Goal: Task Accomplishment & Management: Use online tool/utility

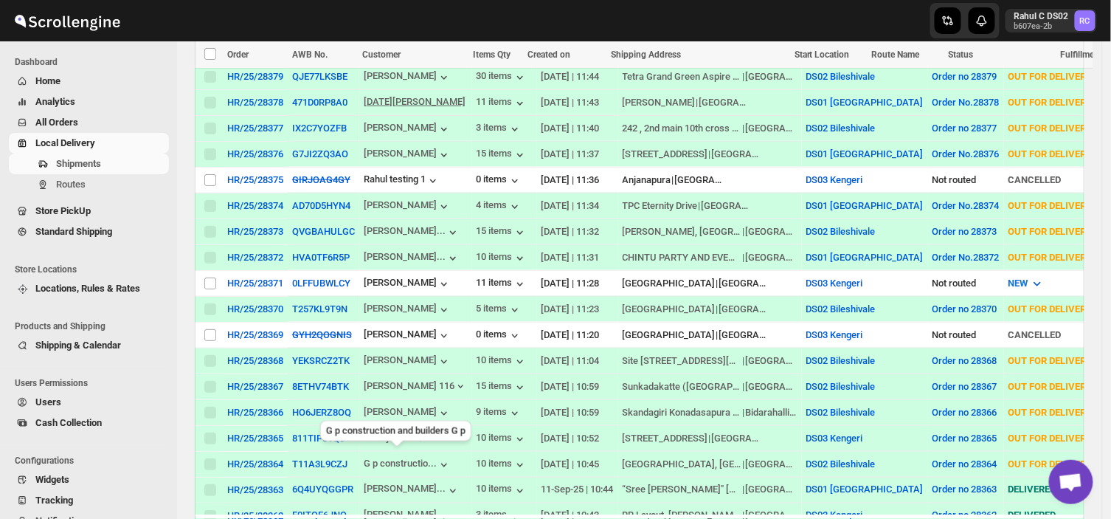
scroll to position [356, 0]
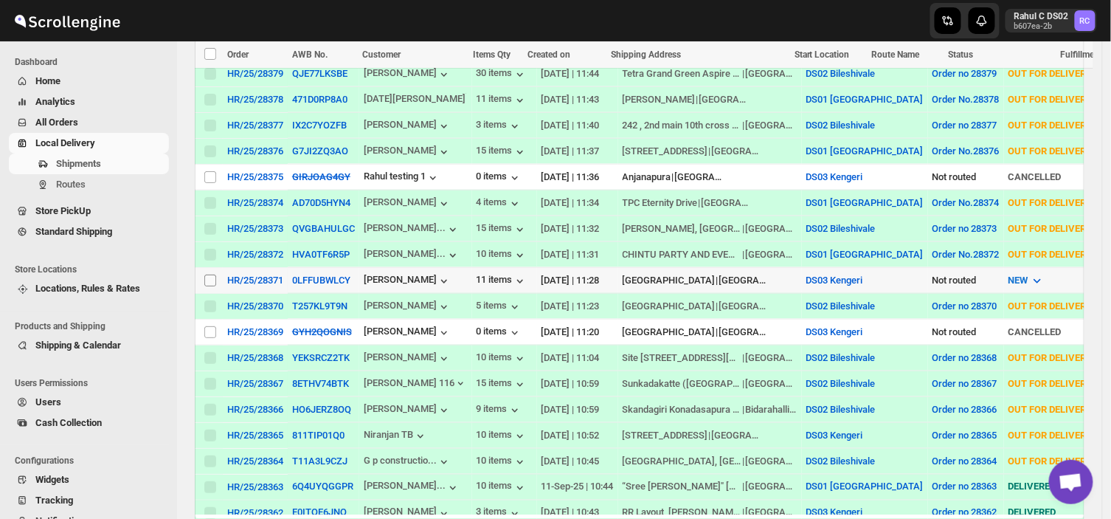
click at [210, 274] on input "Select shipment" at bounding box center [210, 280] width 12 height 12
checkbox input "true"
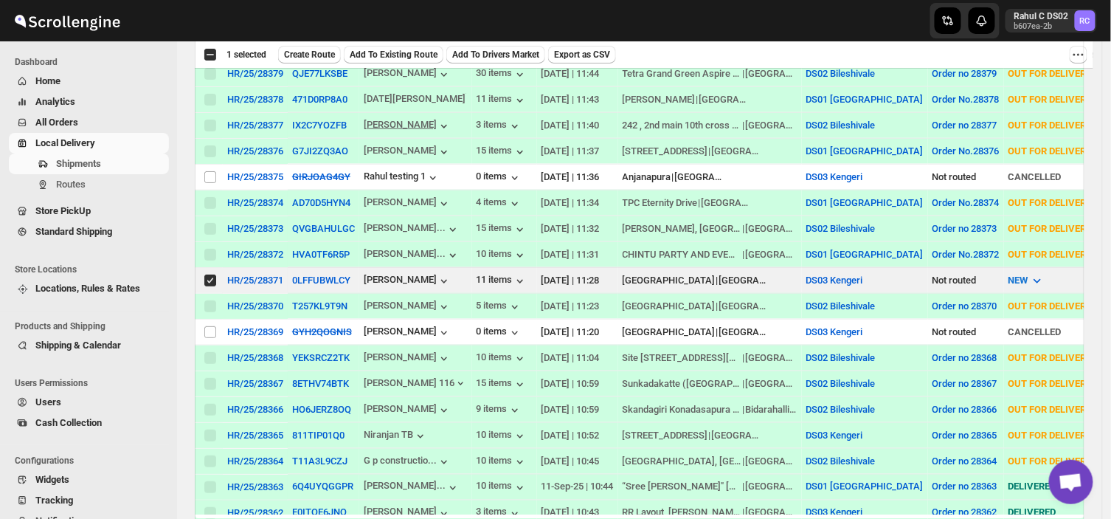
scroll to position [0, 0]
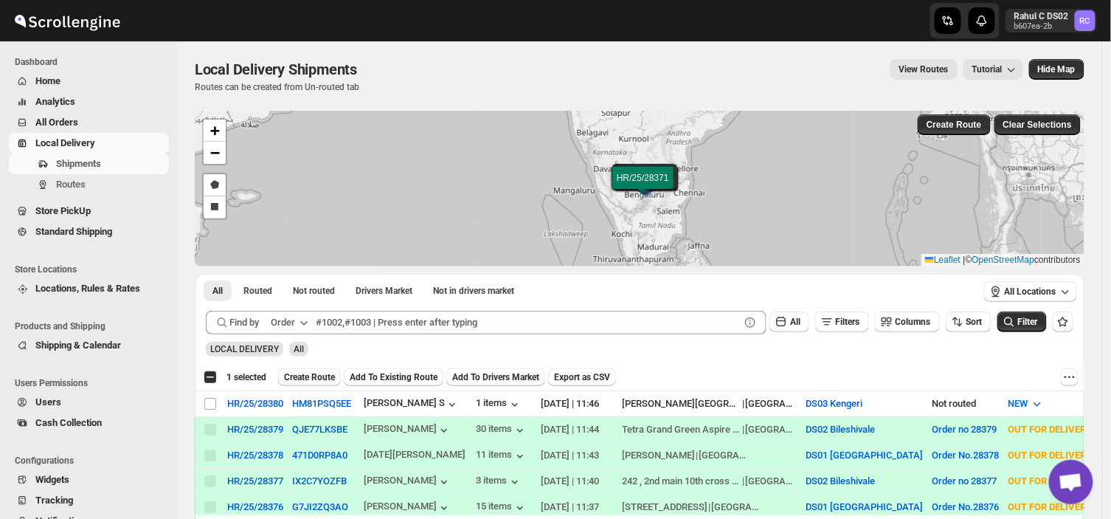
click at [313, 371] on span "Create Route" at bounding box center [309, 377] width 51 height 12
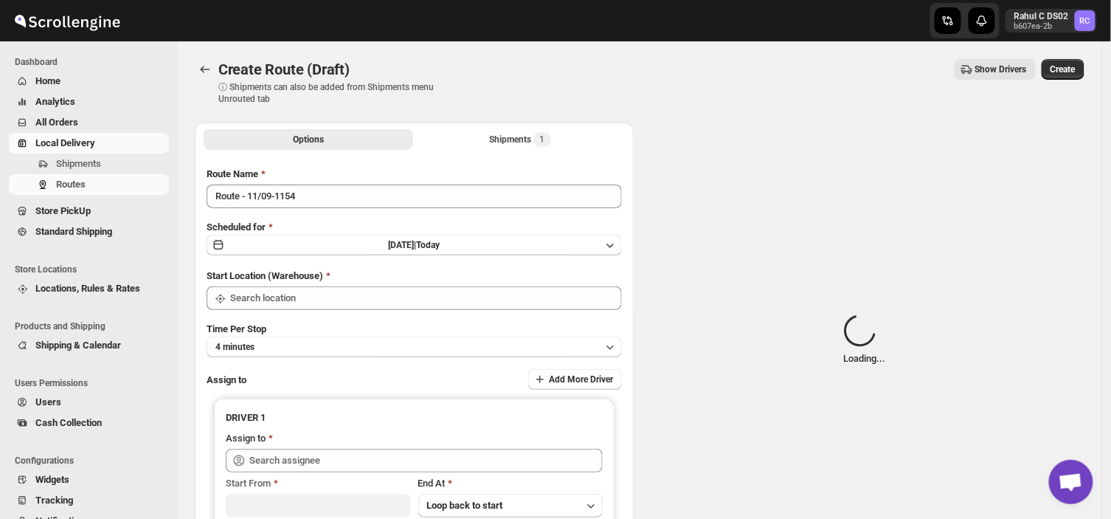
type input "DS03 Kengeri"
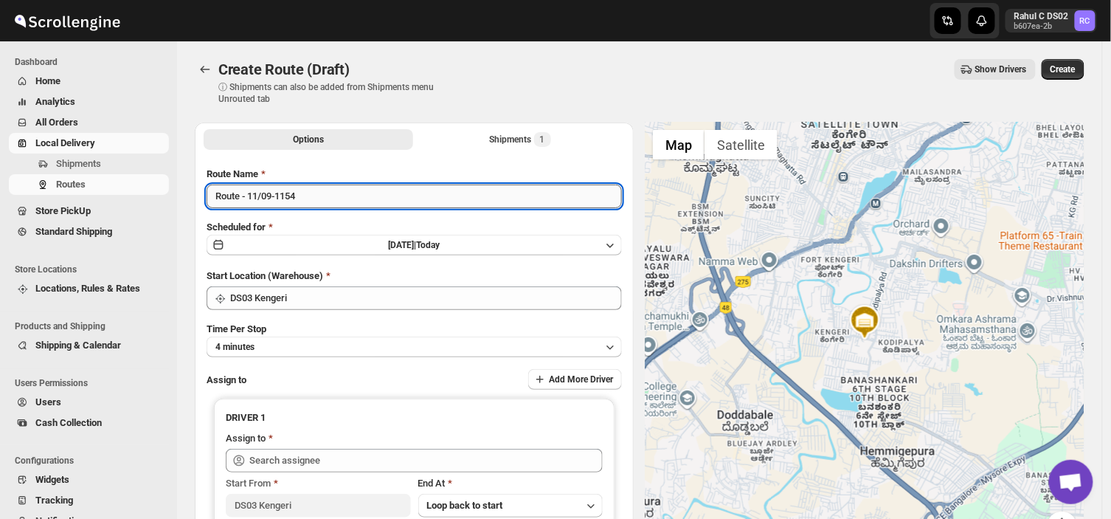
click at [311, 196] on input "Route - 11/09-1154" at bounding box center [414, 196] width 415 height 24
type input "R"
type input "Order no 28371"
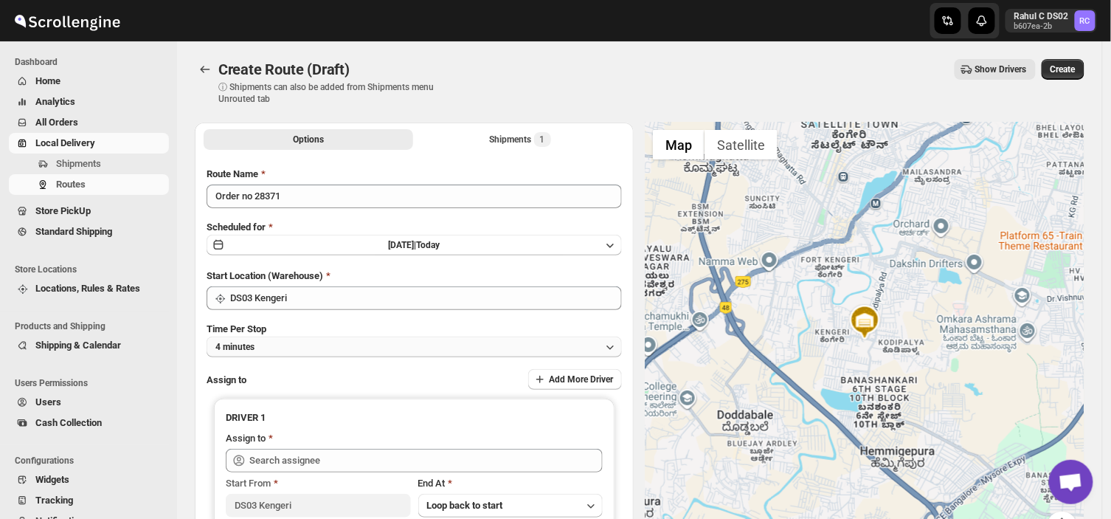
click at [283, 344] on button "4 minutes" at bounding box center [414, 346] width 415 height 21
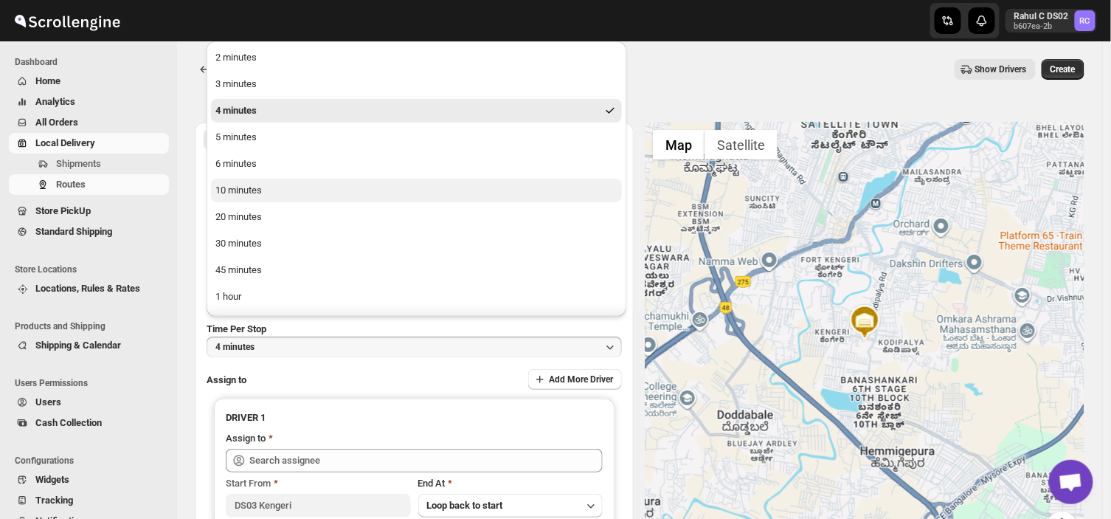
click at [243, 188] on div "10 minutes" at bounding box center [238, 190] width 46 height 15
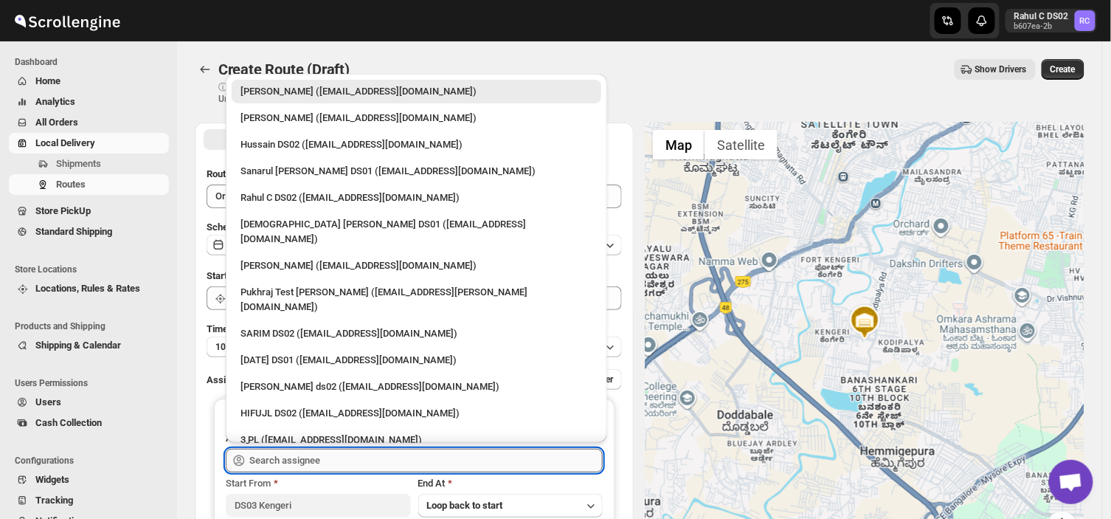
click at [333, 460] on input "text" at bounding box center [425, 461] width 353 height 24
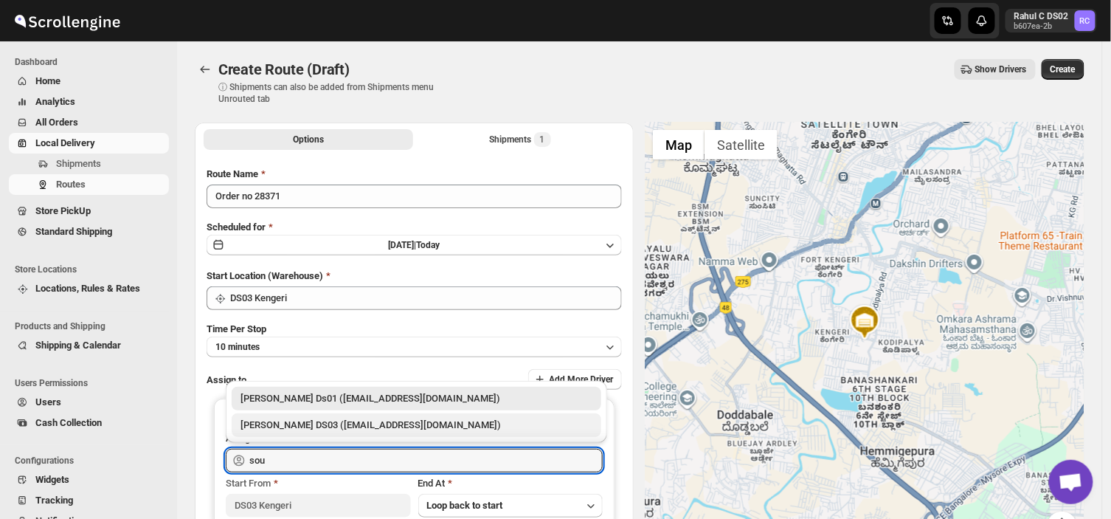
click at [344, 426] on div "[PERSON_NAME] DS03 ([EMAIL_ADDRESS][DOMAIN_NAME])" at bounding box center [417, 425] width 352 height 15
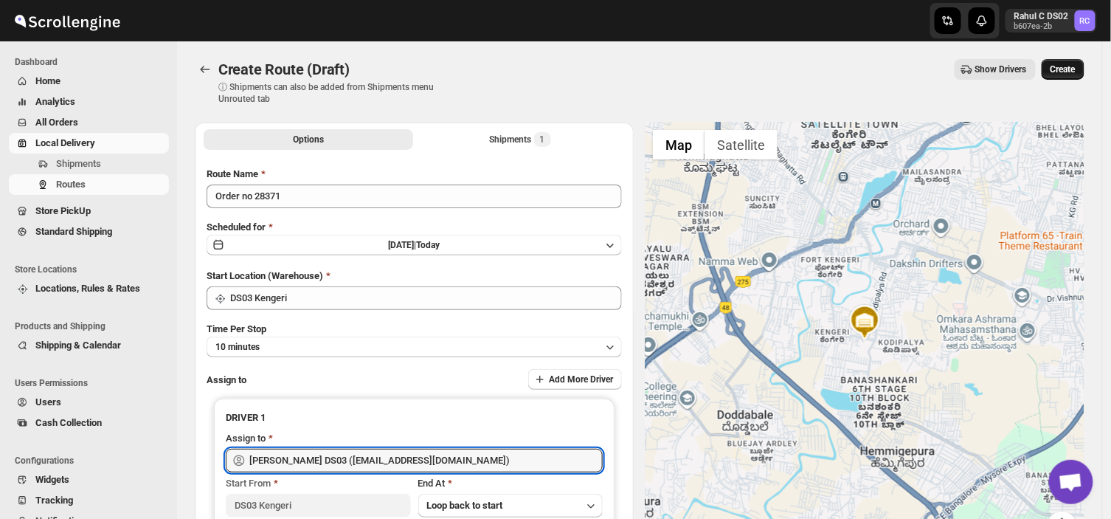
type input "[PERSON_NAME] DS03 ([EMAIL_ADDRESS][DOMAIN_NAME])"
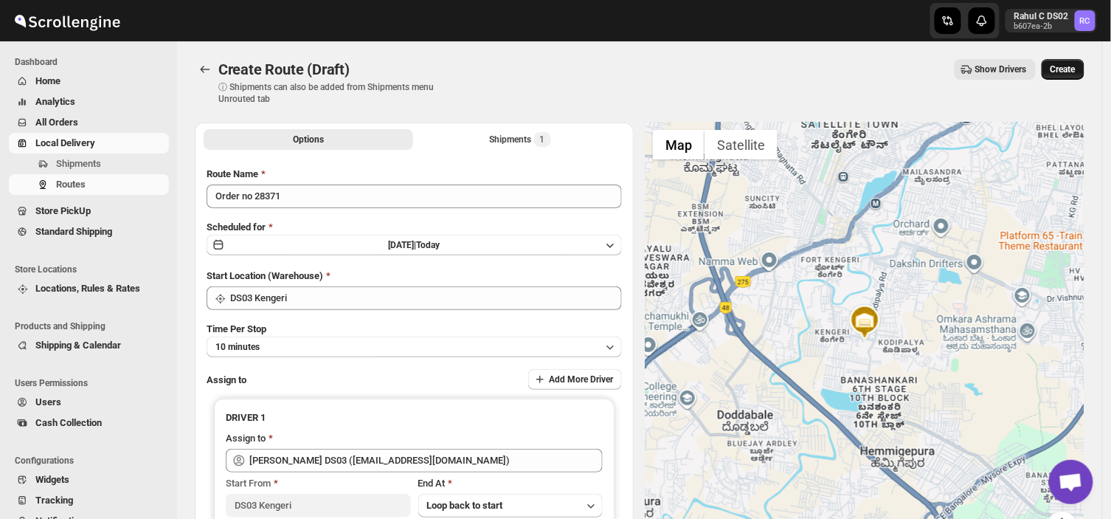
click at [1063, 61] on button "Create" at bounding box center [1063, 69] width 43 height 21
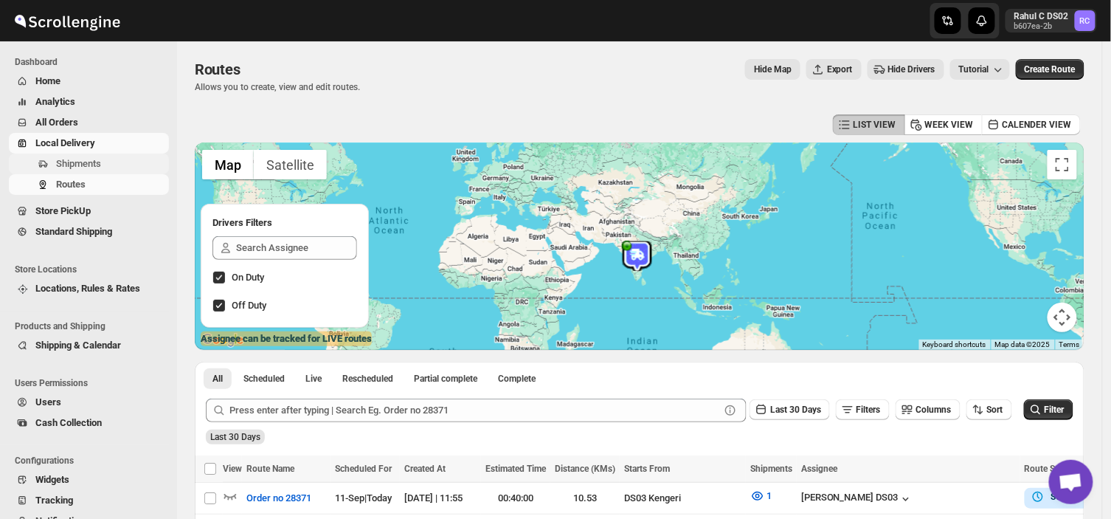
click at [107, 165] on span "Shipments" at bounding box center [111, 163] width 110 height 15
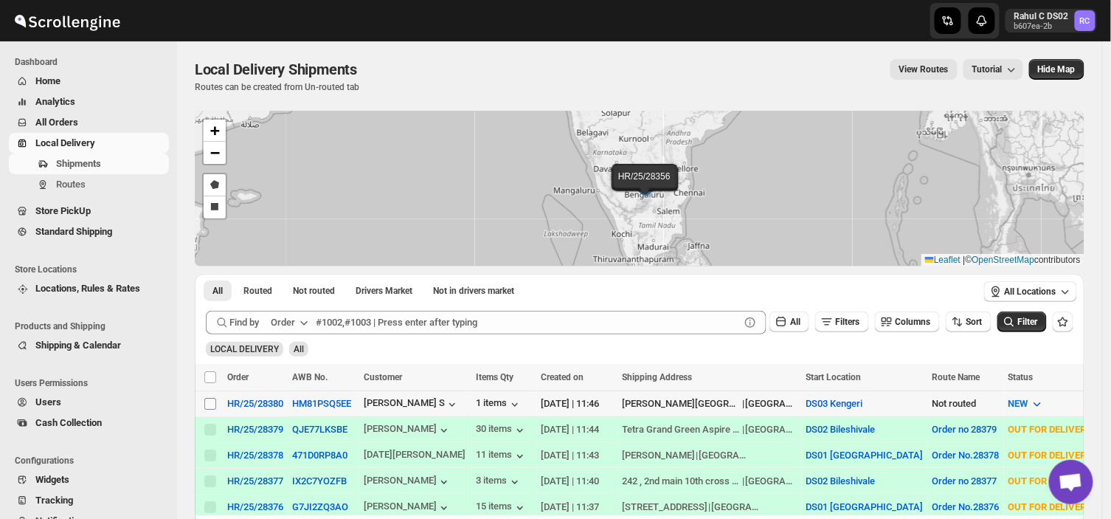
click at [212, 404] on input "Select shipment" at bounding box center [210, 404] width 12 height 12
checkbox input "true"
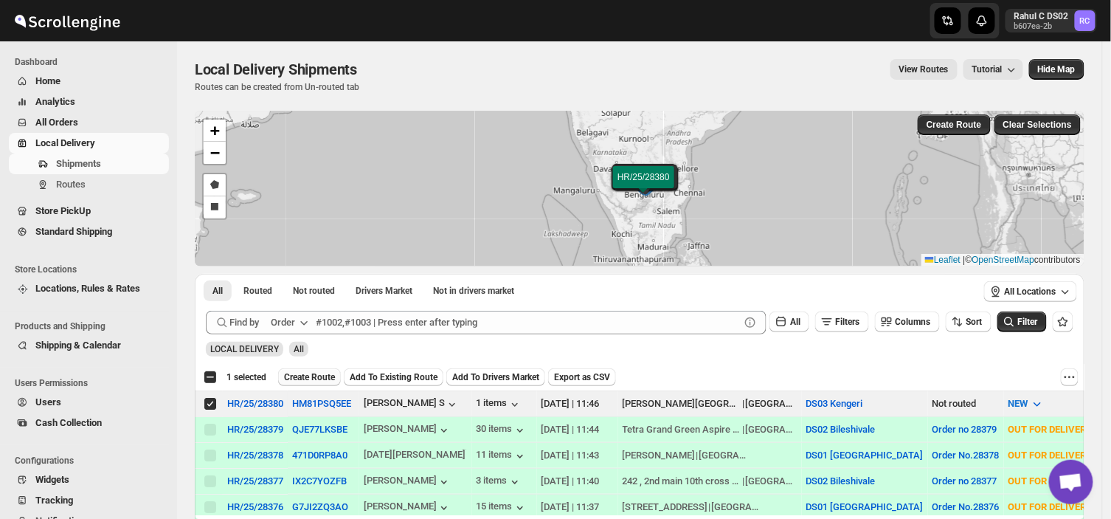
click at [312, 374] on span "Create Route" at bounding box center [309, 377] width 51 height 12
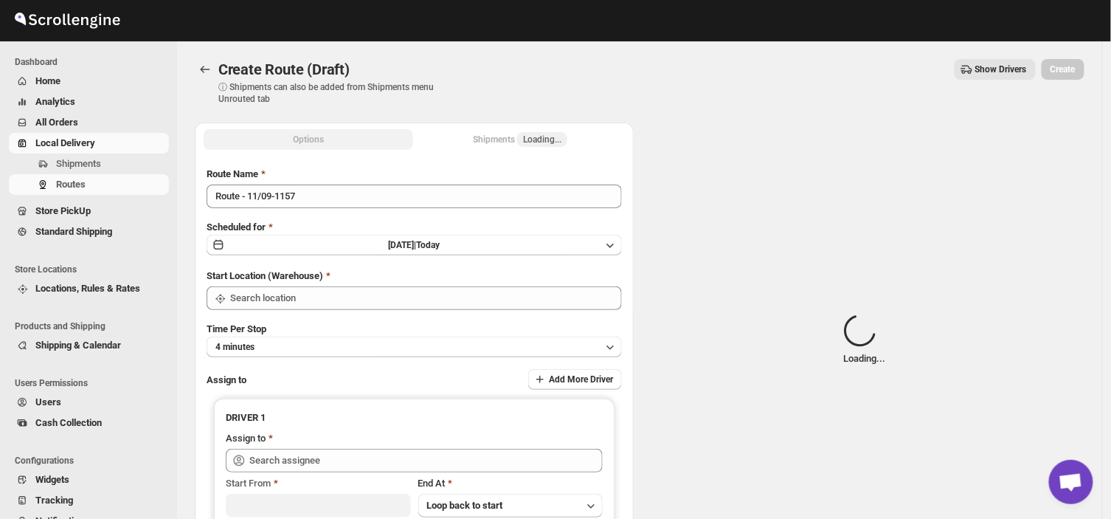
type input "DS03 Kengeri"
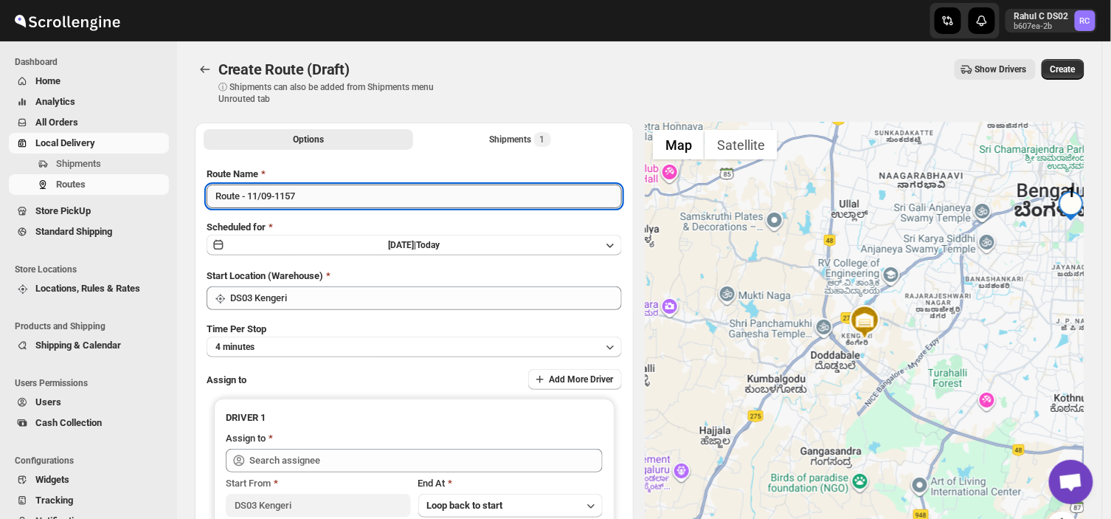
click at [305, 196] on input "Route - 11/09-1157" at bounding box center [414, 196] width 415 height 24
type input "R"
click at [266, 198] on input "Order no" at bounding box center [414, 196] width 415 height 24
type input "Order no 28380"
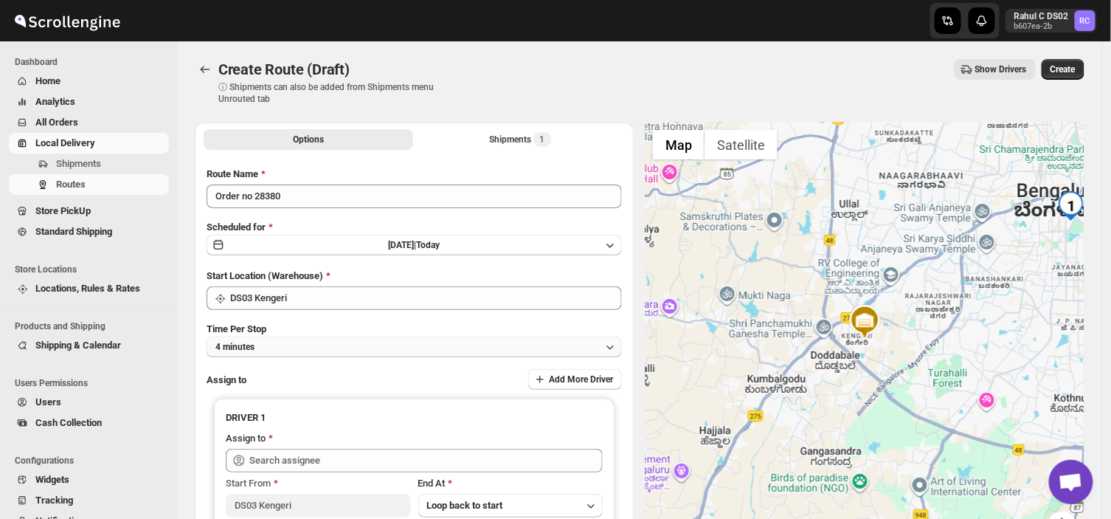
click at [294, 347] on button "4 minutes" at bounding box center [414, 346] width 415 height 21
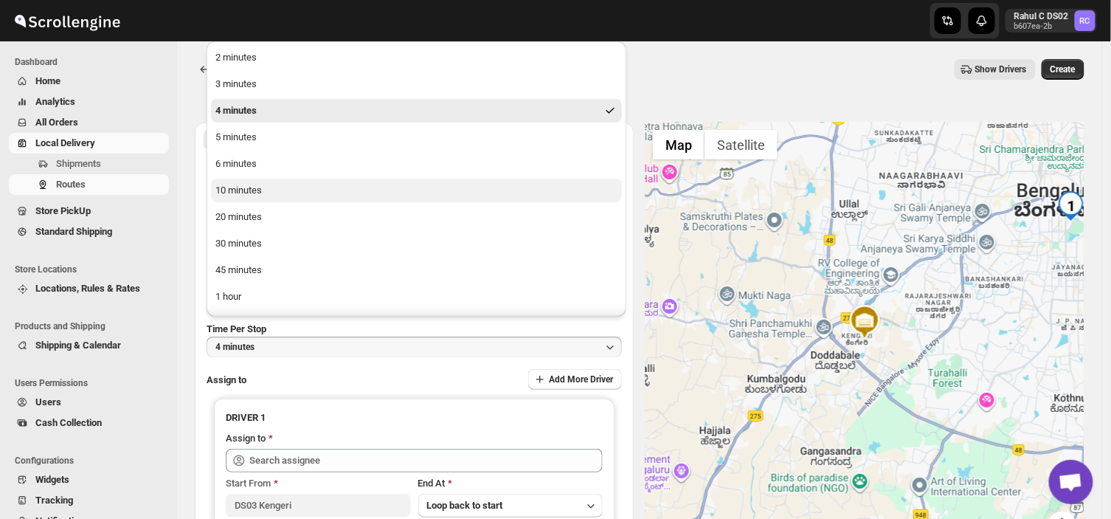
click at [247, 184] on div "10 minutes" at bounding box center [238, 190] width 46 height 15
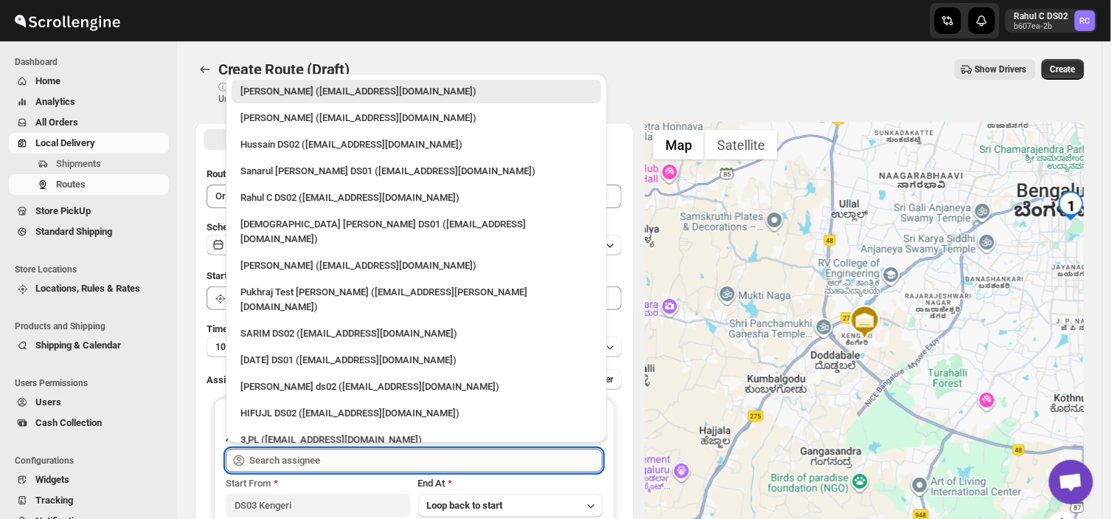
click at [342, 466] on input "text" at bounding box center [425, 461] width 353 height 24
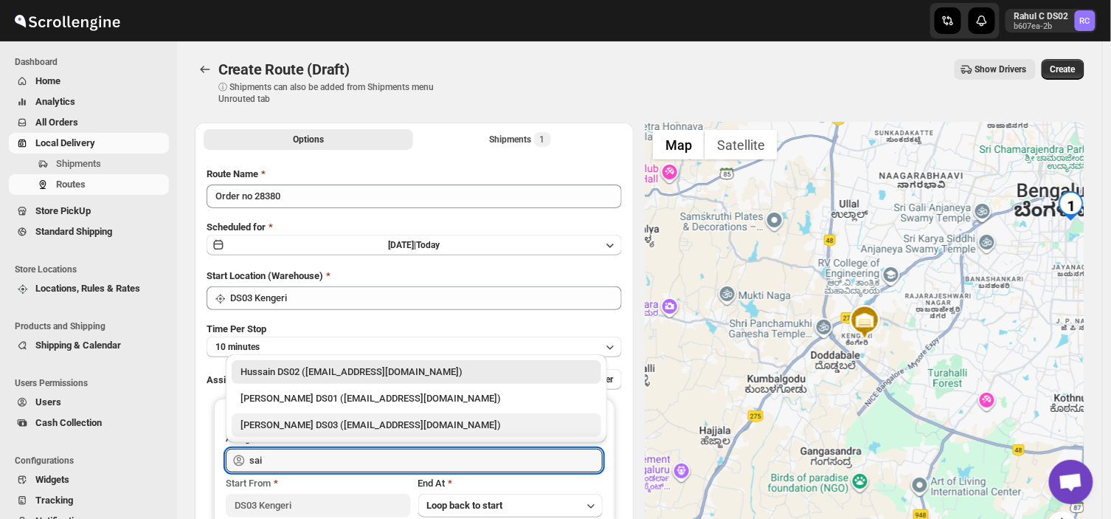
click at [292, 423] on div "[PERSON_NAME] DS03 ([EMAIL_ADDRESS][DOMAIN_NAME])" at bounding box center [417, 425] width 352 height 15
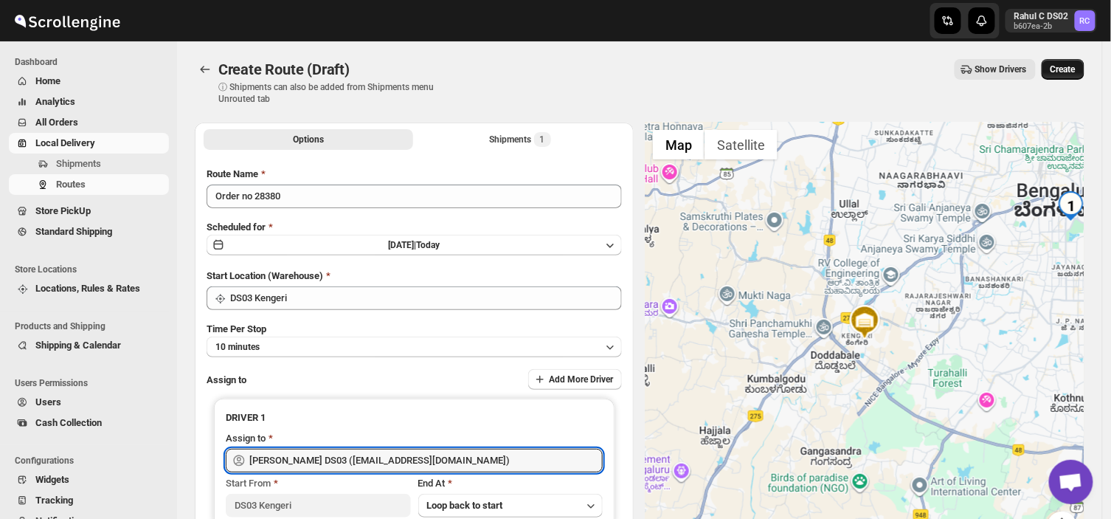
type input "[PERSON_NAME] DS03 ([EMAIL_ADDRESS][DOMAIN_NAME])"
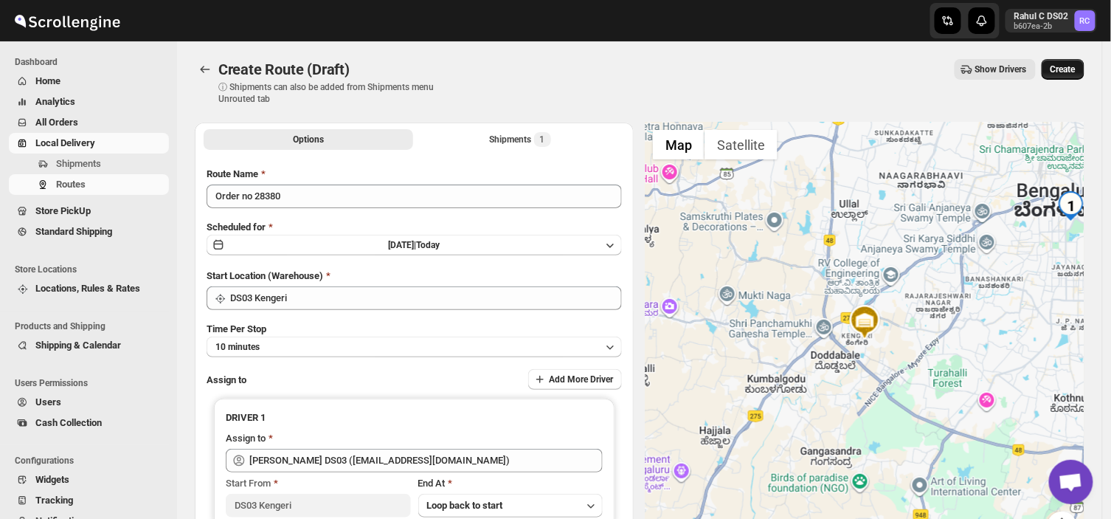
click at [1072, 66] on span "Create" at bounding box center [1063, 69] width 25 height 12
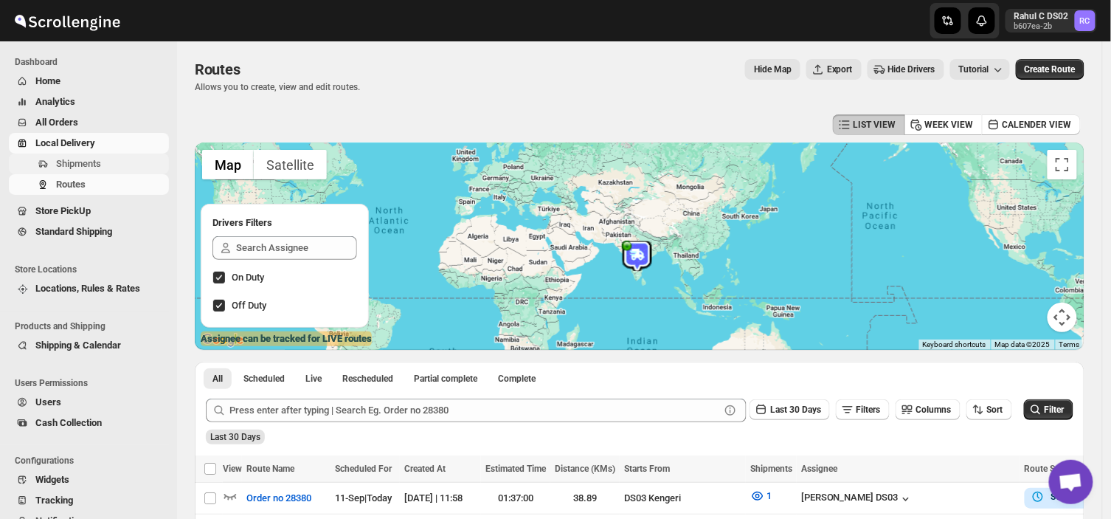
click at [97, 161] on span "Shipments" at bounding box center [78, 163] width 45 height 11
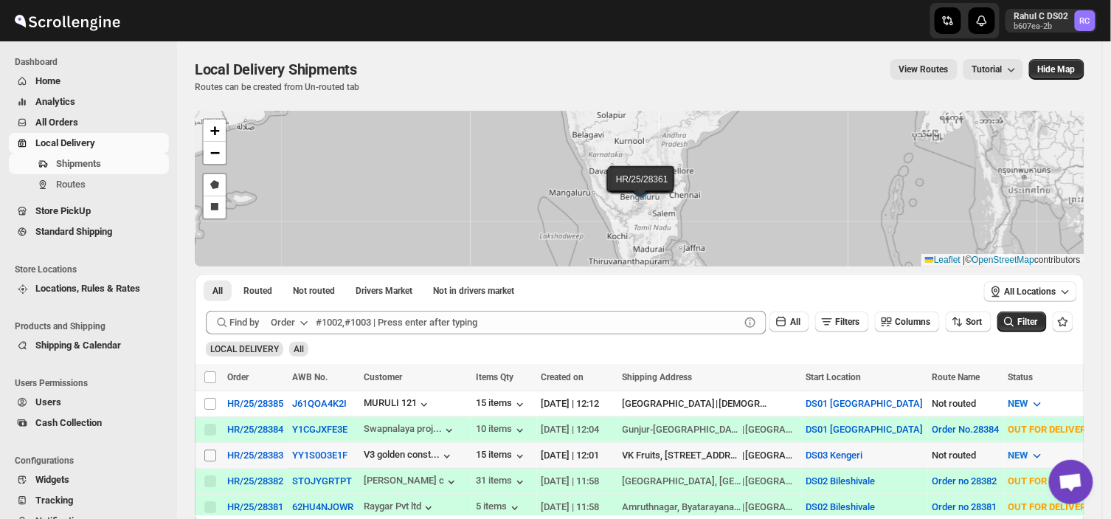
click at [208, 455] on input "Select shipment" at bounding box center [210, 455] width 12 height 12
checkbox input "true"
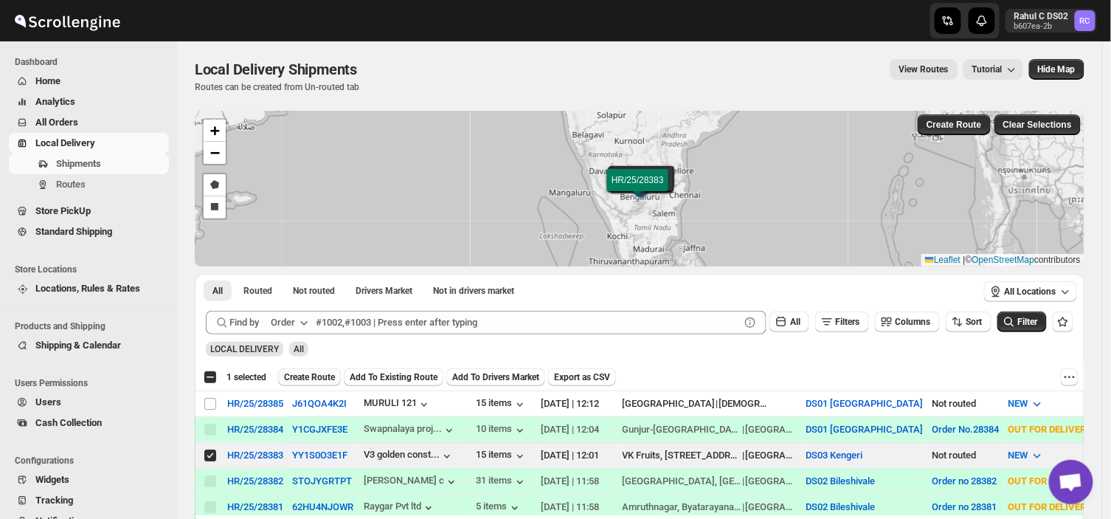
click at [316, 376] on span "Create Route" at bounding box center [309, 377] width 51 height 12
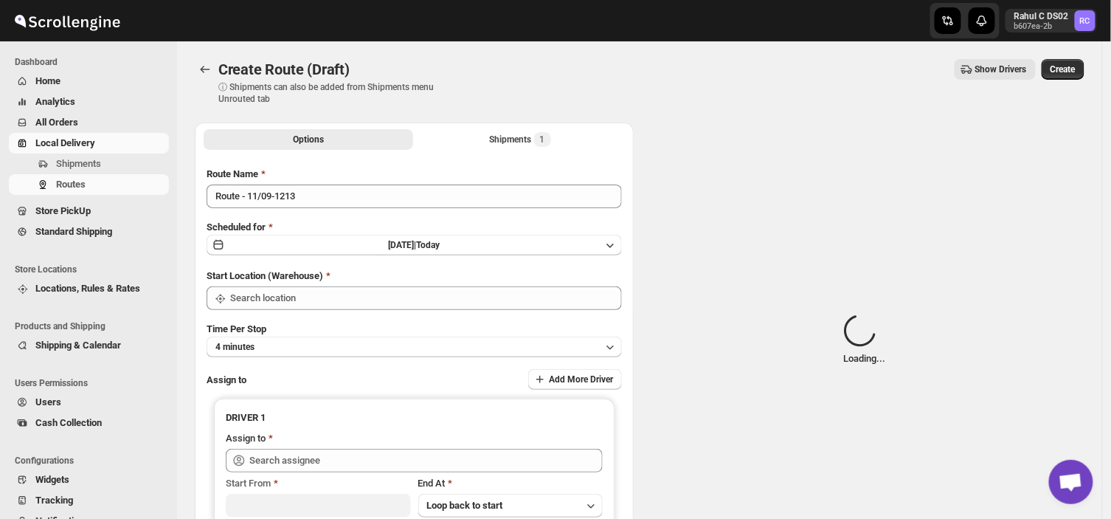
type input "DS03 Kengeri"
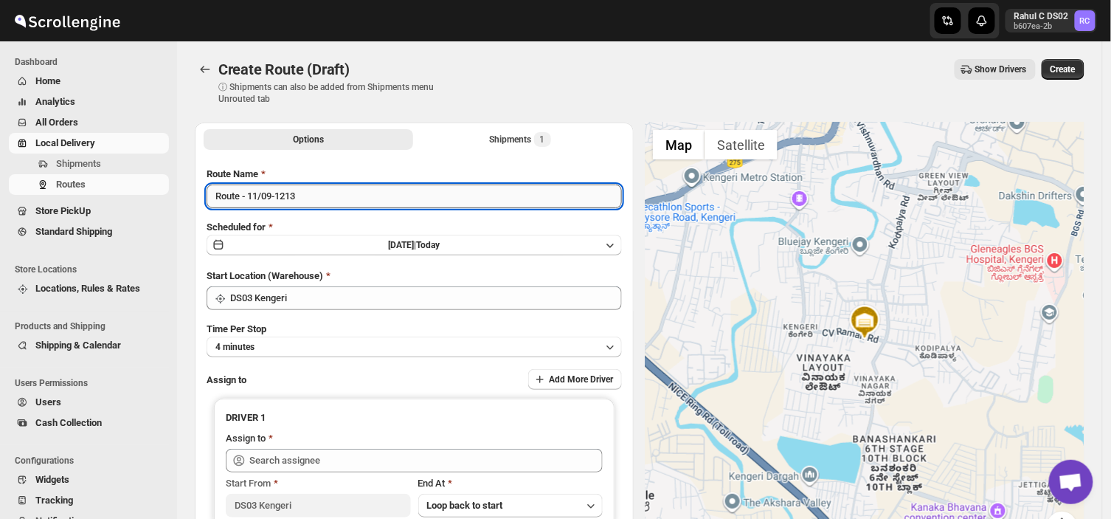
click at [304, 196] on input "Route - 11/09-1213" at bounding box center [414, 196] width 415 height 24
type input "R"
type input "Order no 28383"
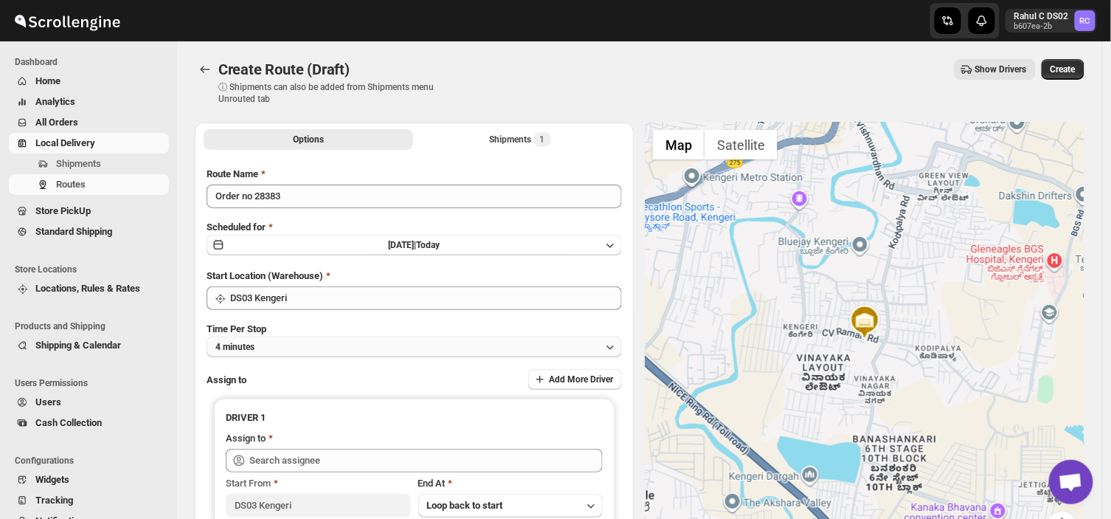
click at [296, 341] on button "4 minutes" at bounding box center [414, 346] width 415 height 21
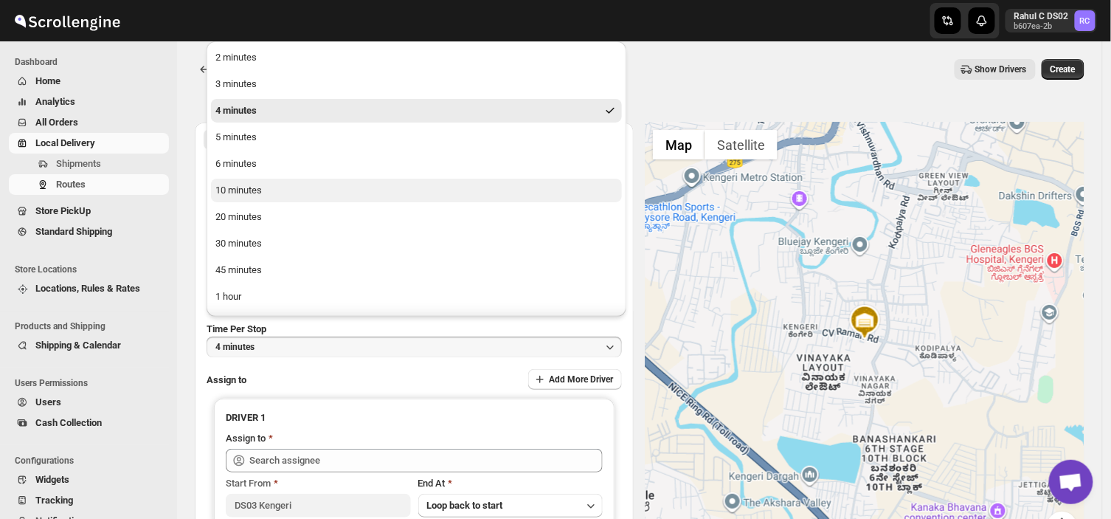
click at [248, 186] on div "10 minutes" at bounding box center [238, 190] width 46 height 15
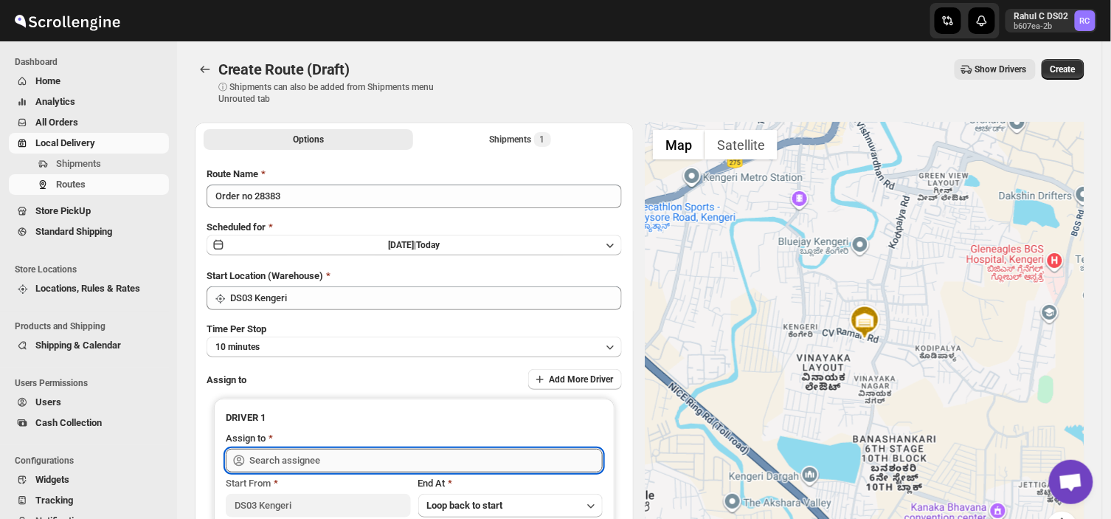
click at [364, 468] on input "text" at bounding box center [425, 461] width 353 height 24
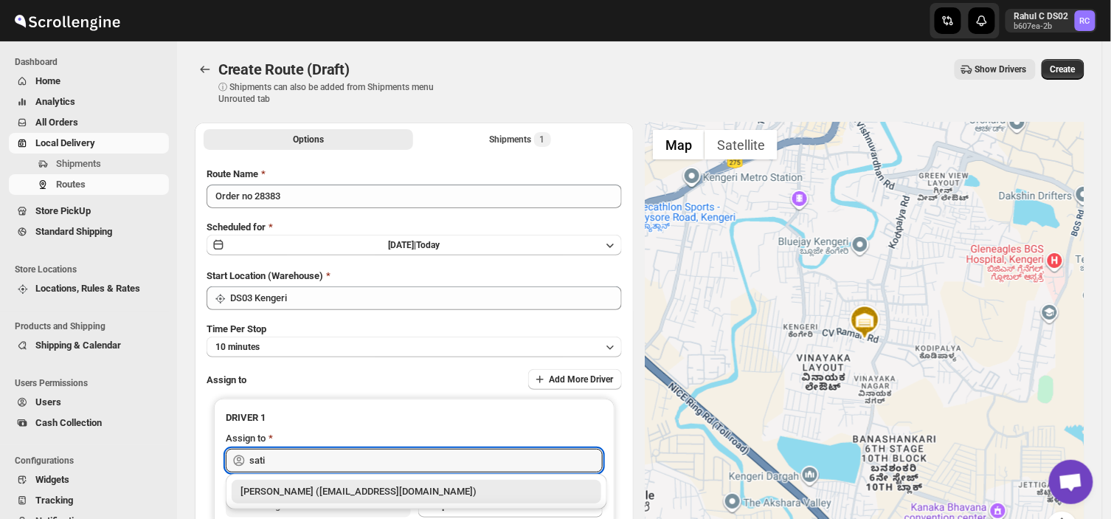
click at [341, 494] on div "[PERSON_NAME] ([EMAIL_ADDRESS][DOMAIN_NAME])" at bounding box center [417, 491] width 352 height 15
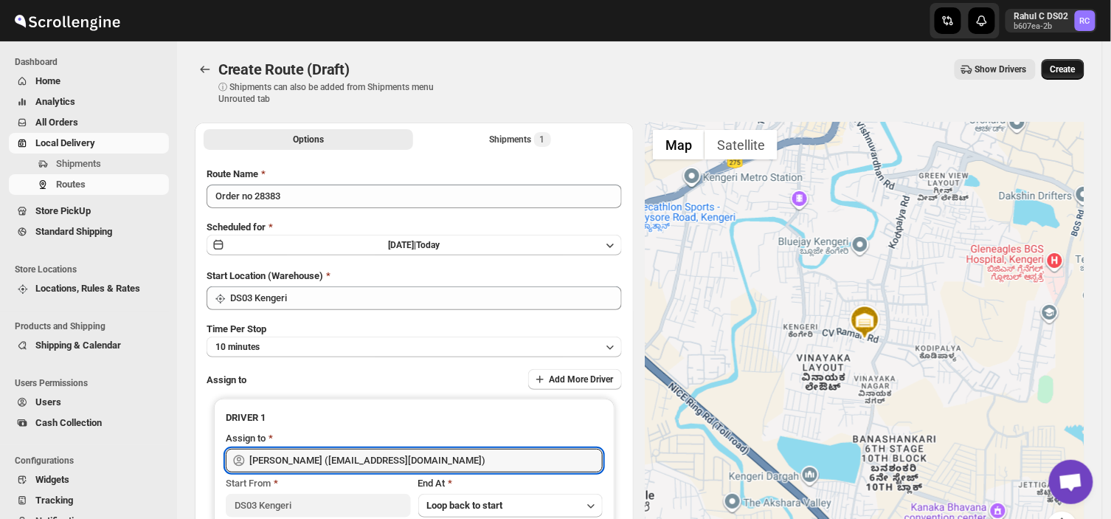
type input "[PERSON_NAME] ([EMAIL_ADDRESS][DOMAIN_NAME])"
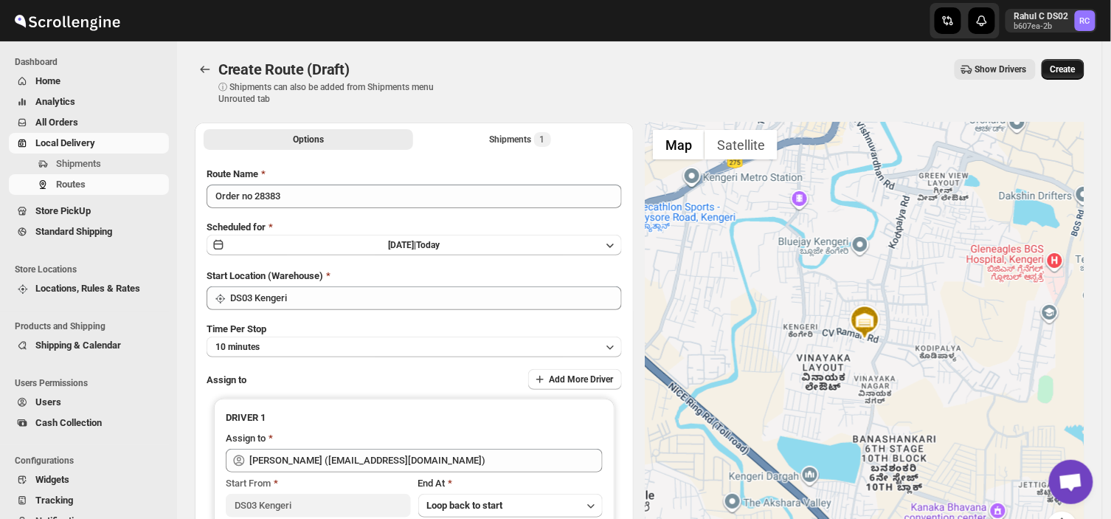
click at [1064, 70] on span "Create" at bounding box center [1063, 69] width 25 height 12
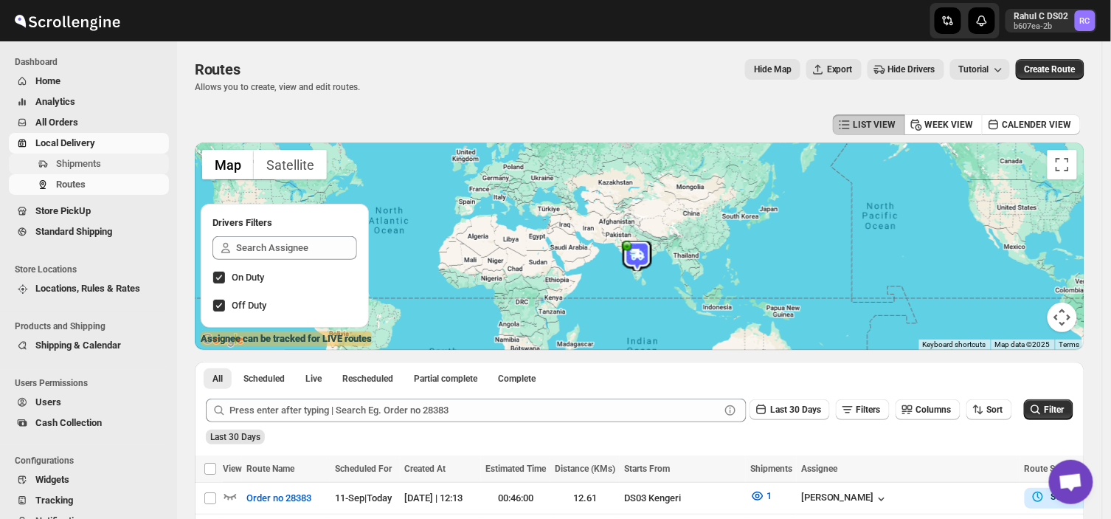
click at [120, 161] on span "Shipments" at bounding box center [111, 163] width 110 height 15
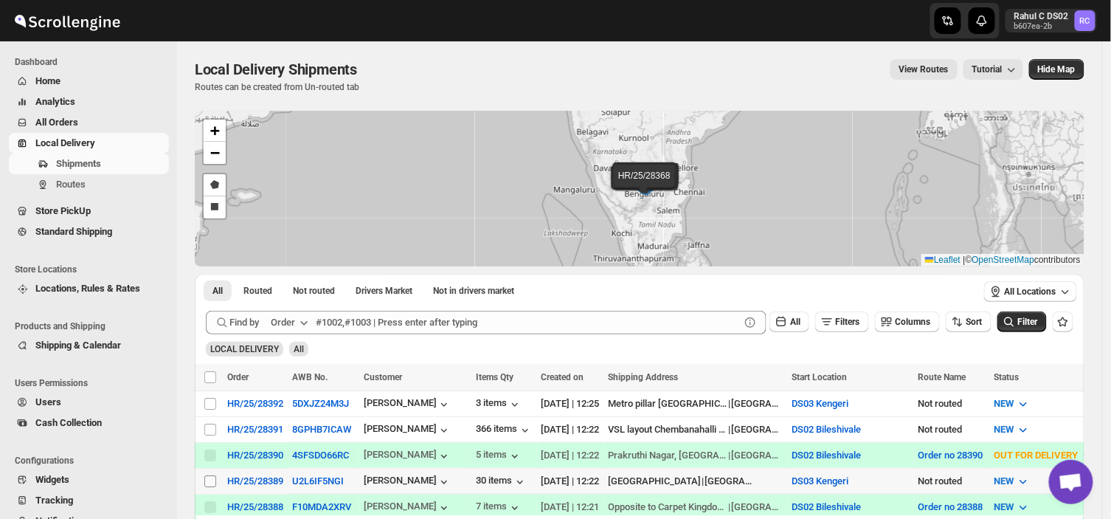
click at [204, 475] on input "Select shipment" at bounding box center [210, 481] width 12 height 12
checkbox input "true"
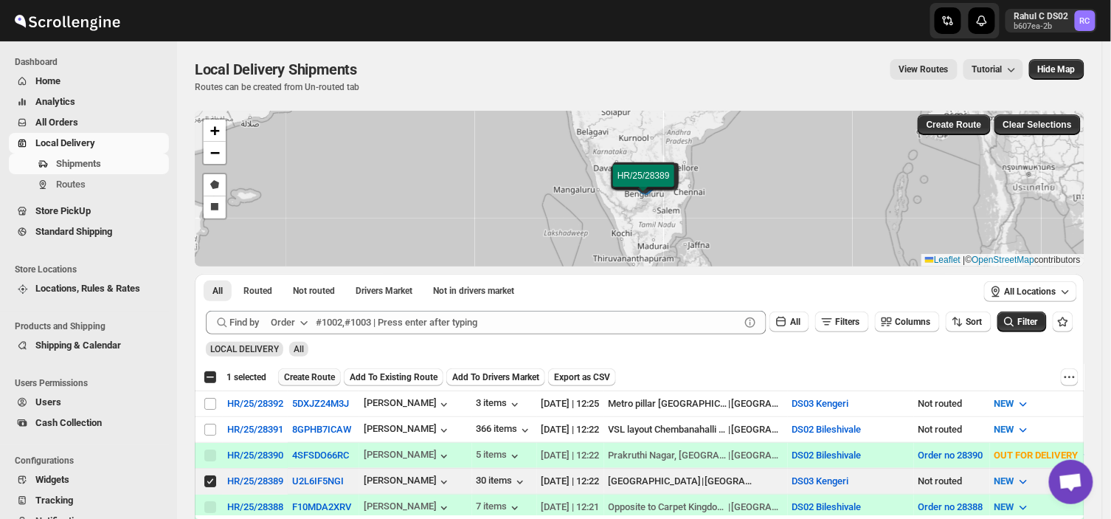
click at [305, 374] on span "Create Route" at bounding box center [309, 377] width 51 height 12
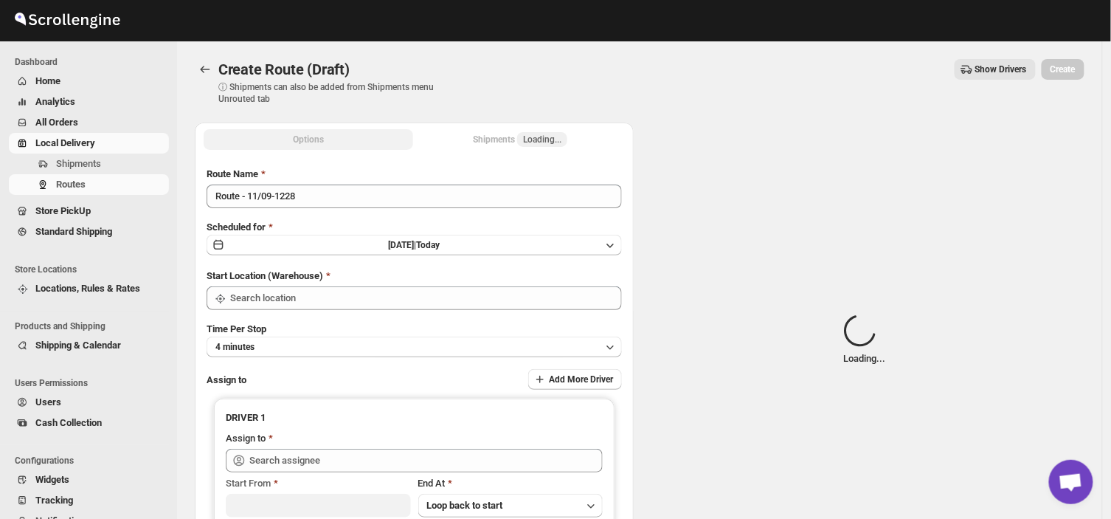
type input "DS03 Kengeri"
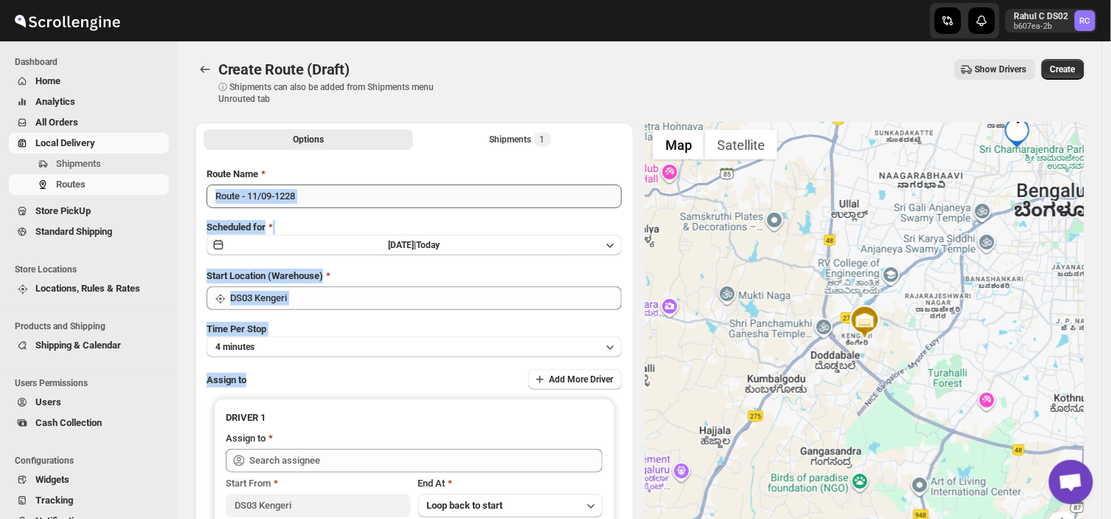
drag, startPoint x: 305, startPoint y: 374, endPoint x: 312, endPoint y: 193, distance: 181.6
click at [312, 193] on div "Route Name Route - 11/09-1228 Scheduled for Thu Sep 11 2025 | Today Start Locat…" at bounding box center [414, 364] width 415 height 395
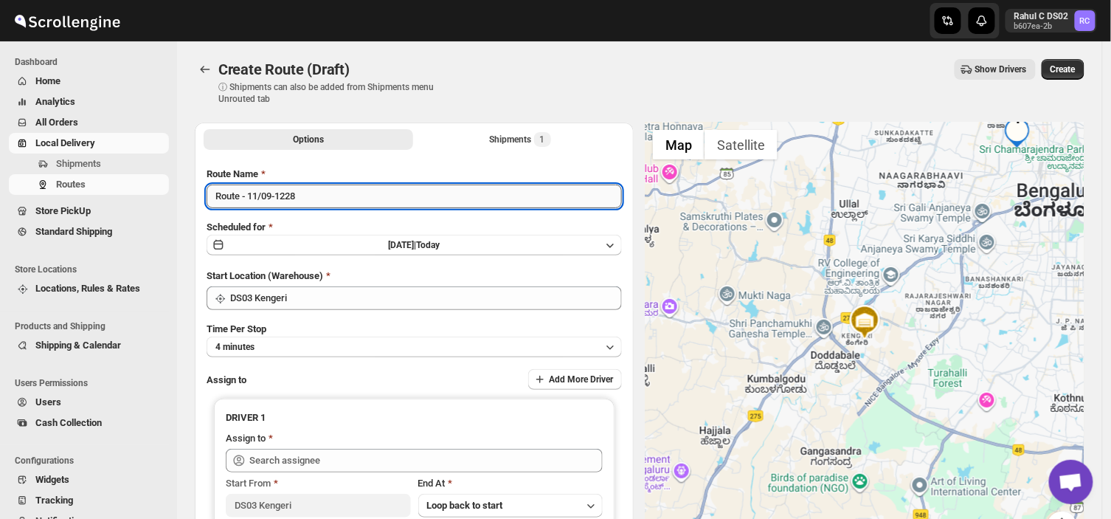
click at [312, 193] on input "Route - 11/09-1228" at bounding box center [414, 196] width 415 height 24
click at [308, 195] on input "Route - 11/09-1228" at bounding box center [414, 196] width 415 height 24
type input "R"
type input "Order no 28389"
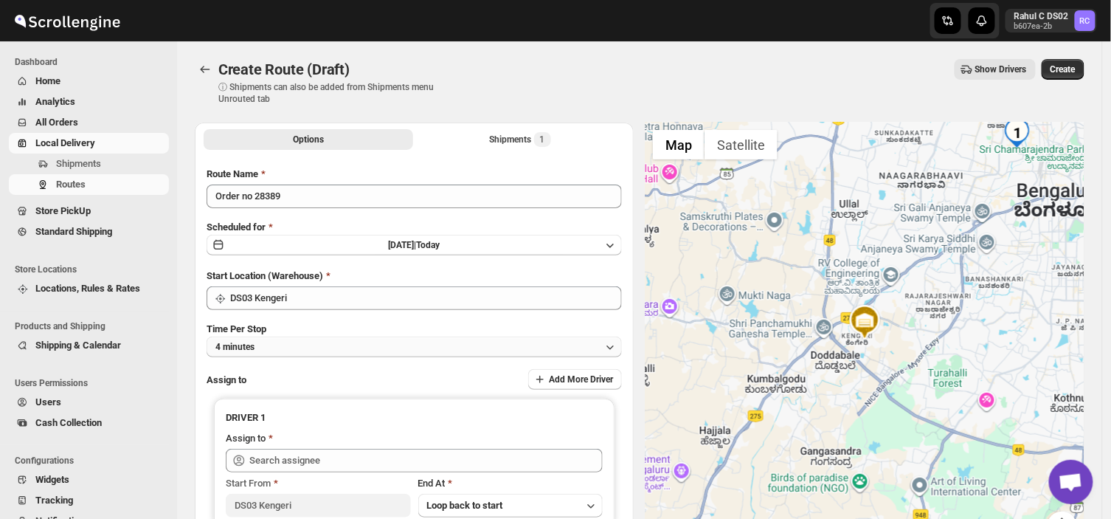
click at [285, 347] on button "4 minutes" at bounding box center [414, 346] width 415 height 21
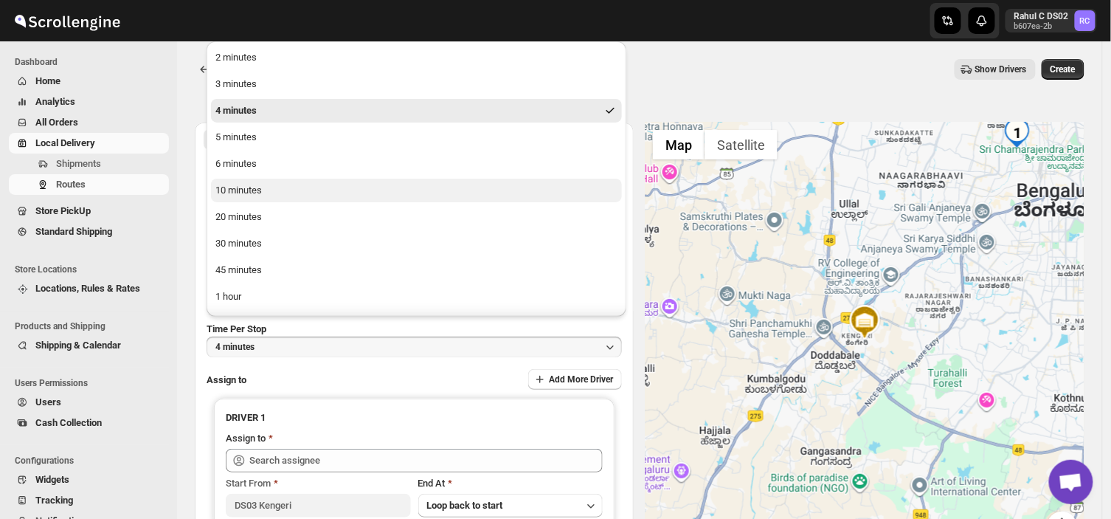
click at [245, 187] on div "10 minutes" at bounding box center [238, 190] width 46 height 15
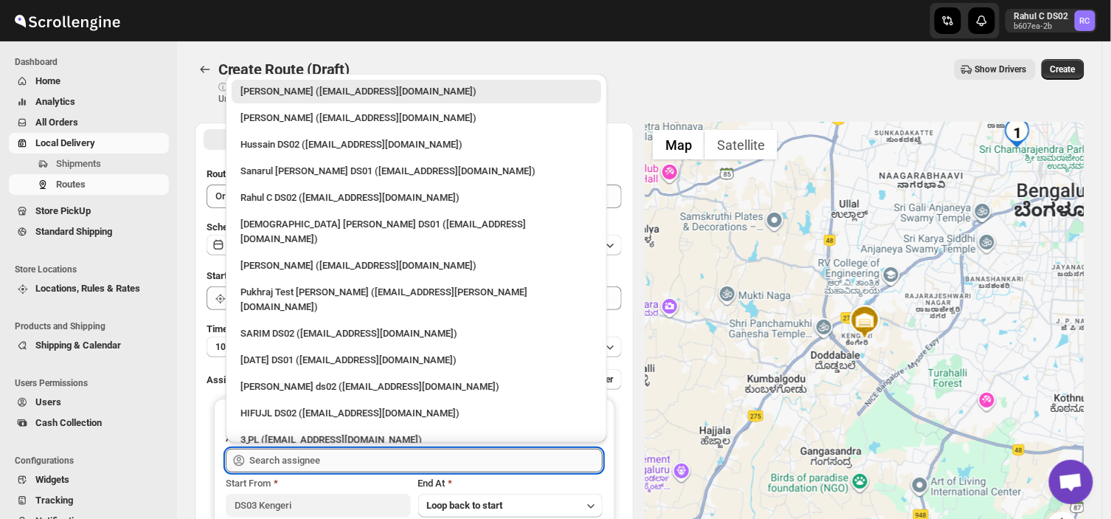
click at [342, 456] on input "text" at bounding box center [425, 461] width 353 height 24
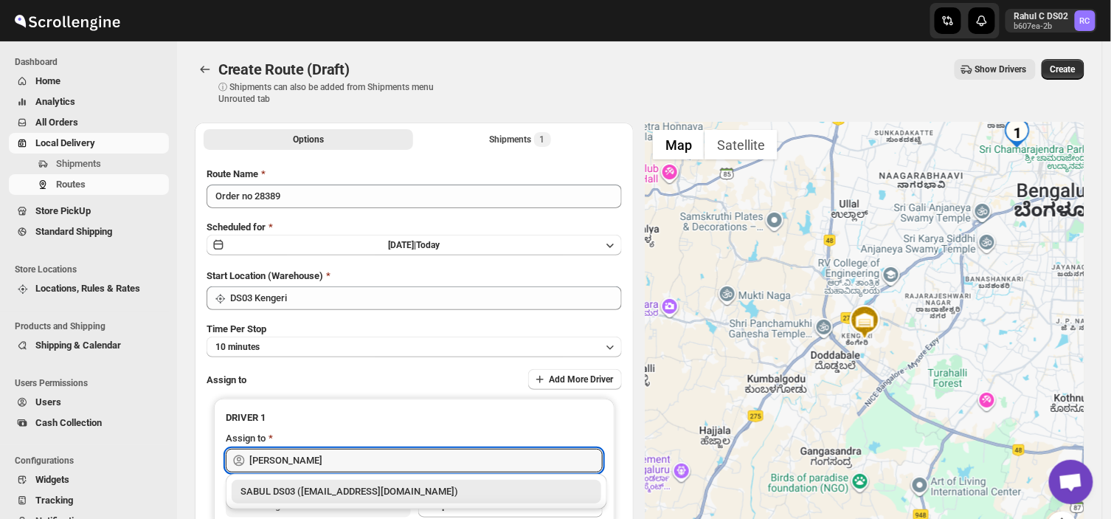
click at [367, 491] on div "SABUL DS03 ([EMAIL_ADDRESS][DOMAIN_NAME])" at bounding box center [417, 491] width 352 height 15
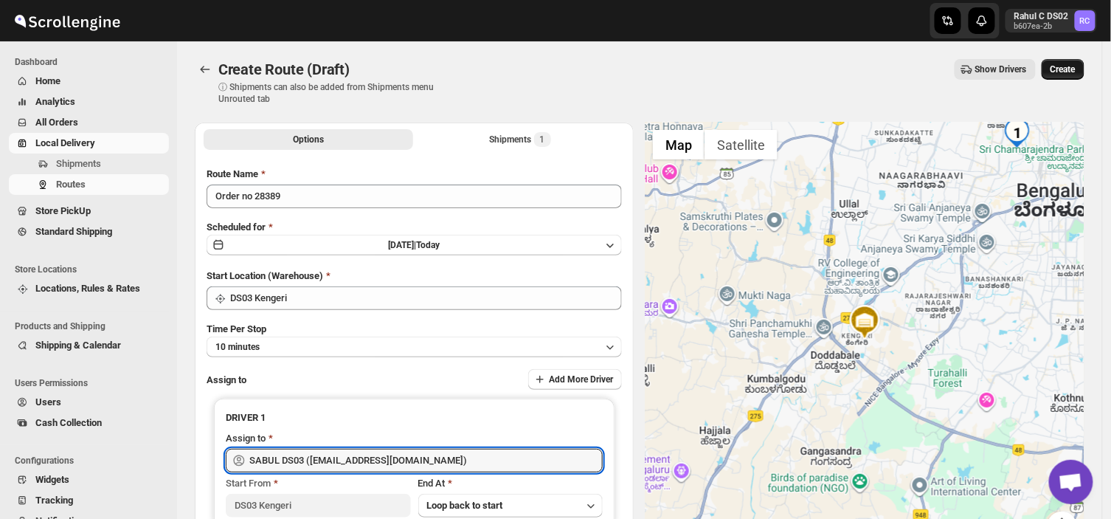
type input "SABUL DS03 ([EMAIL_ADDRESS][DOMAIN_NAME])"
click at [1063, 72] on span "Create" at bounding box center [1063, 69] width 25 height 12
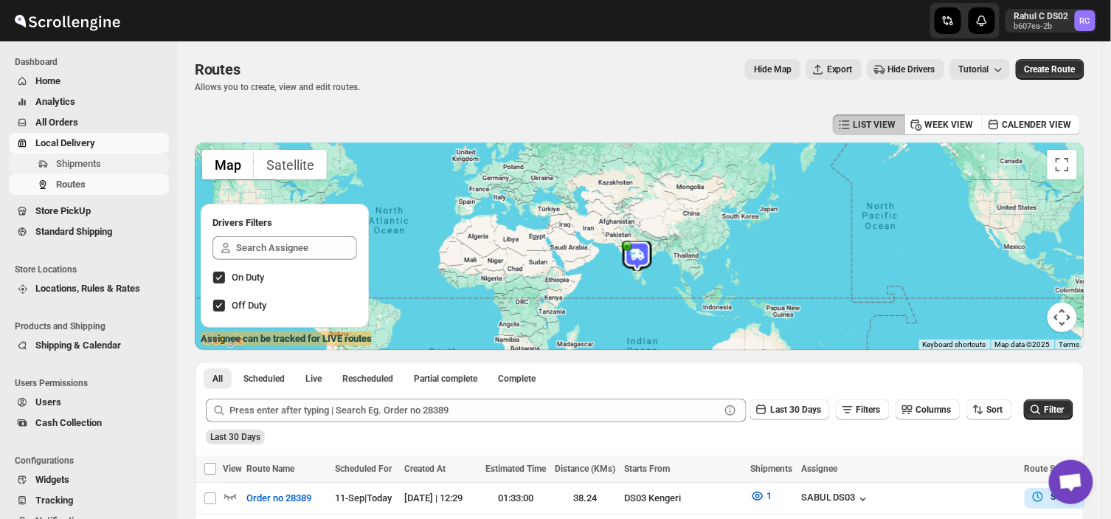
click at [94, 161] on span "Shipments" at bounding box center [78, 163] width 45 height 11
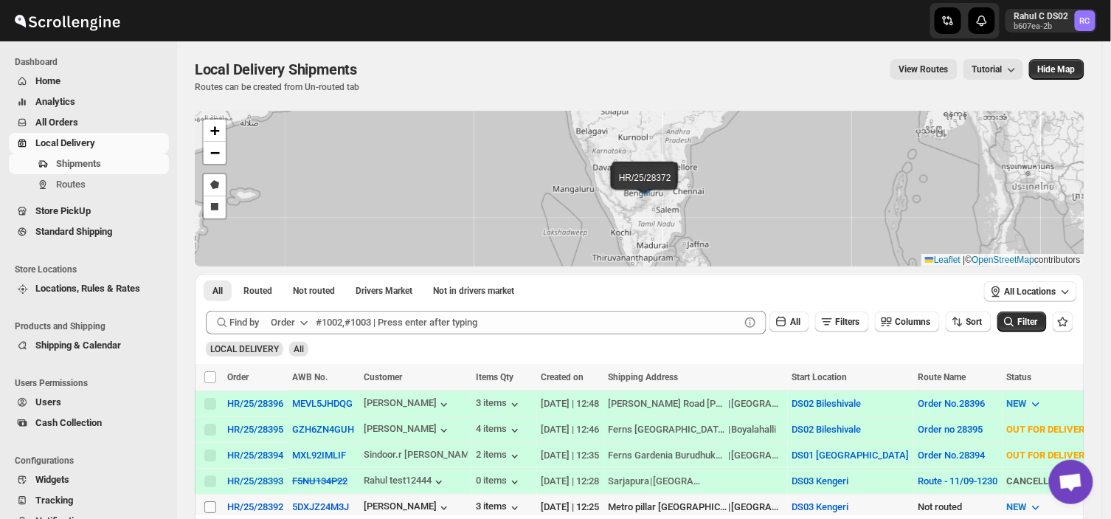
click at [207, 501] on input "Select shipment" at bounding box center [210, 507] width 12 height 12
checkbox input "true"
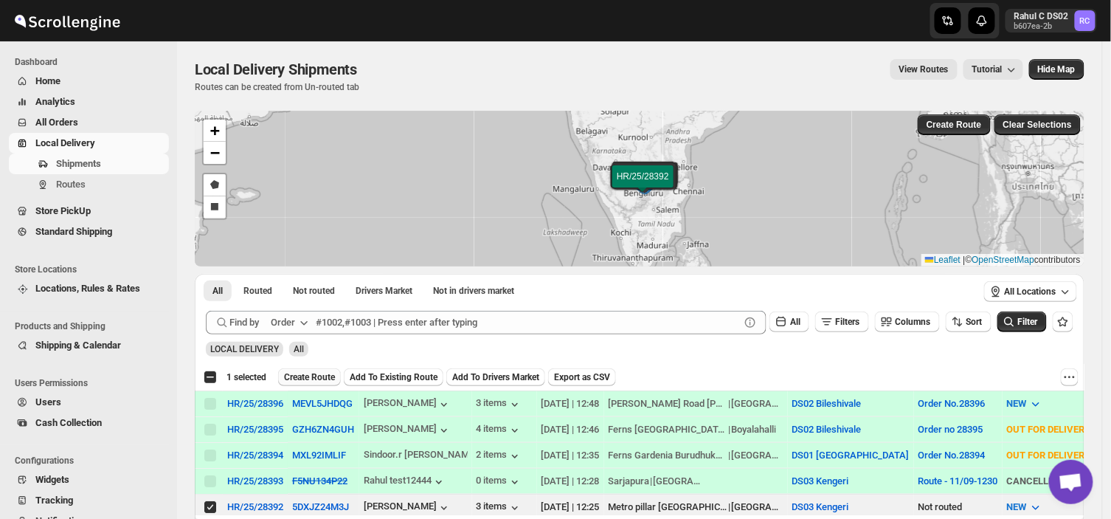
click at [312, 371] on span "Create Route" at bounding box center [309, 377] width 51 height 12
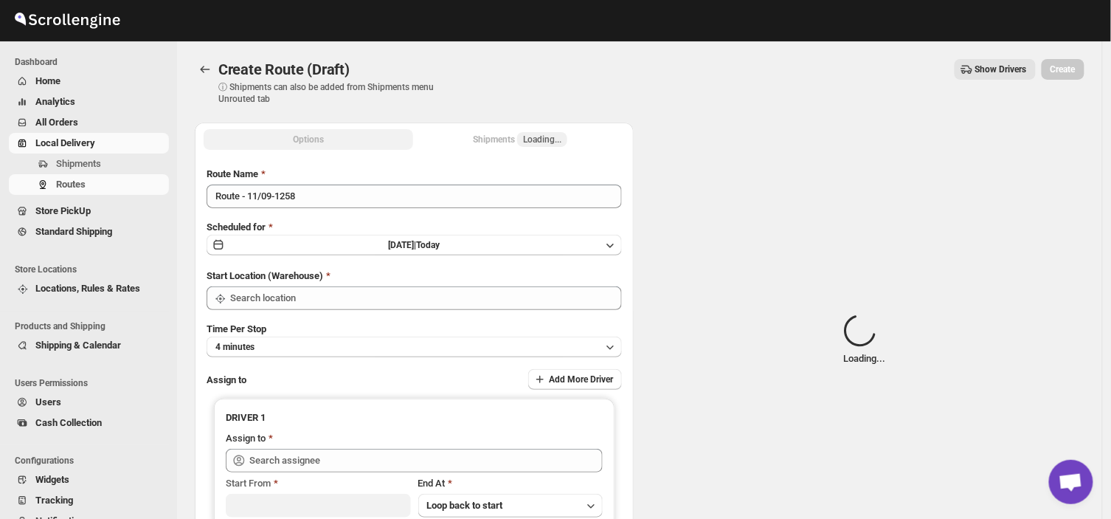
type input "DS03 Kengeri"
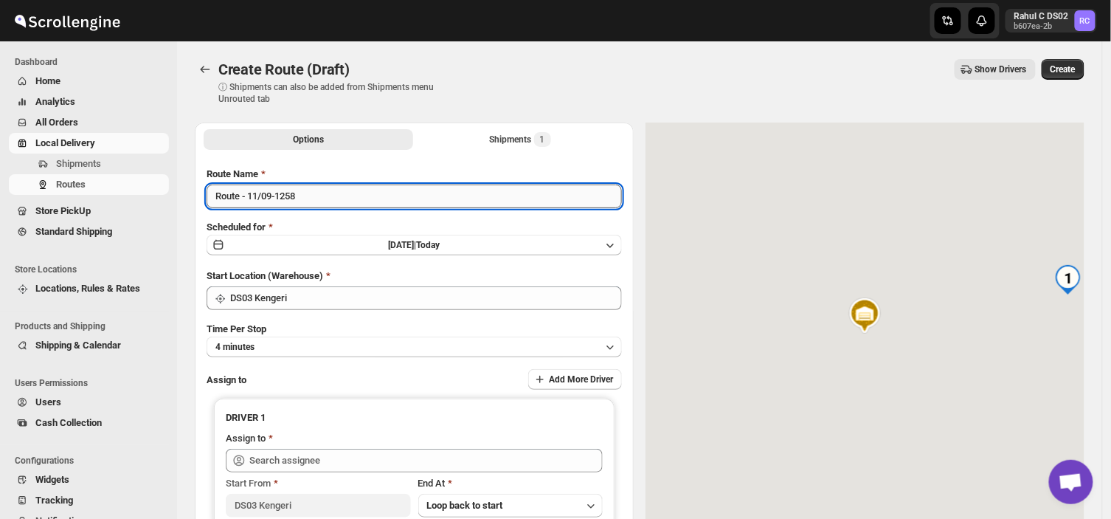
click at [308, 184] on input "Route - 11/09-1258" at bounding box center [414, 196] width 415 height 24
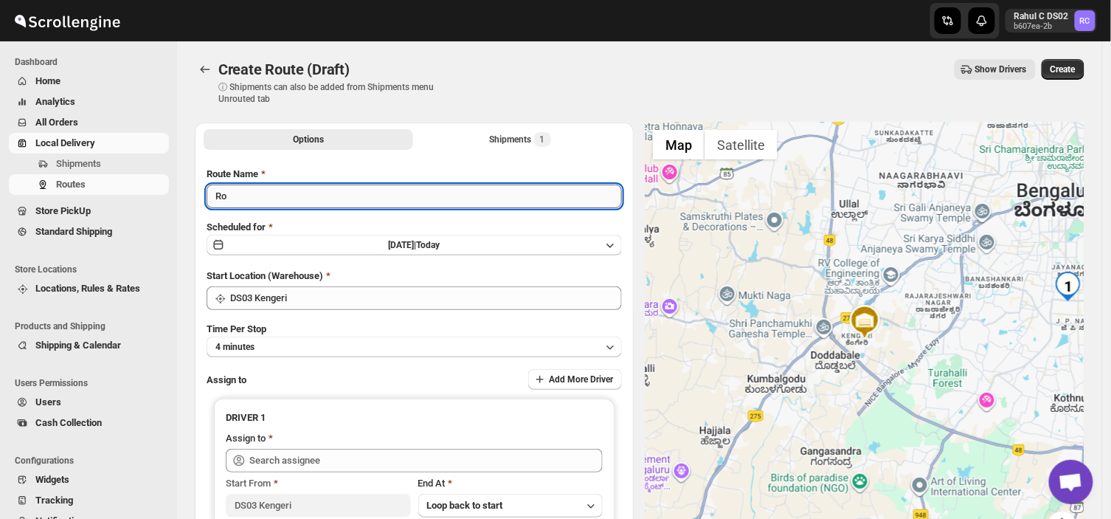
type input "R"
type input "Order no 28389"
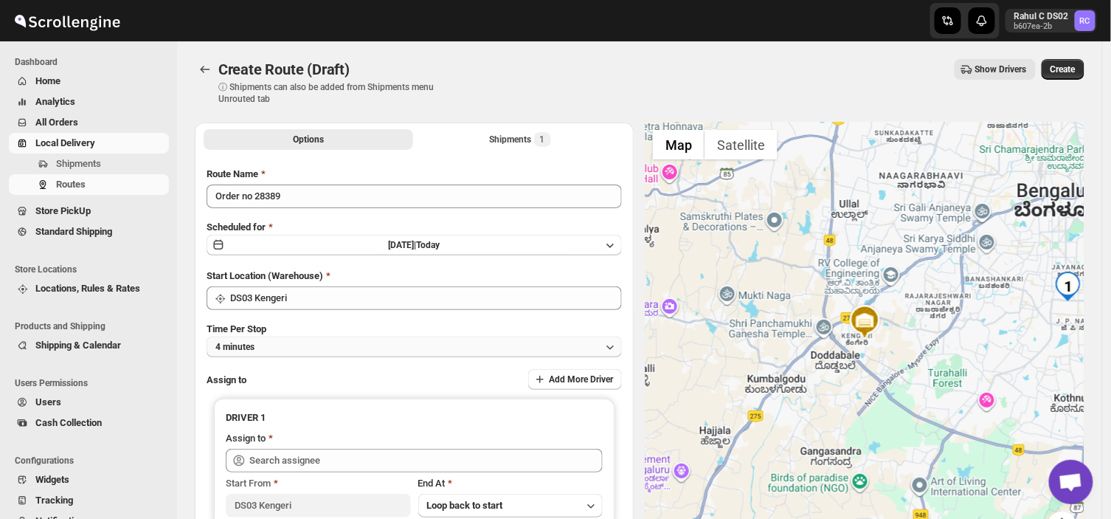
click at [277, 347] on button "4 minutes" at bounding box center [414, 346] width 415 height 21
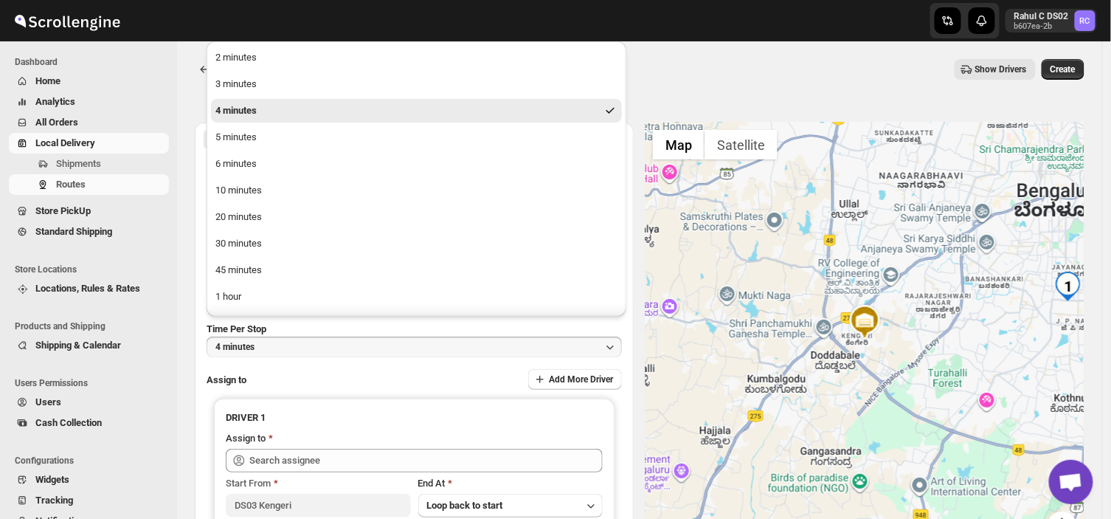
click at [128, 119] on span "All Orders" at bounding box center [100, 122] width 131 height 15
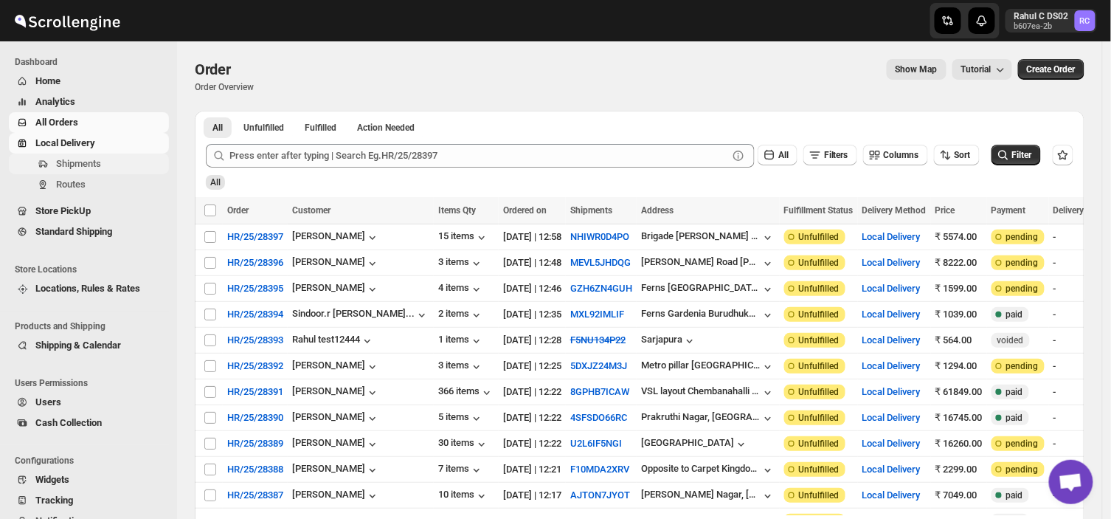
click at [97, 158] on span "Shipments" at bounding box center [78, 163] width 45 height 11
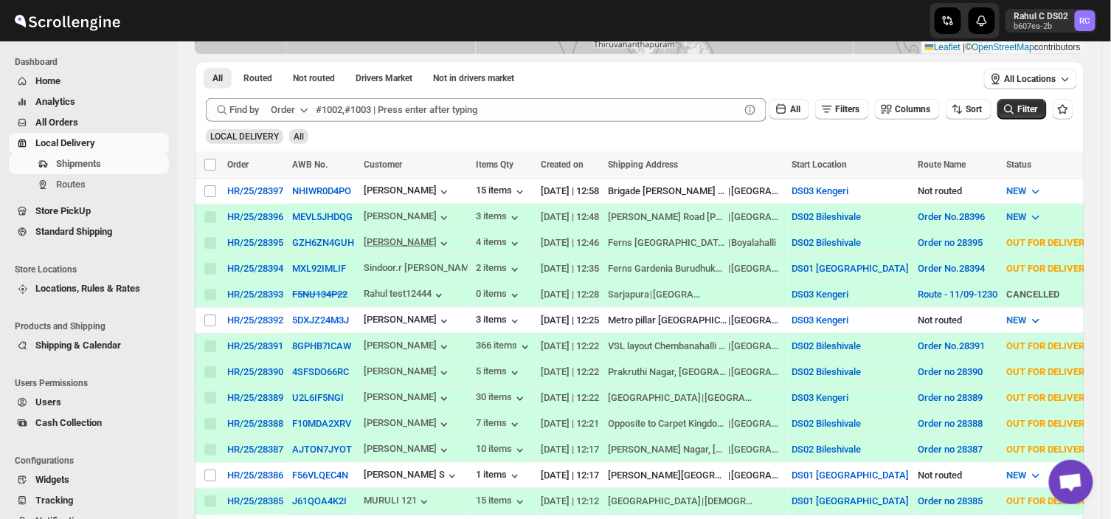
scroll to position [214, 0]
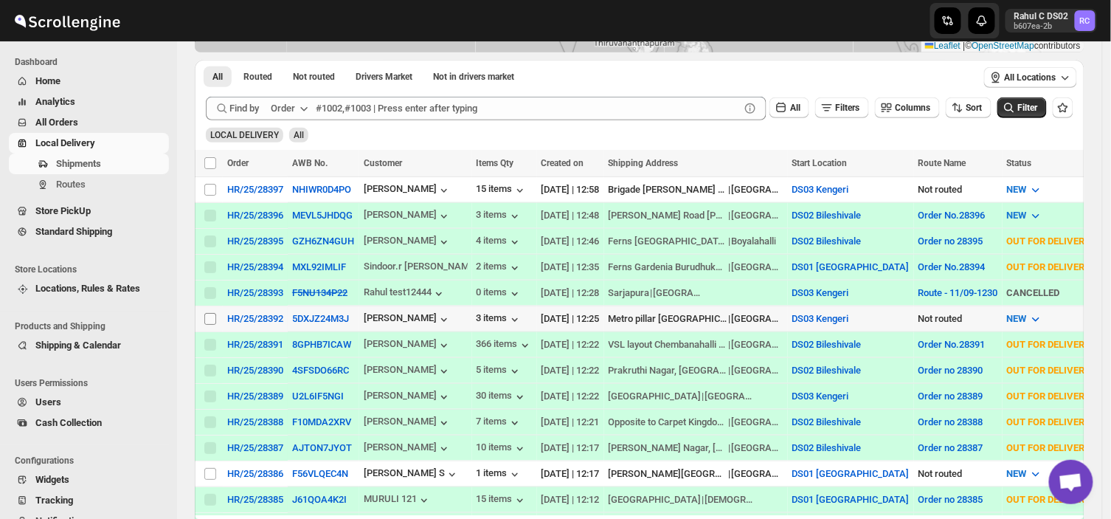
click at [212, 314] on input "Select shipment" at bounding box center [210, 319] width 12 height 12
checkbox input "true"
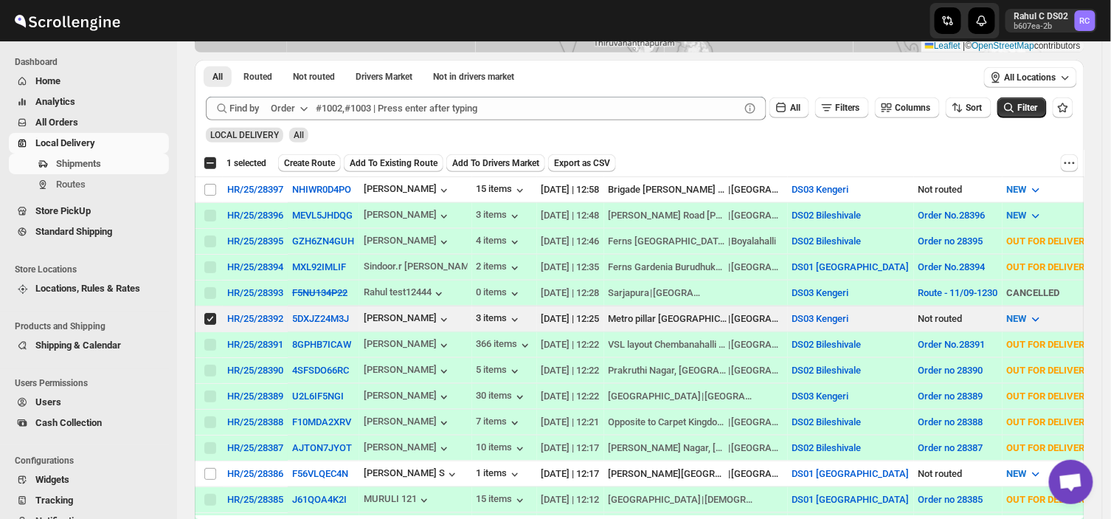
click at [306, 152] on div "Select all 4 shipments 1 selected Create Route Add To Existing Route Add To Dri…" at bounding box center [640, 163] width 890 height 27
click at [311, 159] on span "Create Route" at bounding box center [309, 163] width 51 height 12
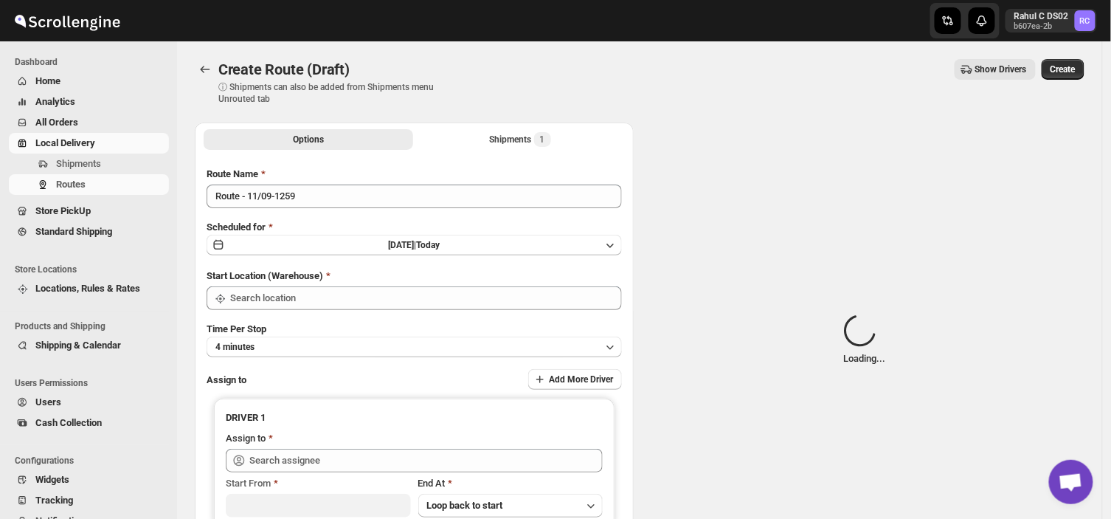
type input "DS03 Kengeri"
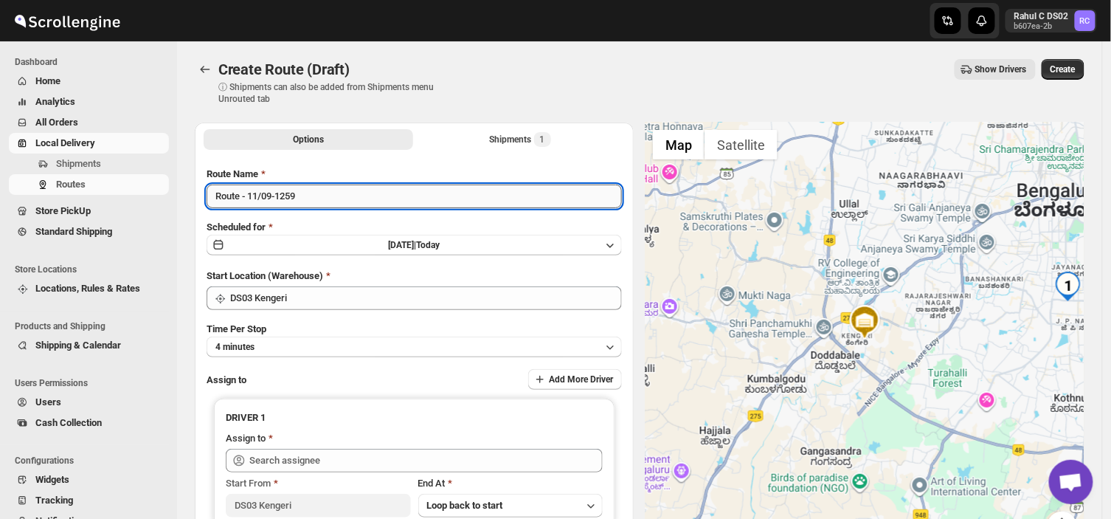
click at [302, 203] on input "Route - 11/09-1259" at bounding box center [414, 196] width 415 height 24
type input "R"
type input "Order no 28392"
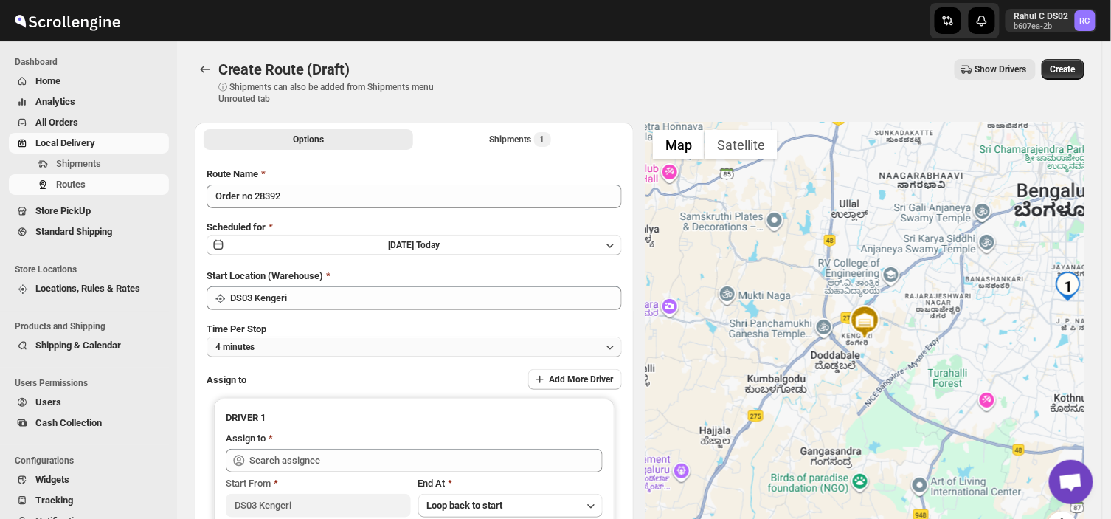
click at [286, 344] on button "4 minutes" at bounding box center [414, 346] width 415 height 21
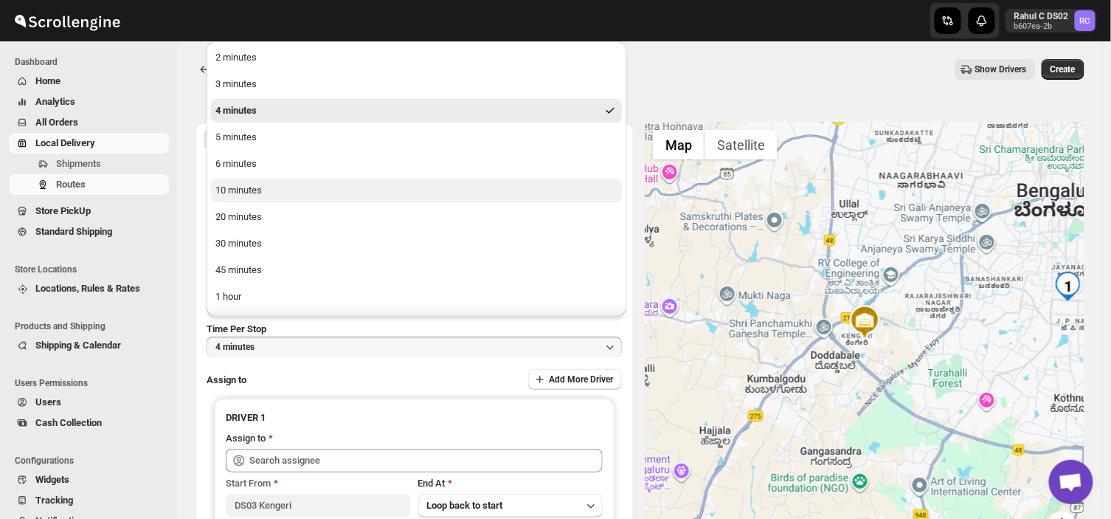
click at [245, 188] on div "10 minutes" at bounding box center [238, 190] width 46 height 15
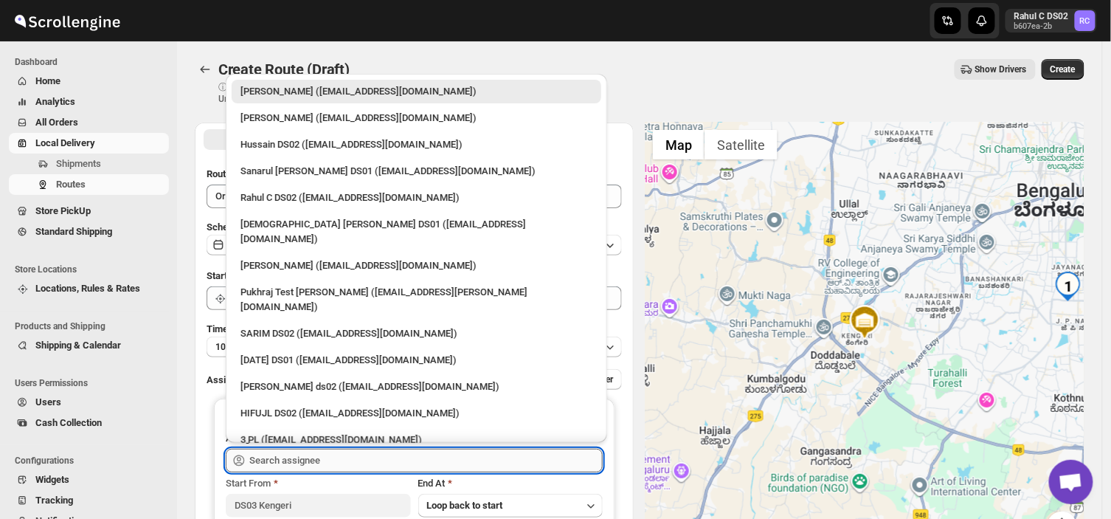
click at [342, 463] on input "text" at bounding box center [425, 461] width 353 height 24
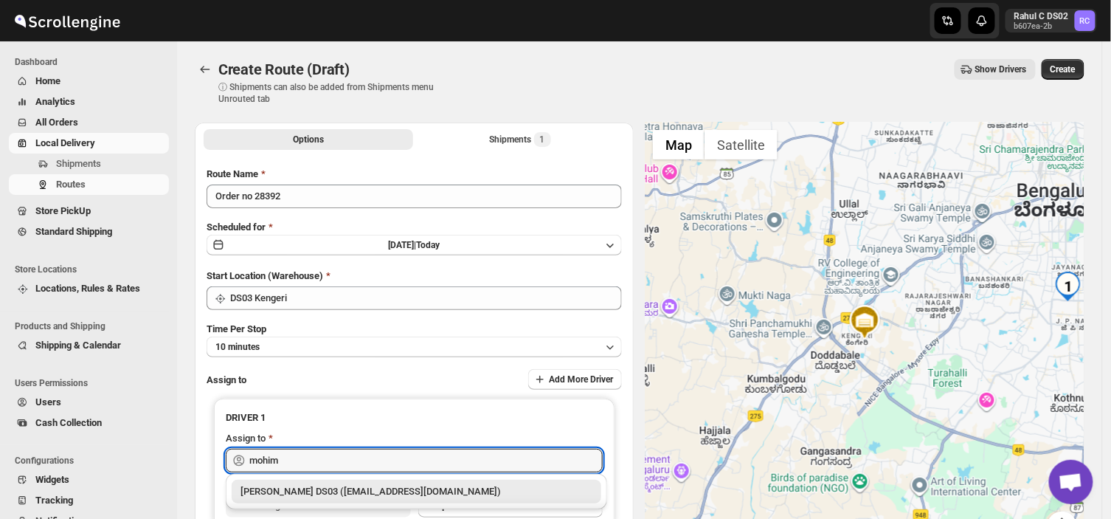
click at [367, 491] on div "[PERSON_NAME] DS03 ([EMAIL_ADDRESS][DOMAIN_NAME])" at bounding box center [417, 491] width 352 height 15
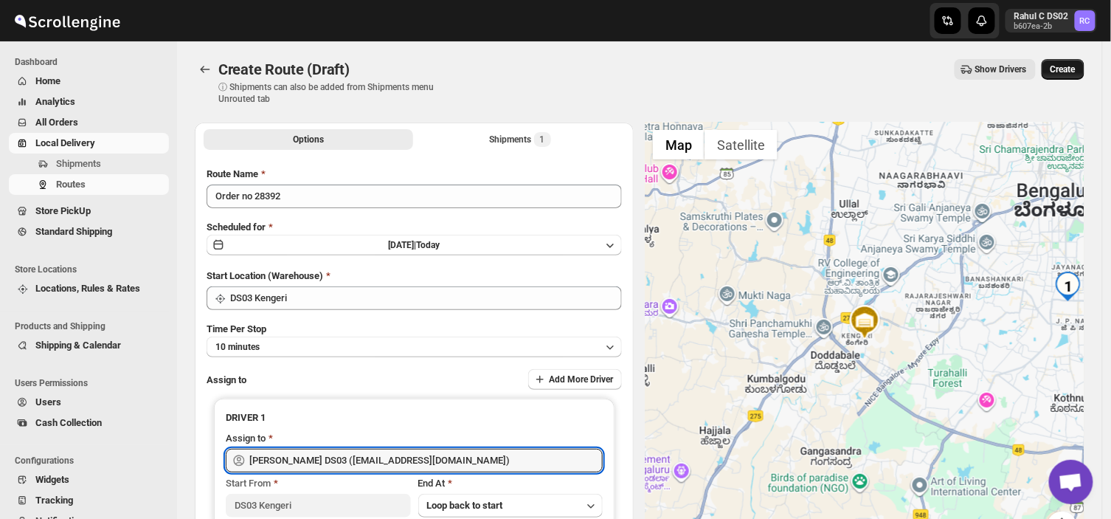
type input "[PERSON_NAME] DS03 ([EMAIL_ADDRESS][DOMAIN_NAME])"
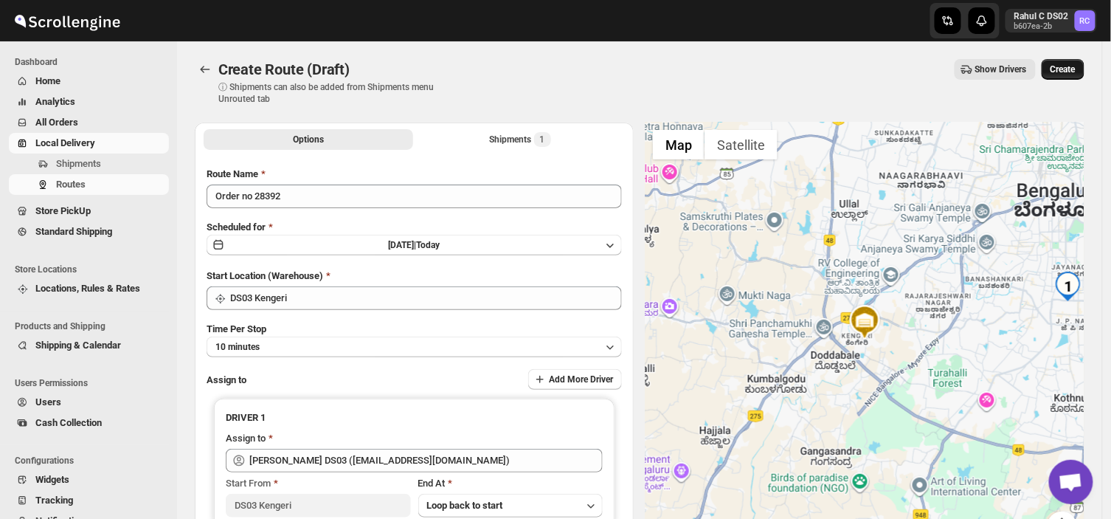
click at [1063, 69] on span "Create" at bounding box center [1063, 69] width 25 height 12
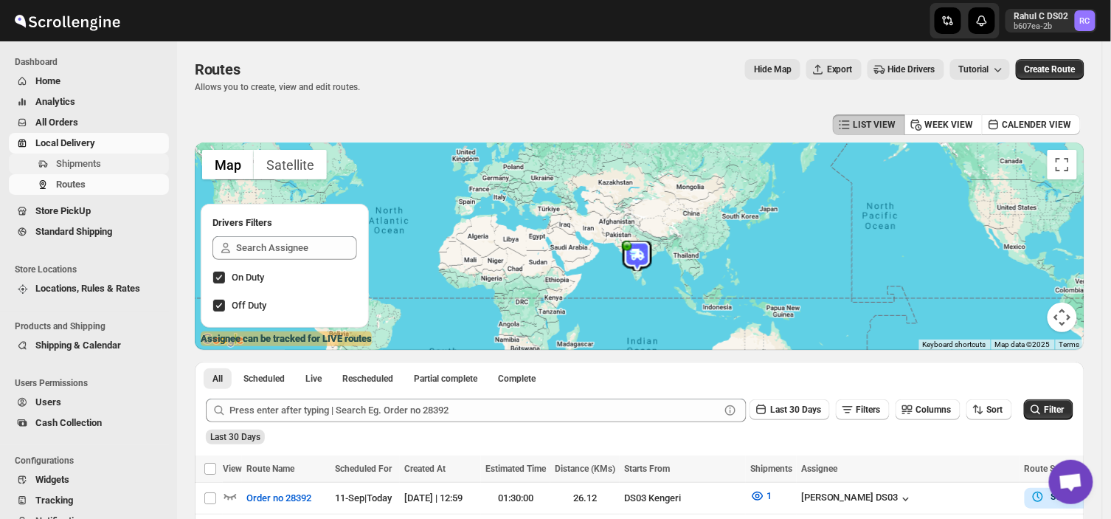
click at [118, 164] on span "Shipments" at bounding box center [111, 163] width 110 height 15
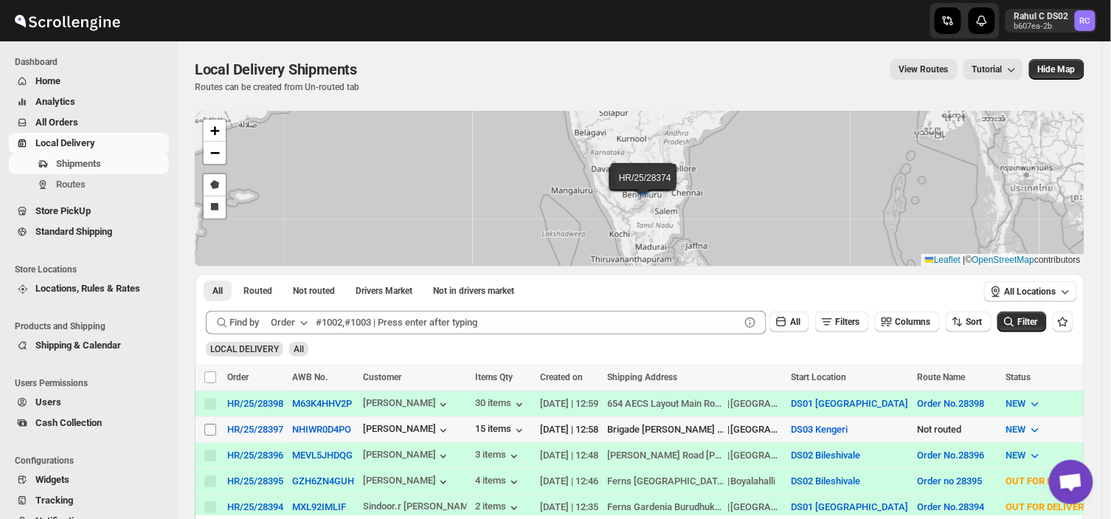
click at [208, 428] on input "Select shipment" at bounding box center [210, 429] width 12 height 12
checkbox input "true"
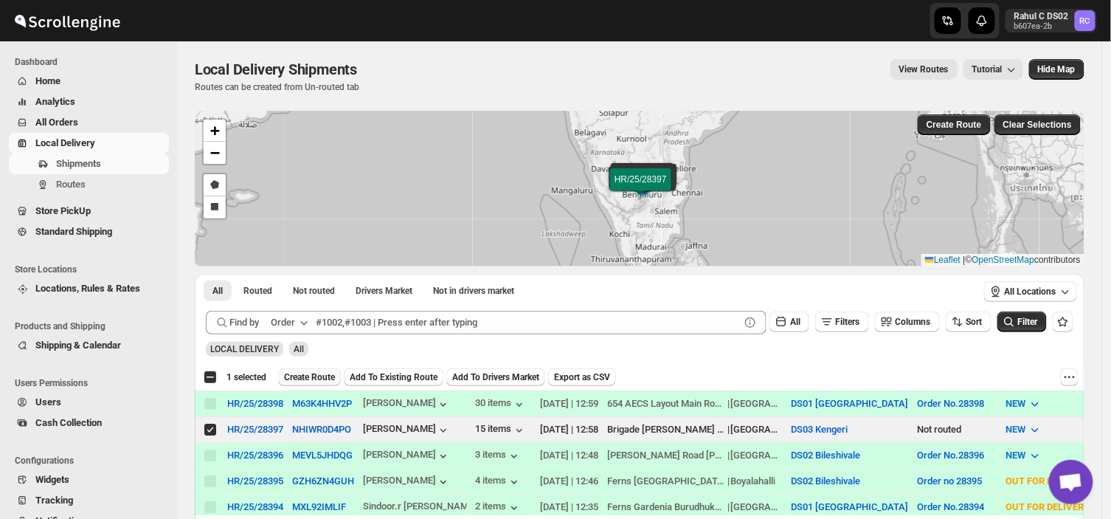
click at [313, 372] on span "Create Route" at bounding box center [309, 377] width 51 height 12
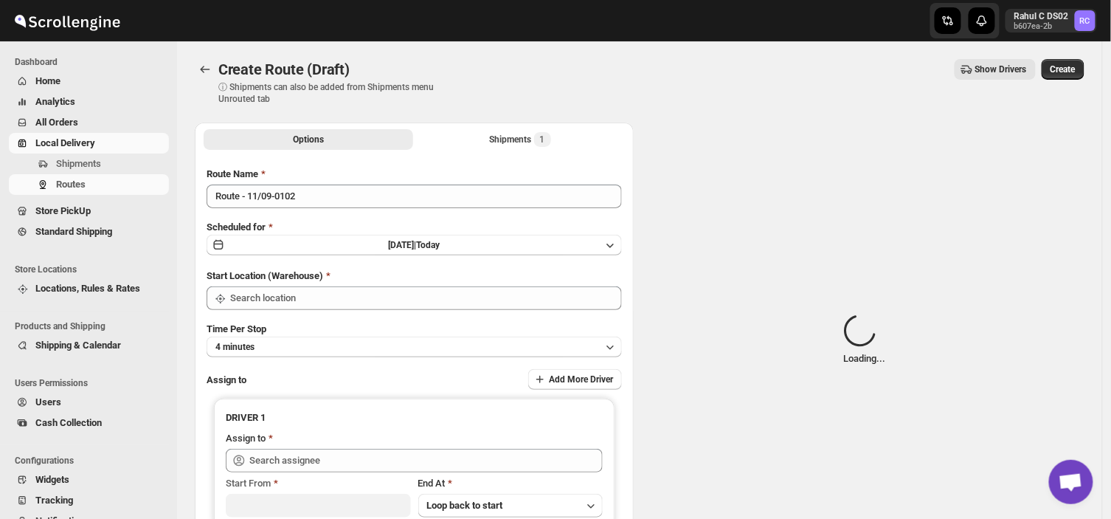
type input "DS03 Kengeri"
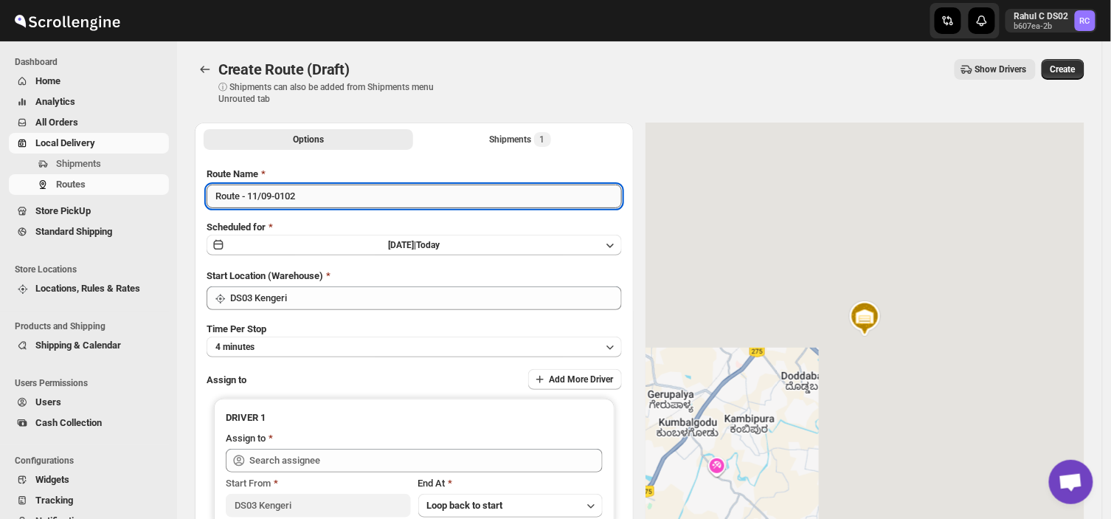
click at [306, 201] on input "Route - 11/09-0102" at bounding box center [414, 196] width 415 height 24
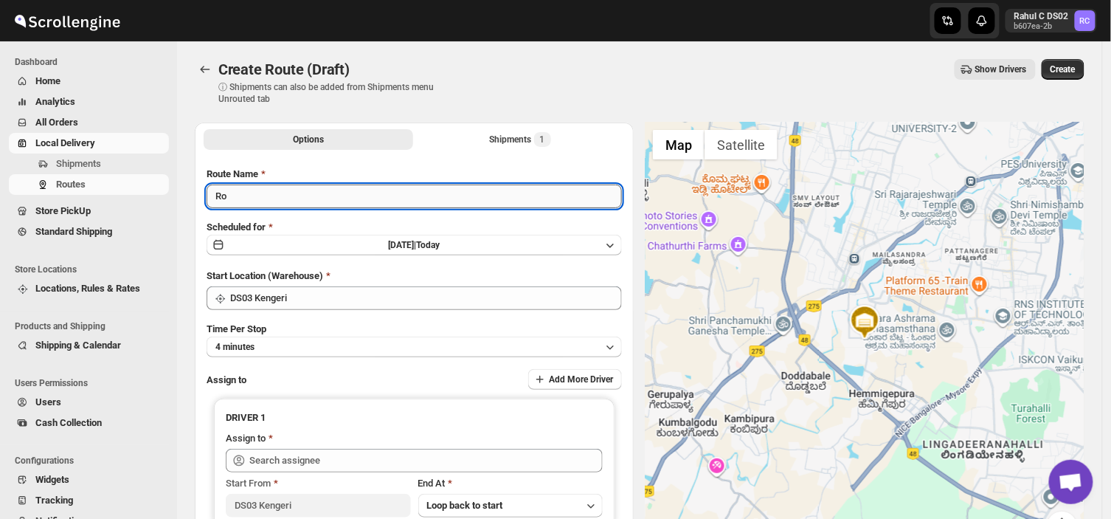
type input "R"
type input "Order no 28397"
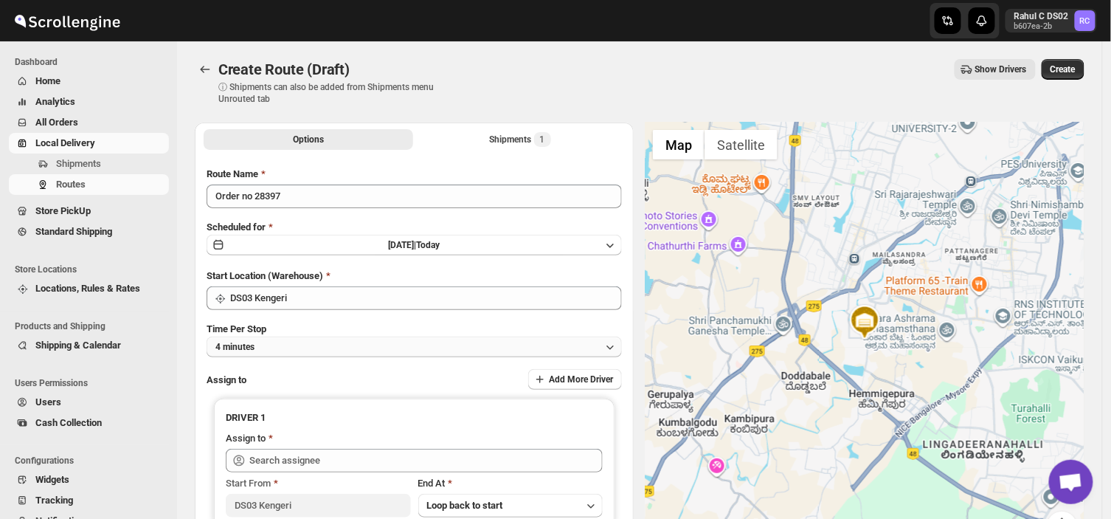
click at [286, 345] on button "4 minutes" at bounding box center [414, 346] width 415 height 21
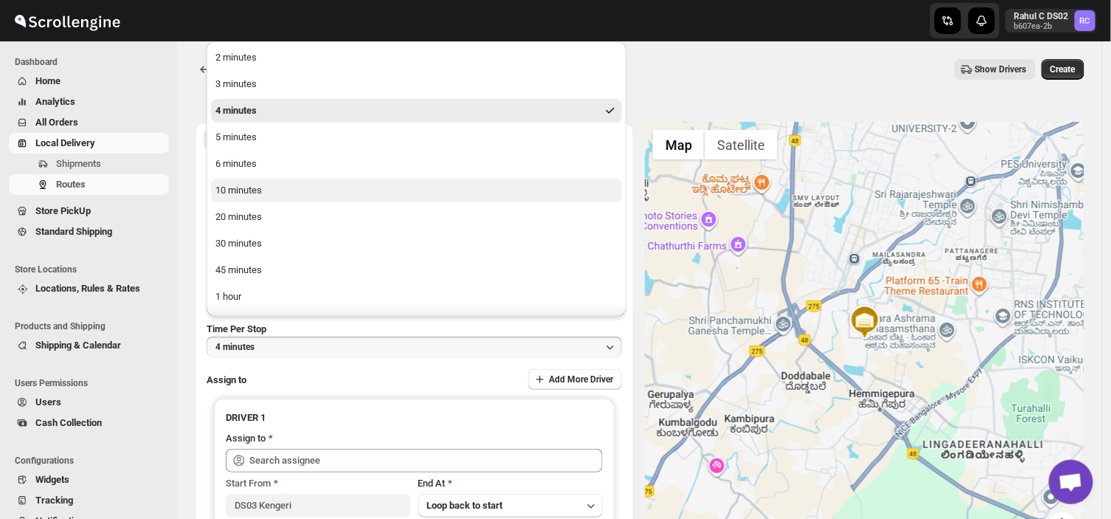
click at [254, 187] on div "10 minutes" at bounding box center [238, 190] width 46 height 15
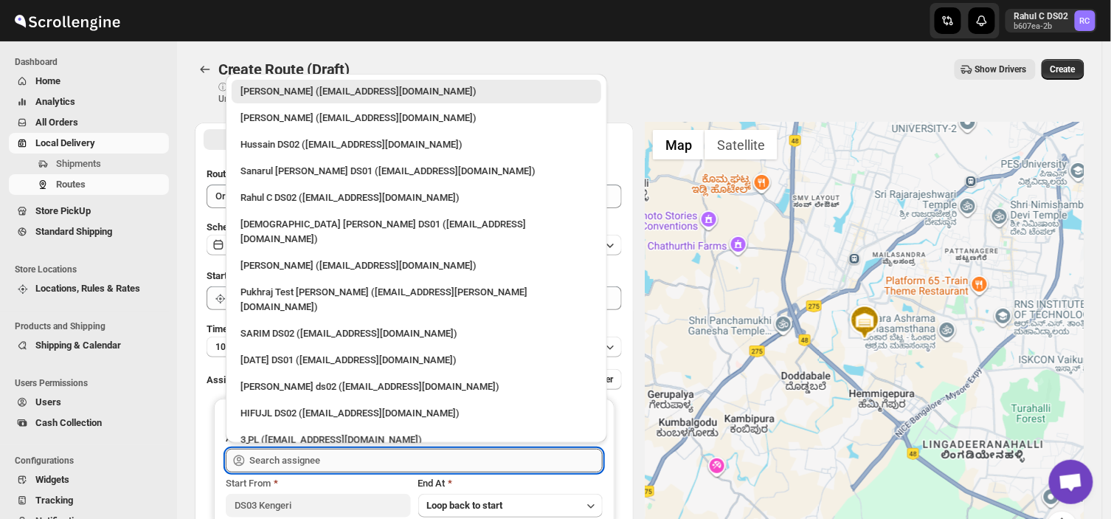
click at [325, 463] on input "text" at bounding box center [425, 461] width 353 height 24
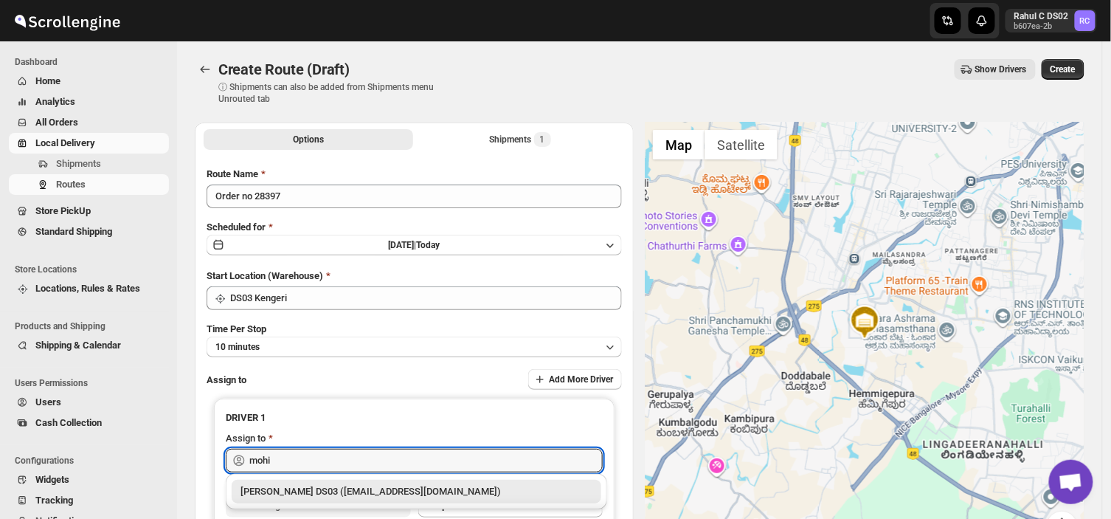
click at [317, 494] on div "[PERSON_NAME] DS03 ([EMAIL_ADDRESS][DOMAIN_NAME])" at bounding box center [417, 491] width 352 height 15
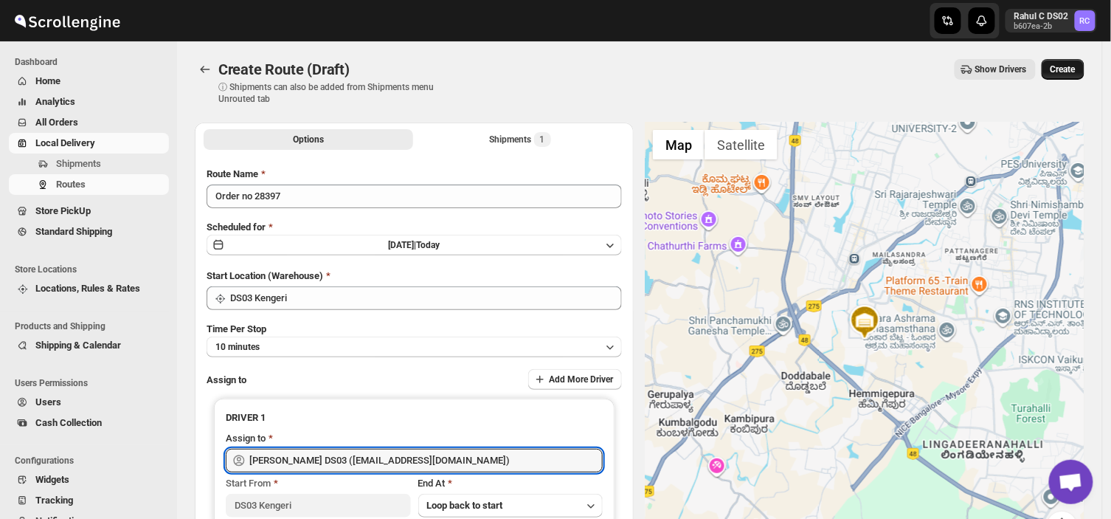
type input "[PERSON_NAME] DS03 ([EMAIL_ADDRESS][DOMAIN_NAME])"
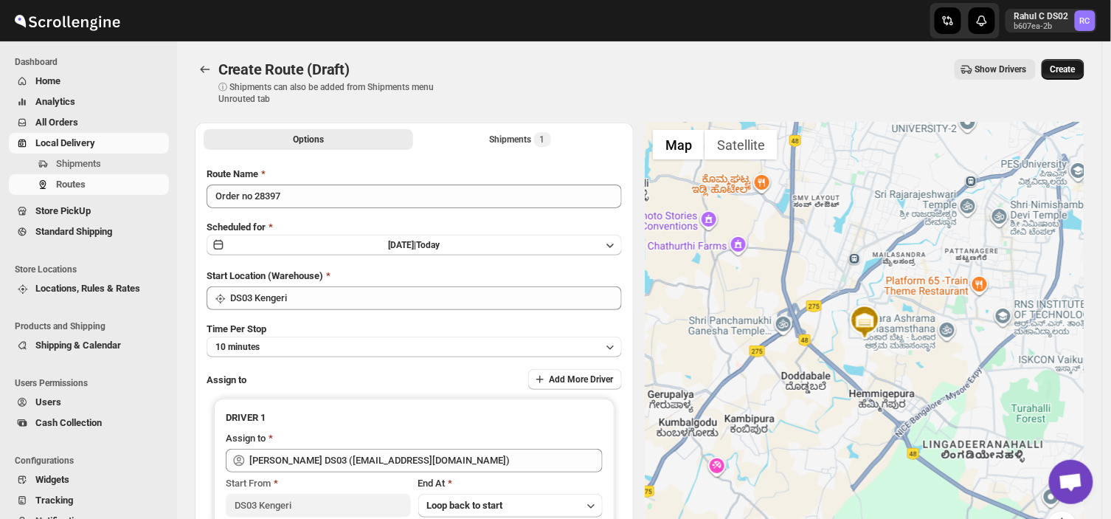
click at [1071, 68] on span "Create" at bounding box center [1063, 69] width 25 height 12
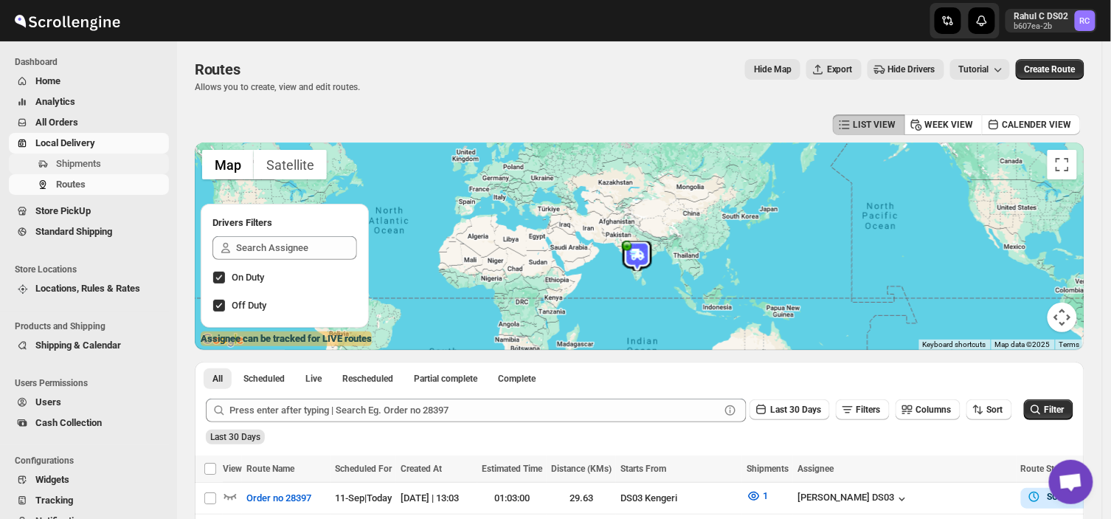
click at [141, 168] on span "Shipments" at bounding box center [111, 163] width 110 height 15
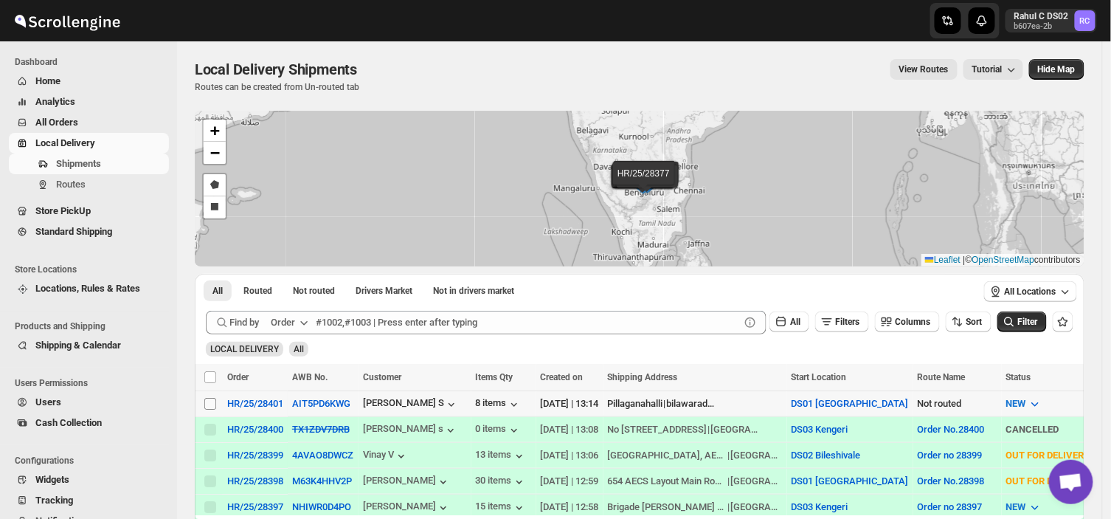
click at [210, 404] on input "Select shipment" at bounding box center [210, 404] width 12 height 12
checkbox input "true"
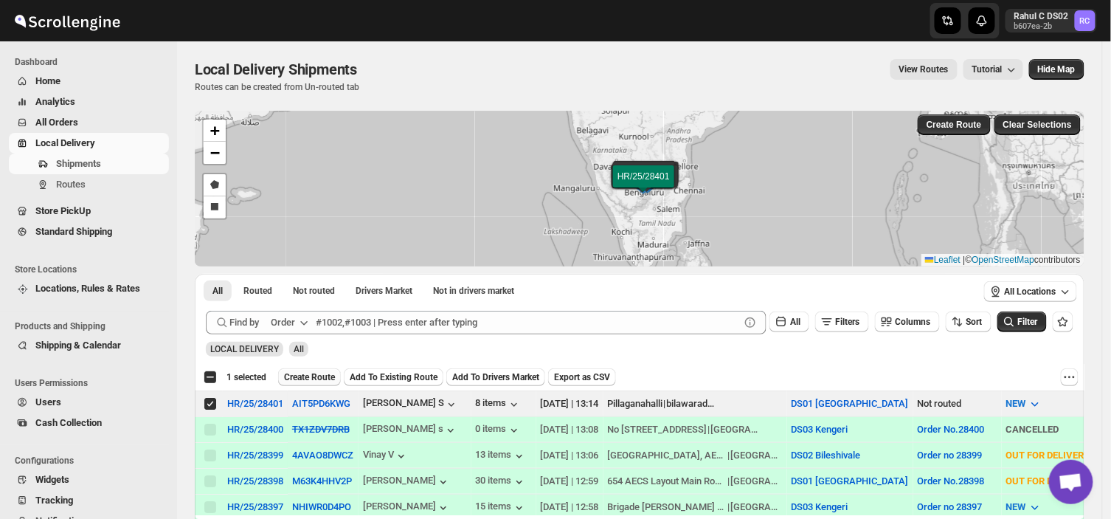
click at [300, 368] on button "Create Route" at bounding box center [309, 377] width 63 height 18
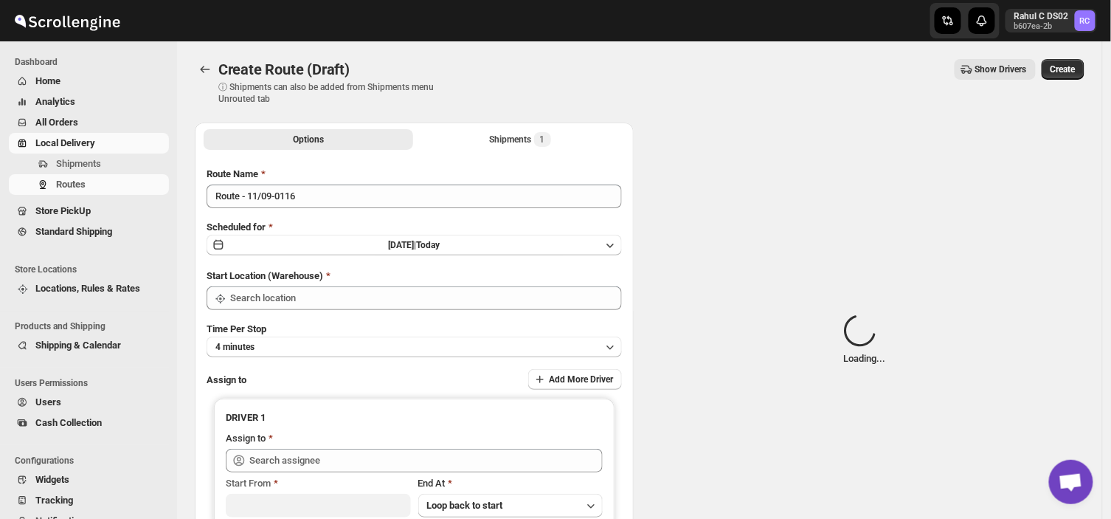
type input "DS01 [GEOGRAPHIC_DATA]"
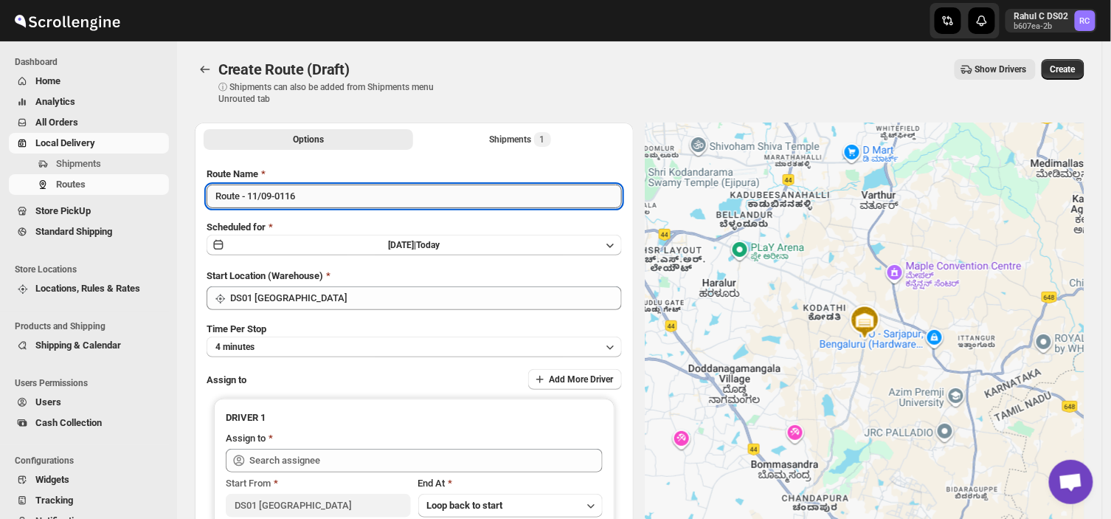
click at [308, 193] on input "Route - 11/09-0116" at bounding box center [414, 196] width 415 height 24
type input "R"
click at [328, 193] on input "Route Name" at bounding box center [414, 196] width 415 height 24
type input "order no 28401"
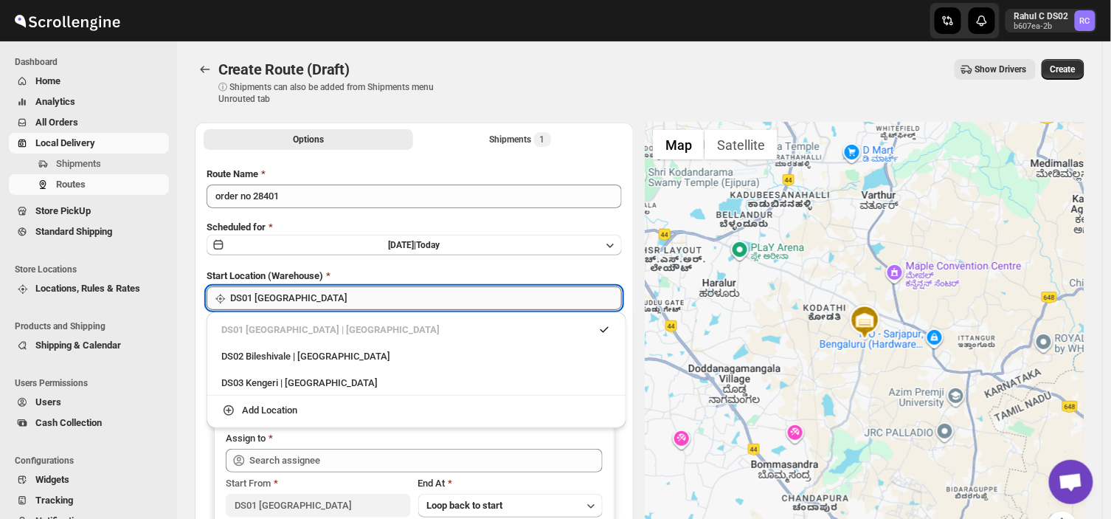
click at [302, 300] on input "DS01 [GEOGRAPHIC_DATA]" at bounding box center [426, 298] width 392 height 24
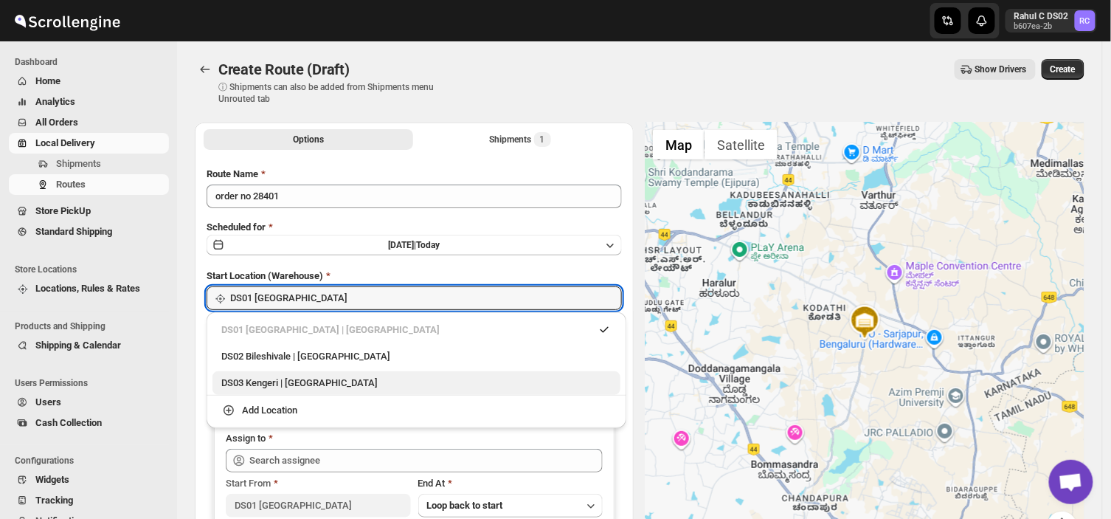
click at [271, 380] on div "DS03 Kengeri | [GEOGRAPHIC_DATA]" at bounding box center [416, 383] width 390 height 15
type input "DS03 Kengeri"
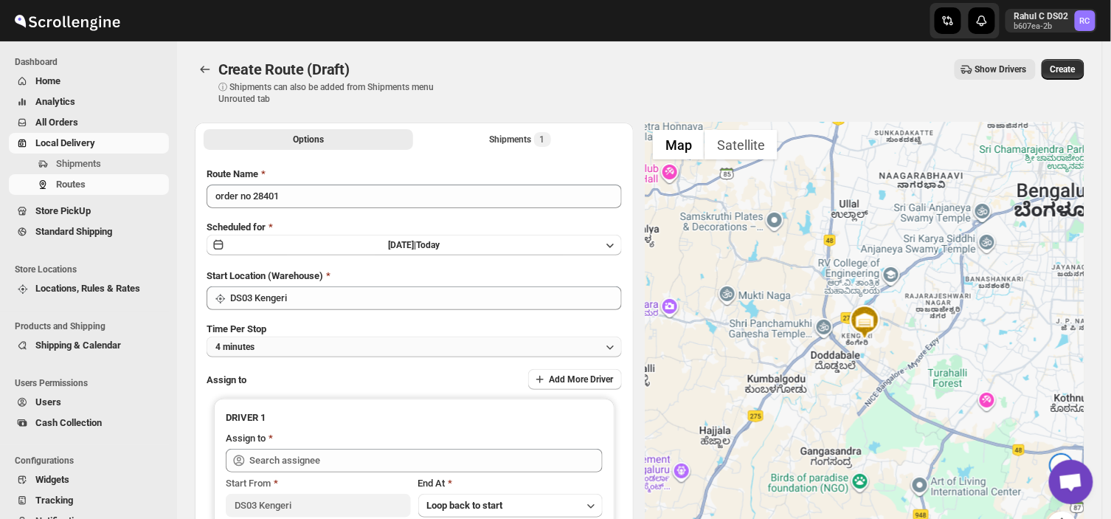
click at [270, 351] on button "4 minutes" at bounding box center [414, 346] width 415 height 21
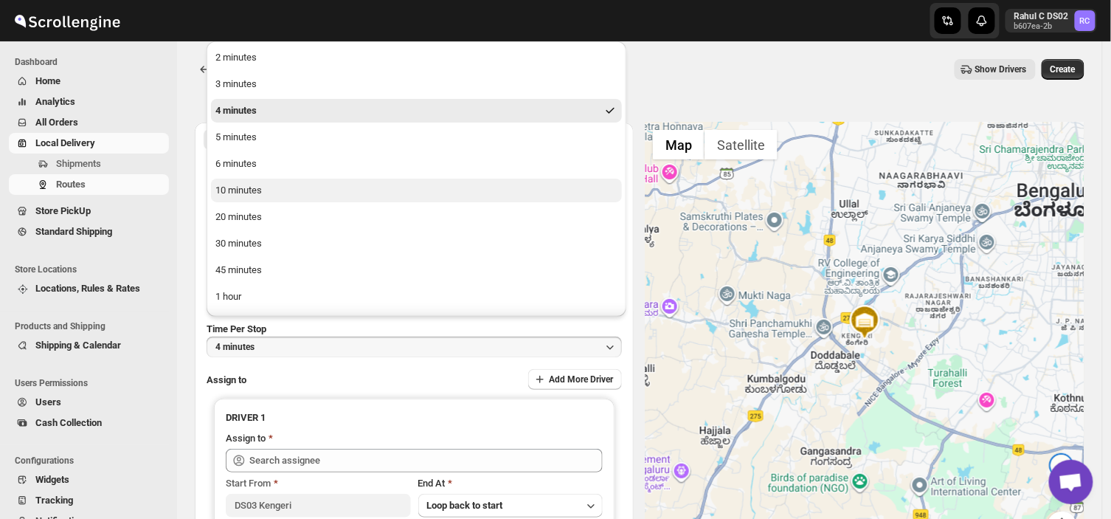
click at [269, 190] on button "10 minutes" at bounding box center [416, 191] width 411 height 24
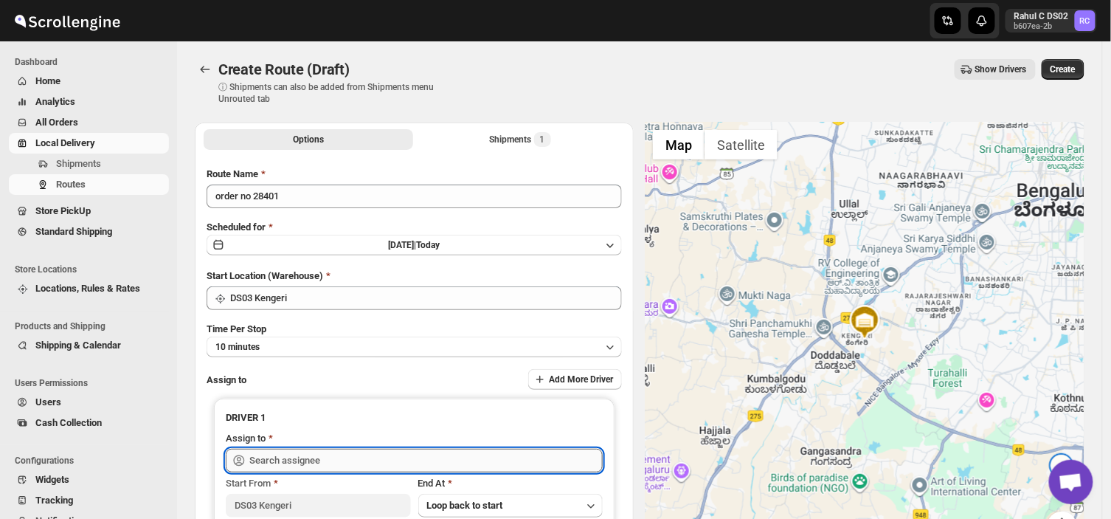
click at [333, 457] on input "text" at bounding box center [425, 461] width 353 height 24
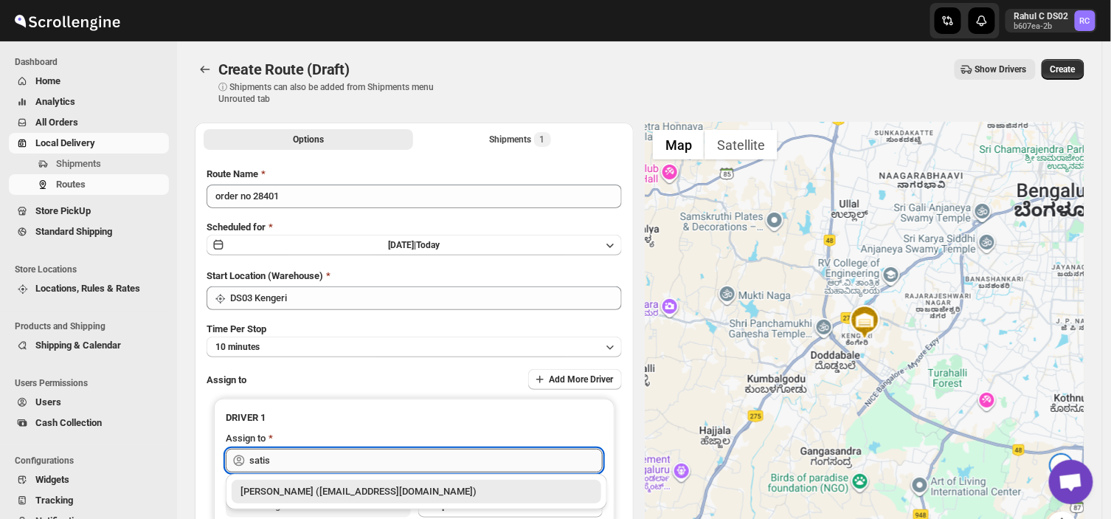
click at [277, 463] on input "satis" at bounding box center [425, 461] width 353 height 24
click at [313, 492] on div "[PERSON_NAME] ([EMAIL_ADDRESS][DOMAIN_NAME])" at bounding box center [417, 491] width 352 height 15
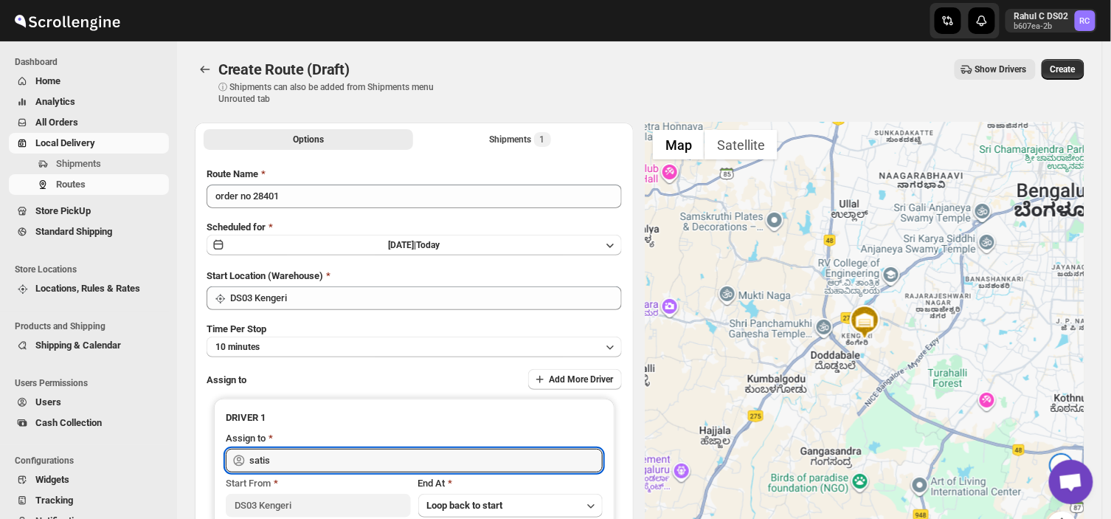
type input "[PERSON_NAME] ([EMAIL_ADDRESS][DOMAIN_NAME])"
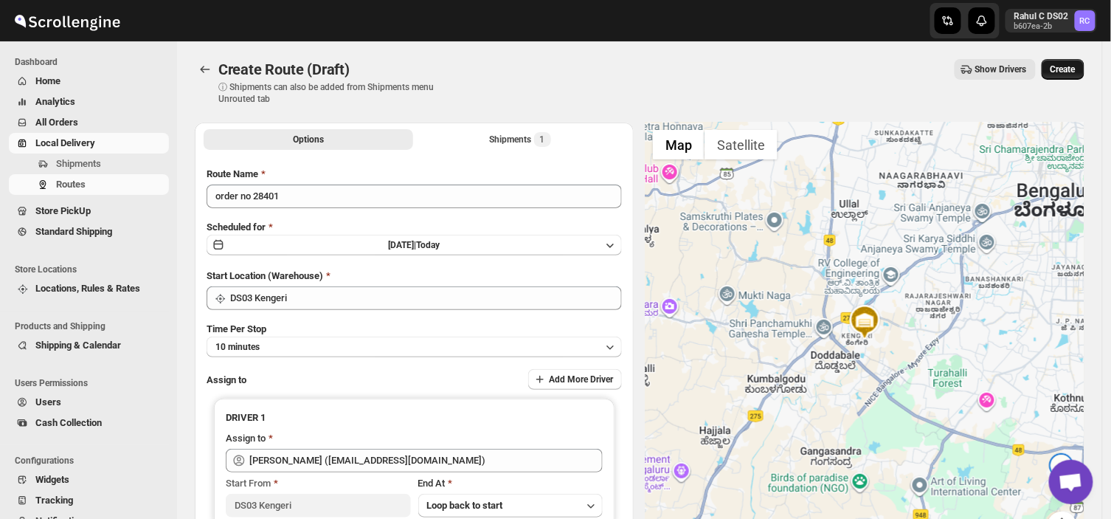
click at [1071, 68] on span "Create" at bounding box center [1063, 69] width 25 height 12
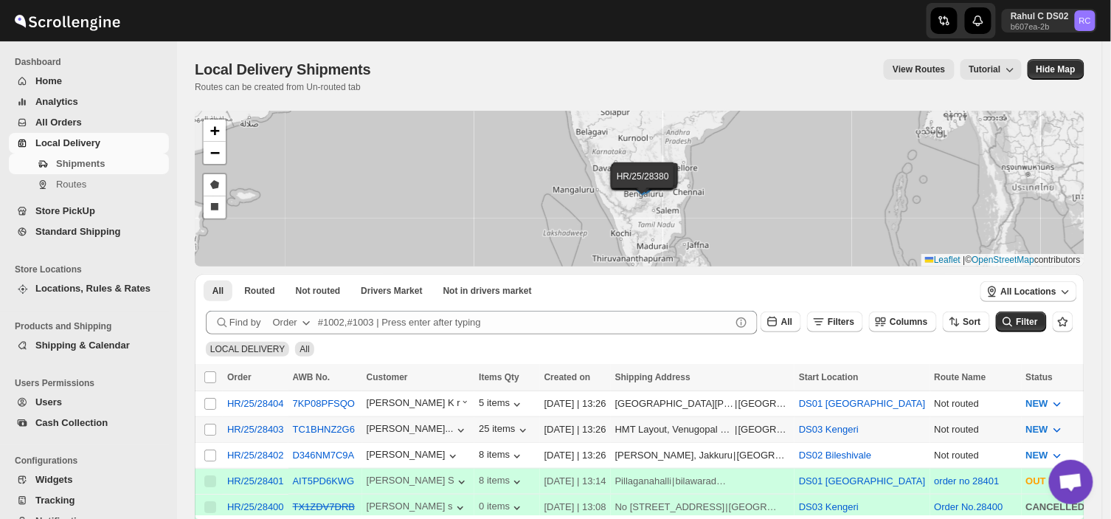
click at [202, 425] on td "Select shipment" at bounding box center [209, 429] width 28 height 26
checkbox input "true"
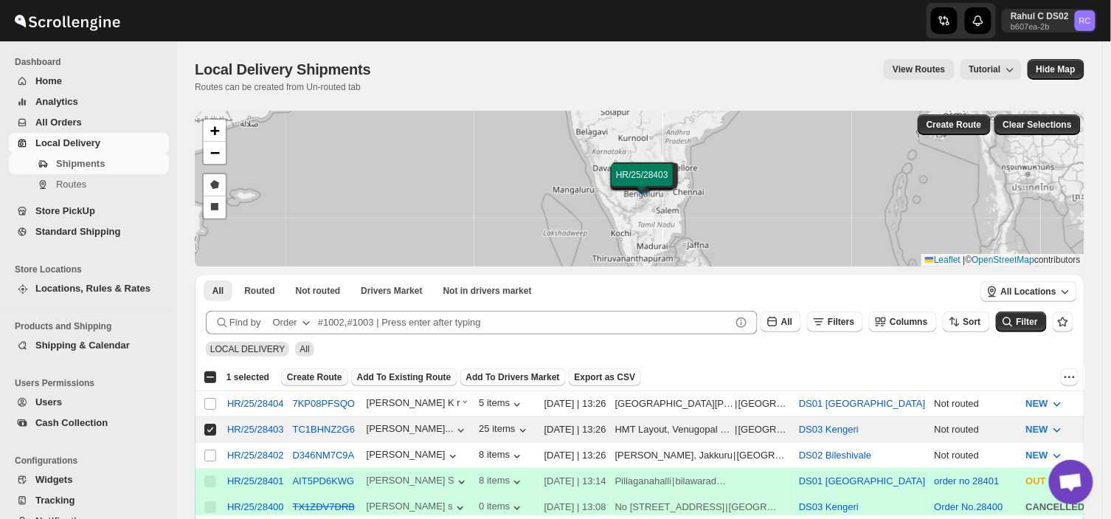
click at [310, 378] on span "Create Route" at bounding box center [314, 377] width 55 height 12
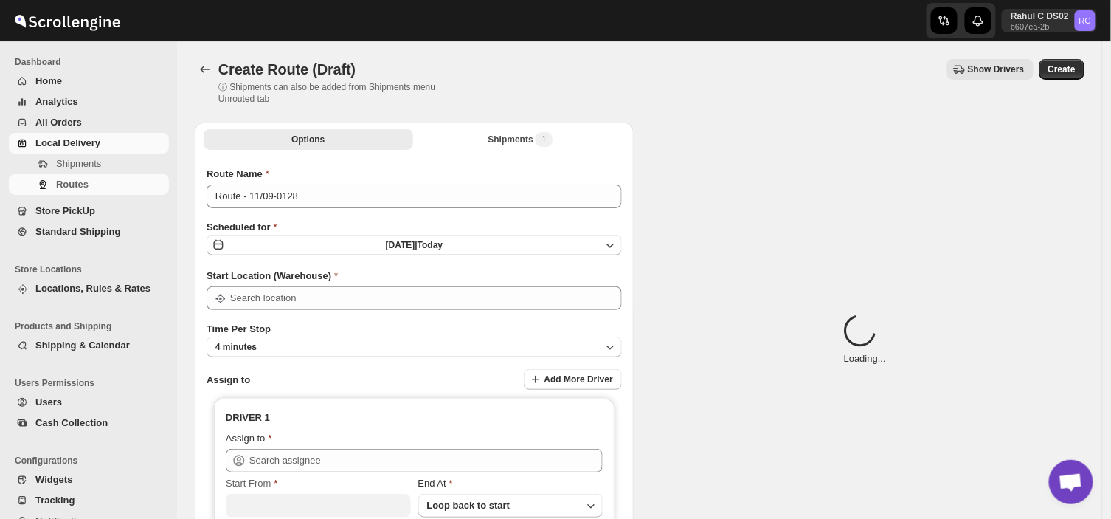
type input "DS03 Kengeri"
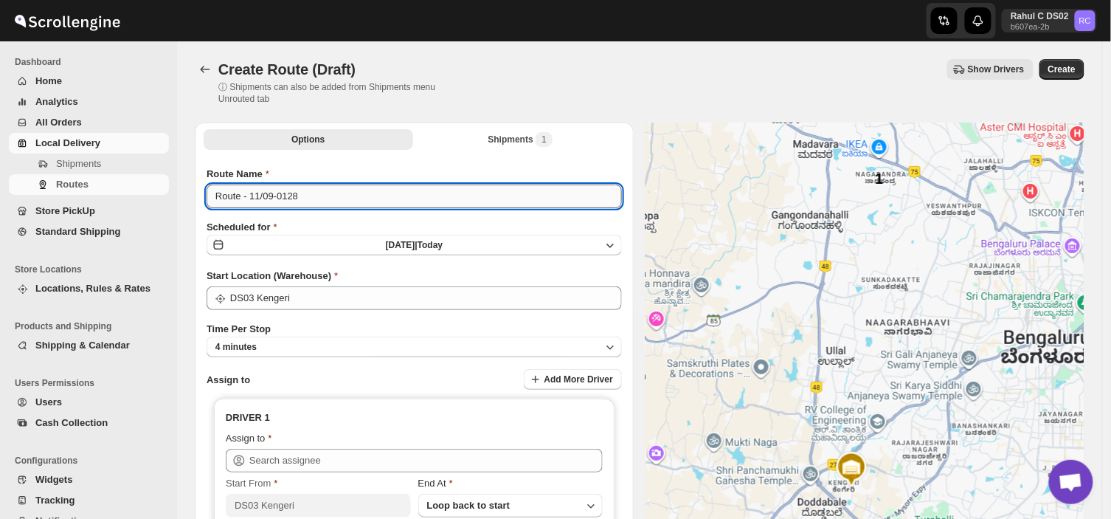
click at [305, 197] on input "Route - 11/09-0128" at bounding box center [414, 196] width 415 height 24
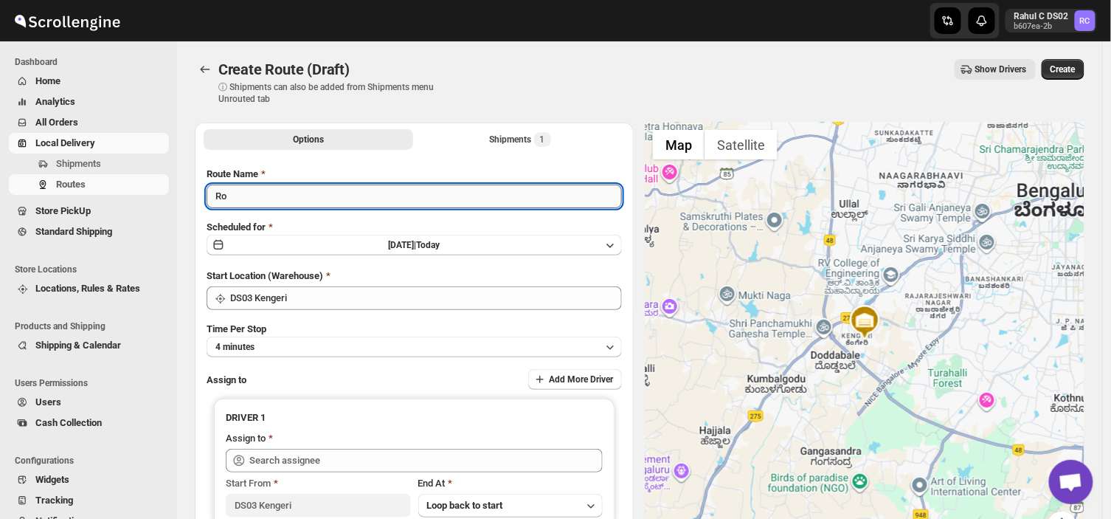
type input "R"
type input "Order no 28403"
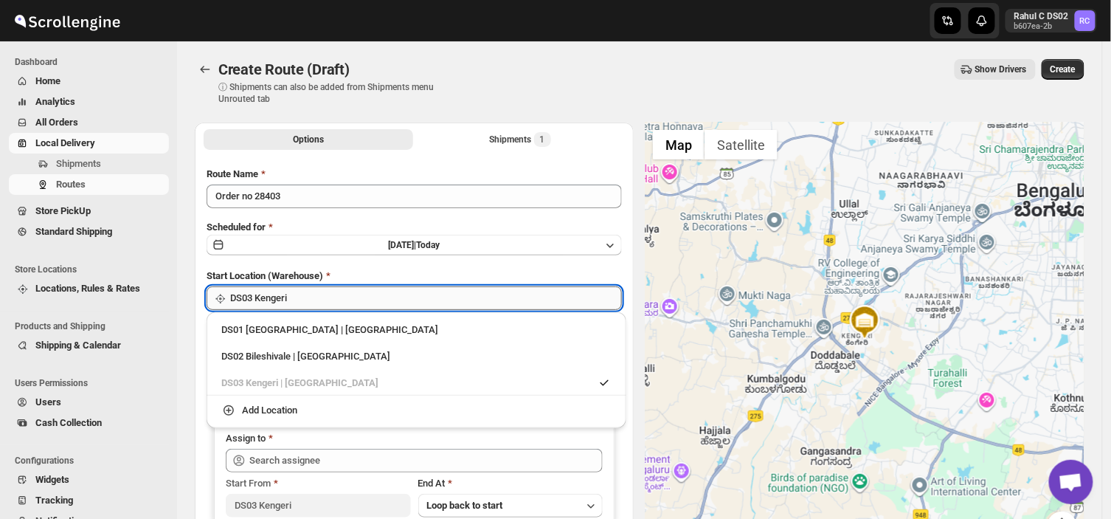
click at [318, 300] on input "DS03 Kengeri" at bounding box center [426, 298] width 392 height 24
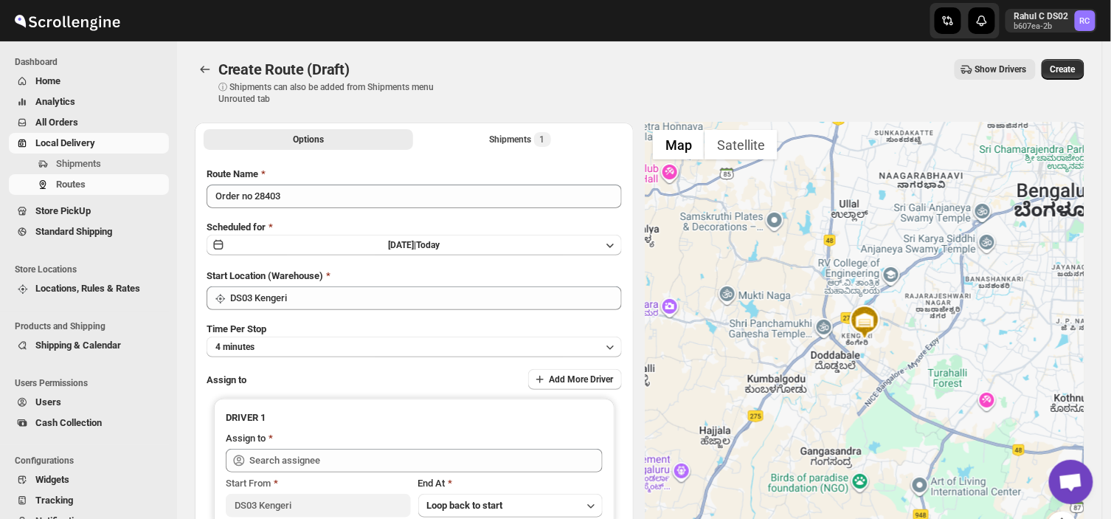
click at [443, 100] on p "ⓘ Shipments can also be added from Shipments menu Unrouted tab" at bounding box center [334, 93] width 232 height 24
click at [300, 345] on button "4 minutes" at bounding box center [414, 346] width 415 height 21
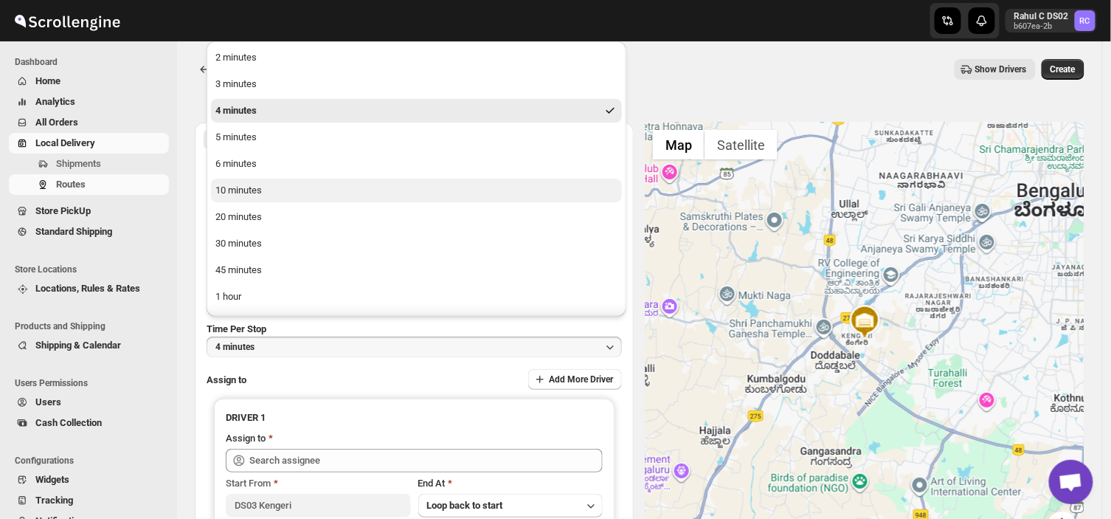
click at [263, 187] on button "10 minutes" at bounding box center [416, 191] width 411 height 24
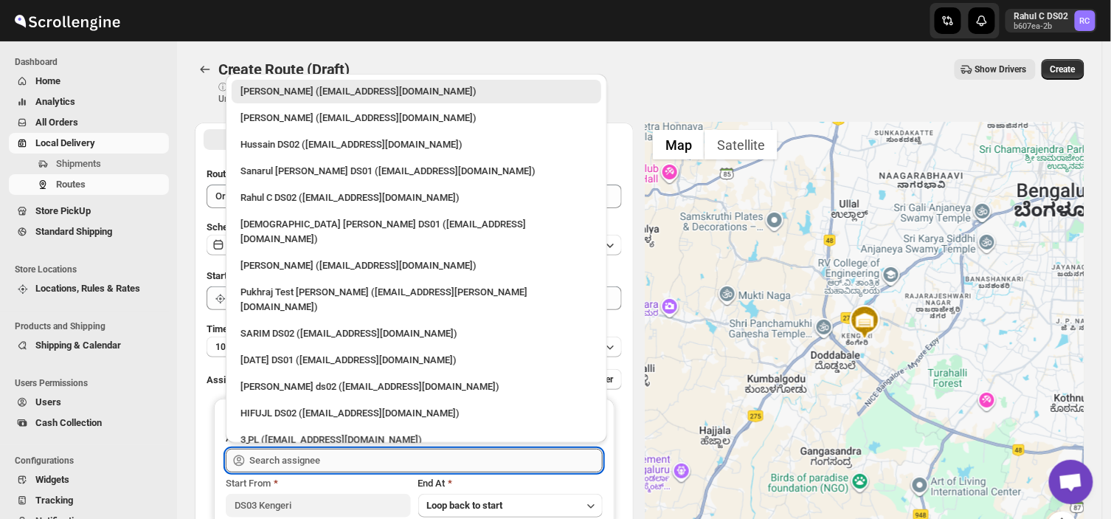
click at [333, 463] on input "text" at bounding box center [425, 461] width 353 height 24
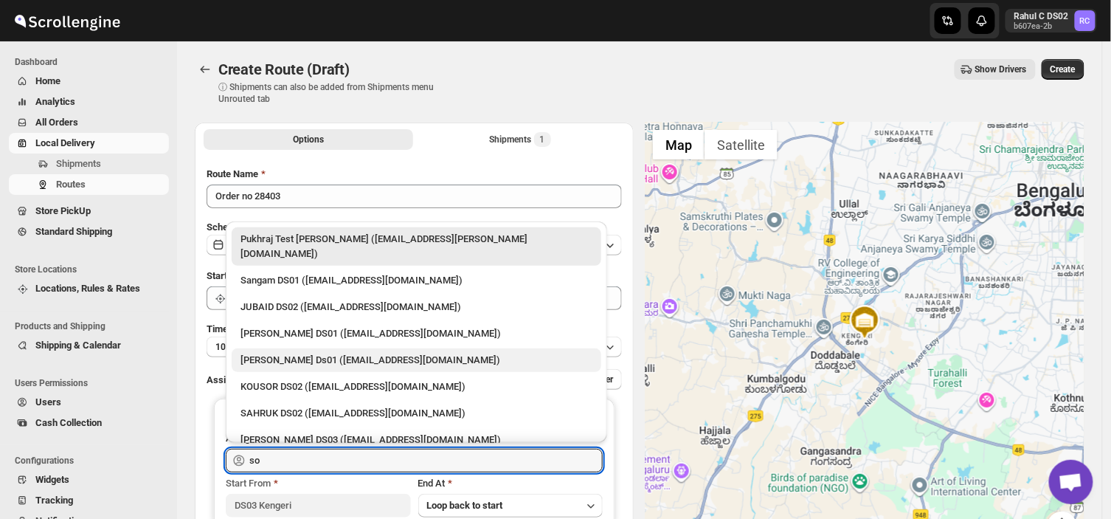
click at [316, 353] on div "[PERSON_NAME] Ds01 ([EMAIL_ADDRESS][DOMAIN_NAME])" at bounding box center [417, 360] width 352 height 15
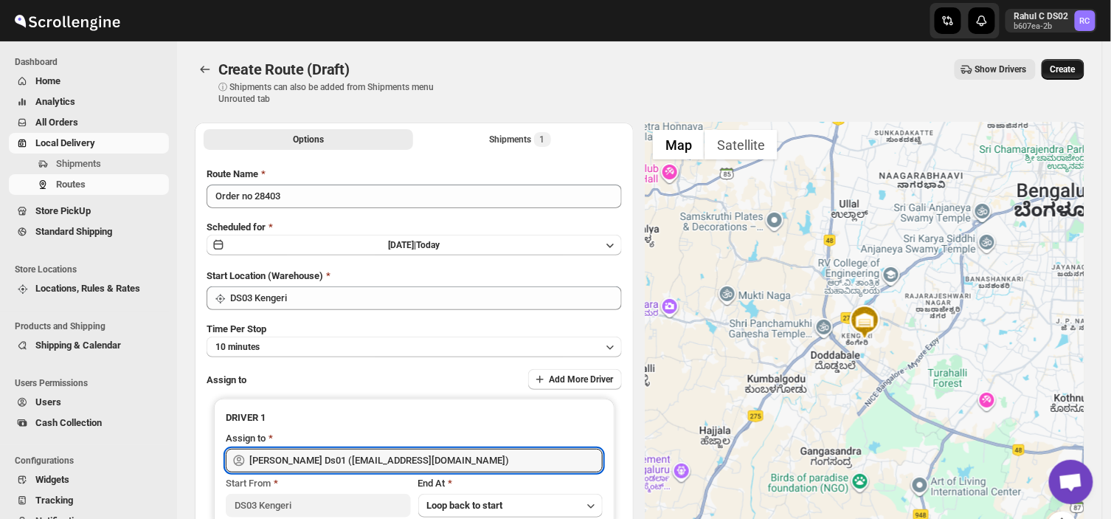
type input "[PERSON_NAME] Ds01 ([EMAIL_ADDRESS][DOMAIN_NAME])"
click at [1076, 67] on span "Create" at bounding box center [1063, 69] width 25 height 12
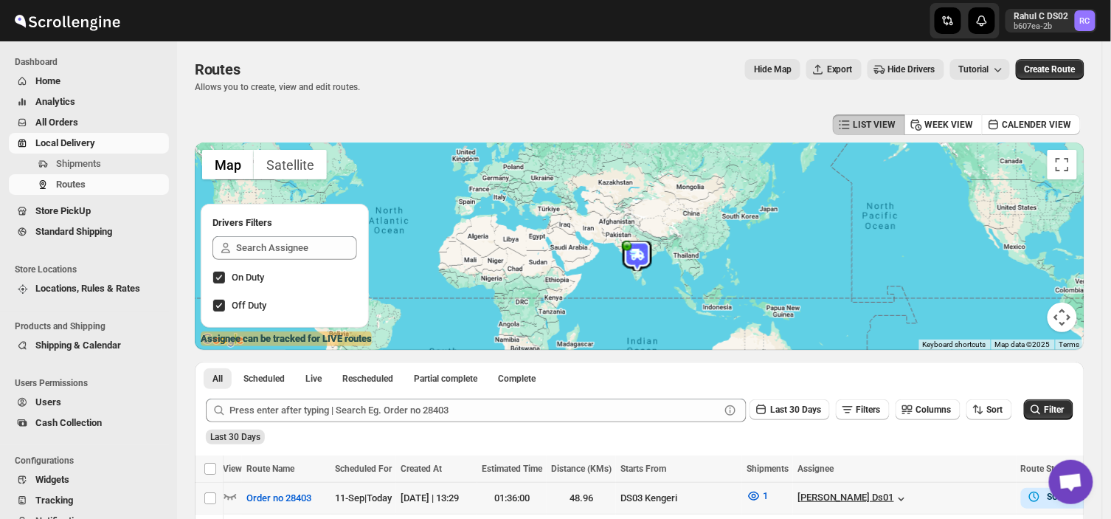
scroll to position [0, 27]
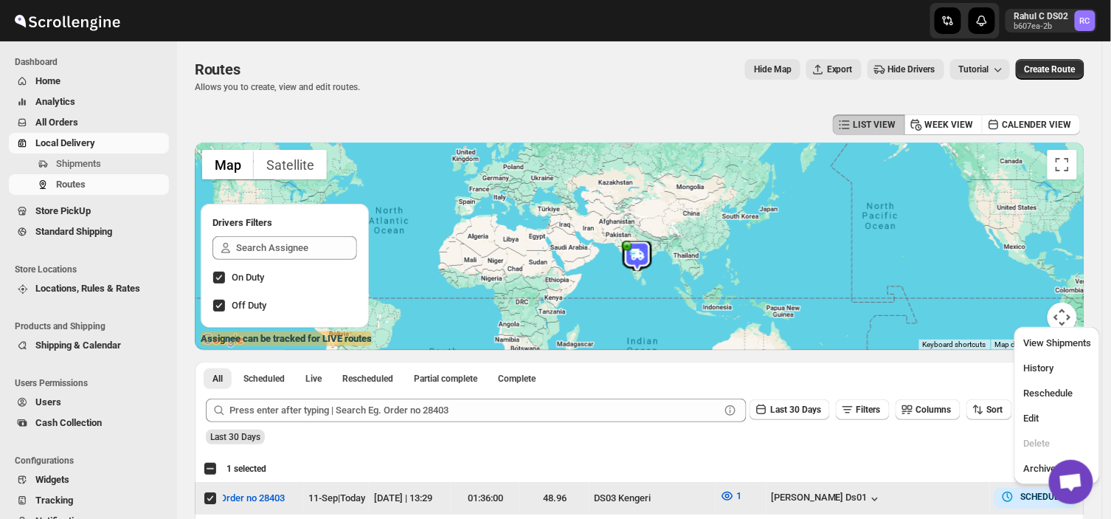
click at [1082, 506] on td "Success COMPLETED" at bounding box center [1125, 499] width 86 height 32
click at [1035, 419] on span "Edit" at bounding box center [1030, 417] width 15 height 11
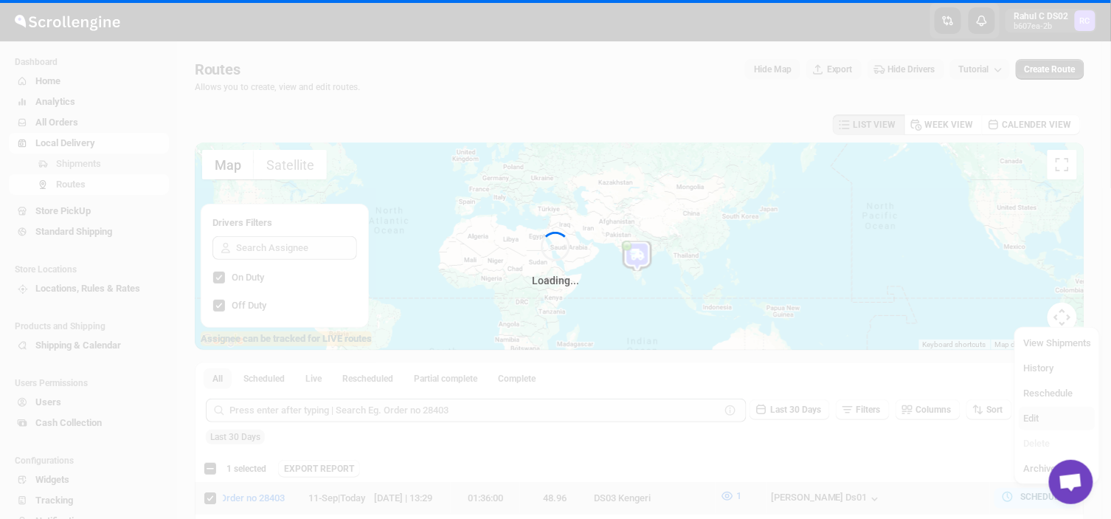
checkbox input "true"
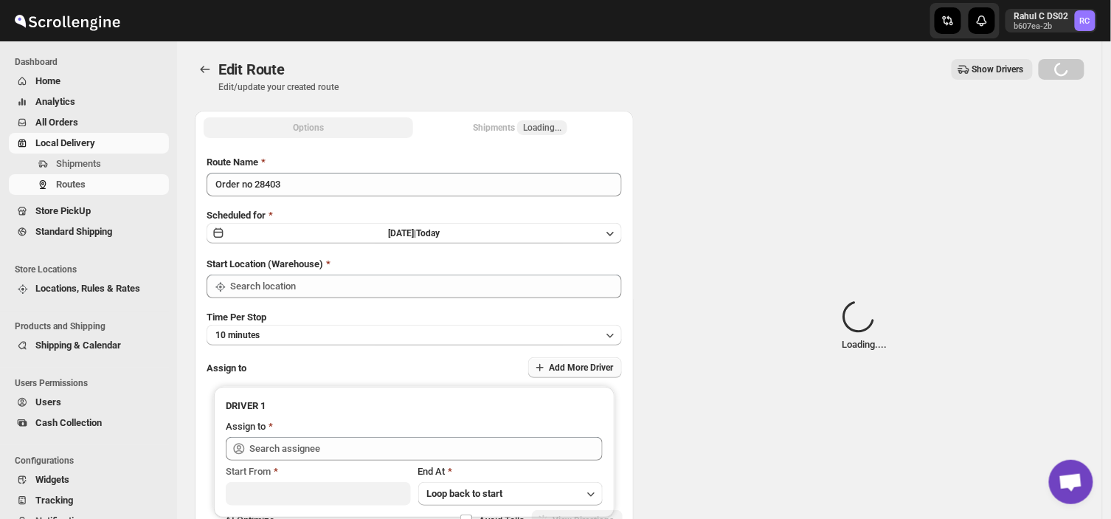
type input "Order no 28403"
type input "DS03 Kengeri"
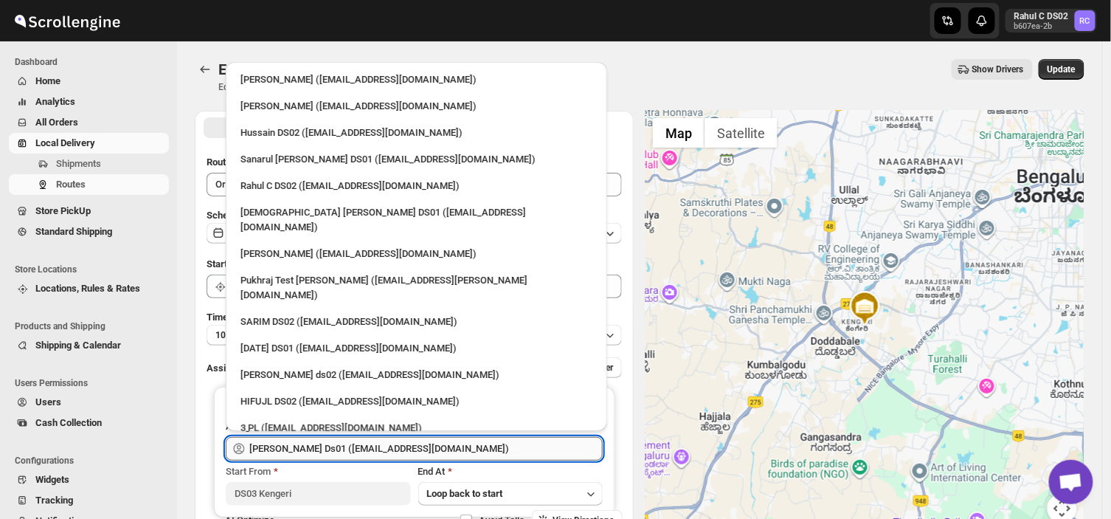
click at [469, 447] on input "[PERSON_NAME] Ds01 ([EMAIL_ADDRESS][DOMAIN_NAME])" at bounding box center [425, 449] width 353 height 24
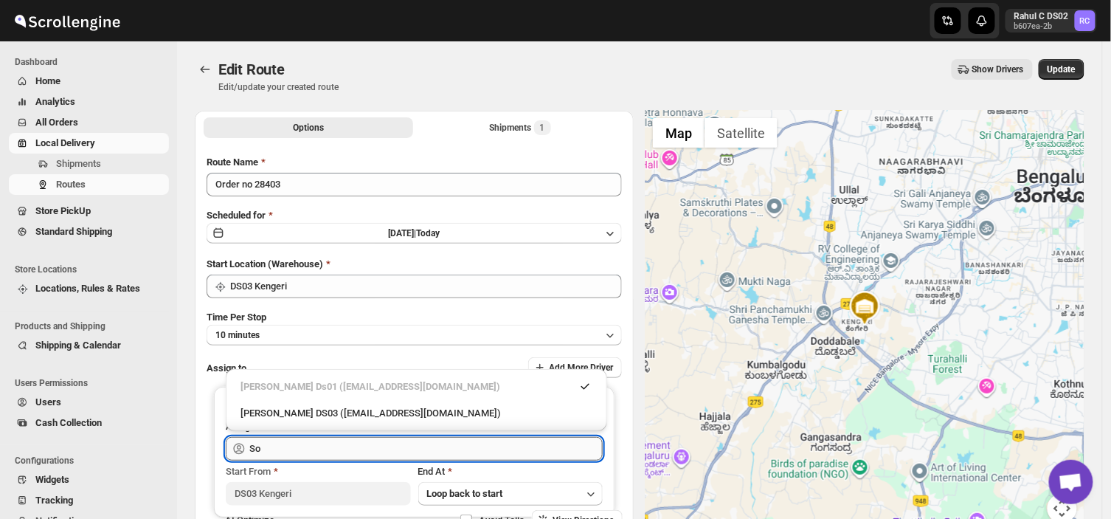
type input "S"
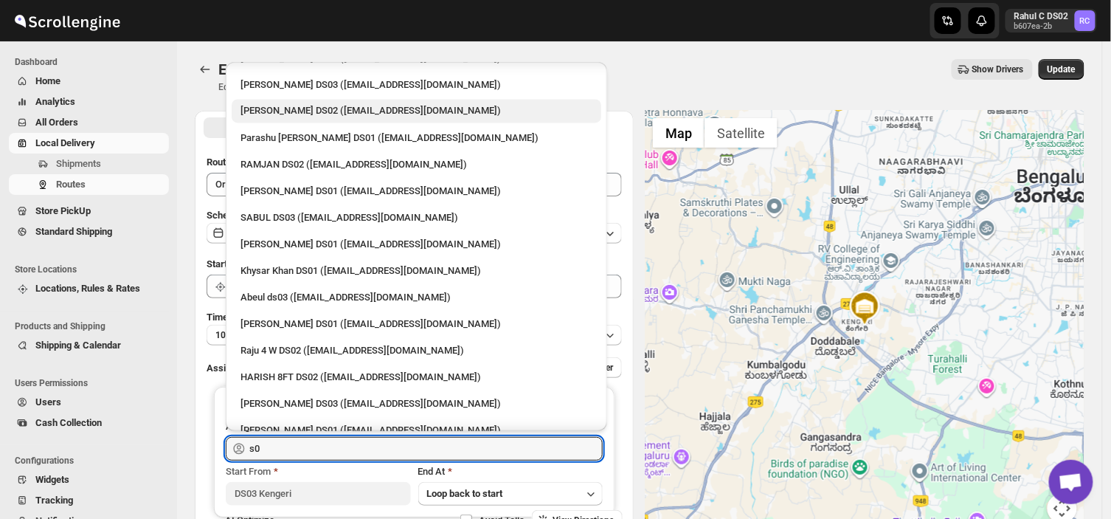
scroll to position [862, 0]
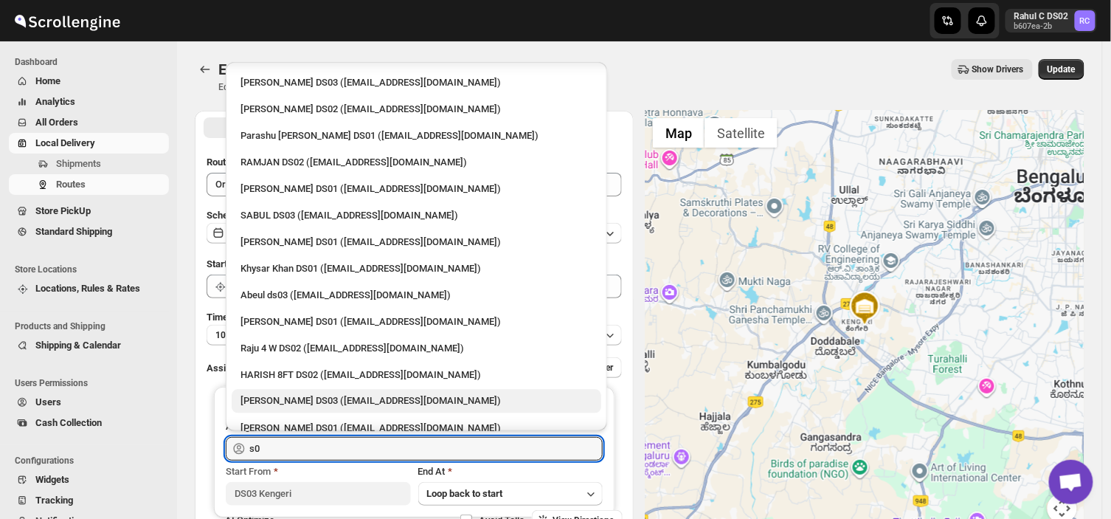
click at [293, 394] on div "[PERSON_NAME] DS03 ([EMAIL_ADDRESS][DOMAIN_NAME])" at bounding box center [417, 401] width 352 height 15
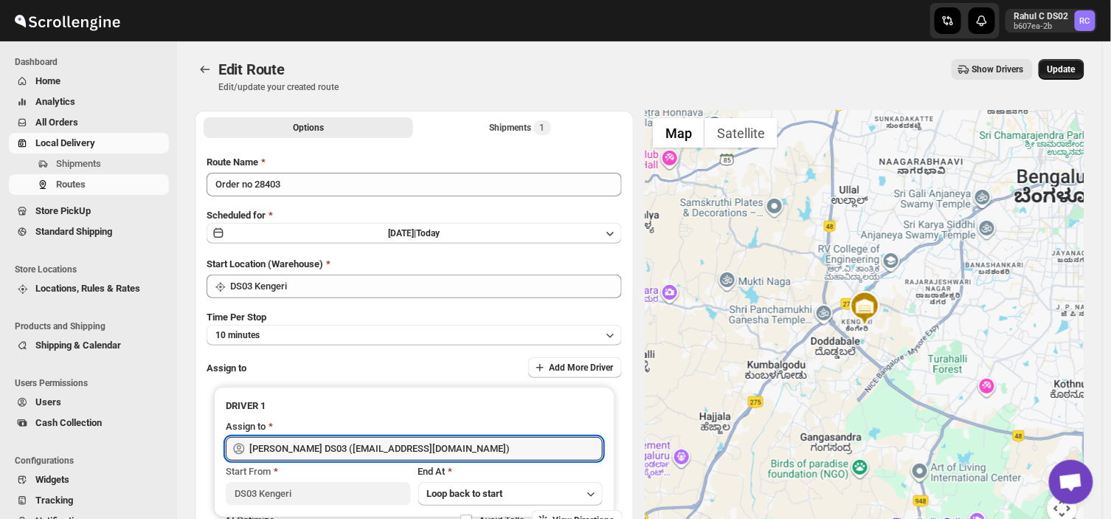
type input "[PERSON_NAME] DS03 ([EMAIL_ADDRESS][DOMAIN_NAME])"
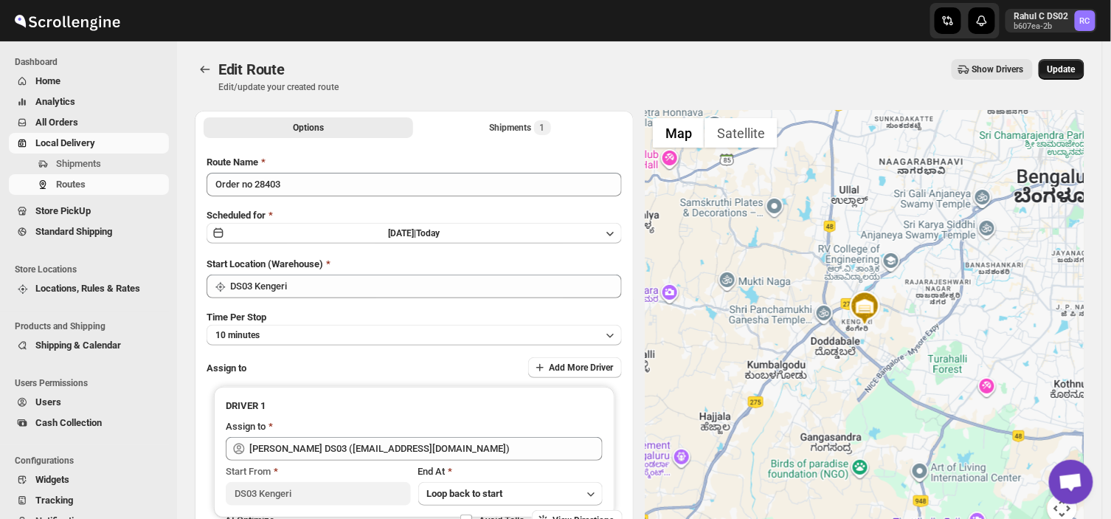
click at [1073, 62] on button "Update" at bounding box center [1062, 69] width 46 height 21
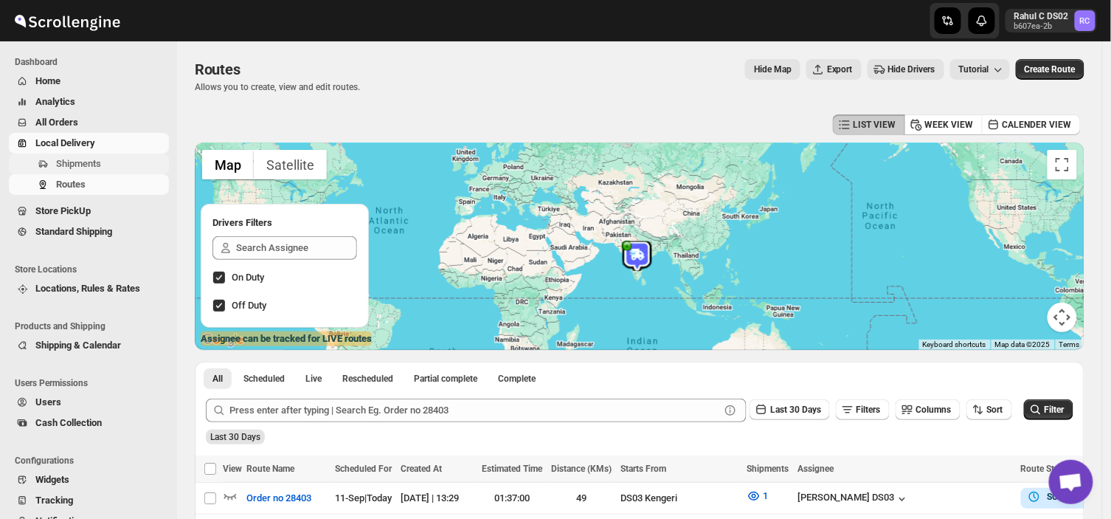
click at [87, 162] on span "Shipments" at bounding box center [78, 163] width 45 height 11
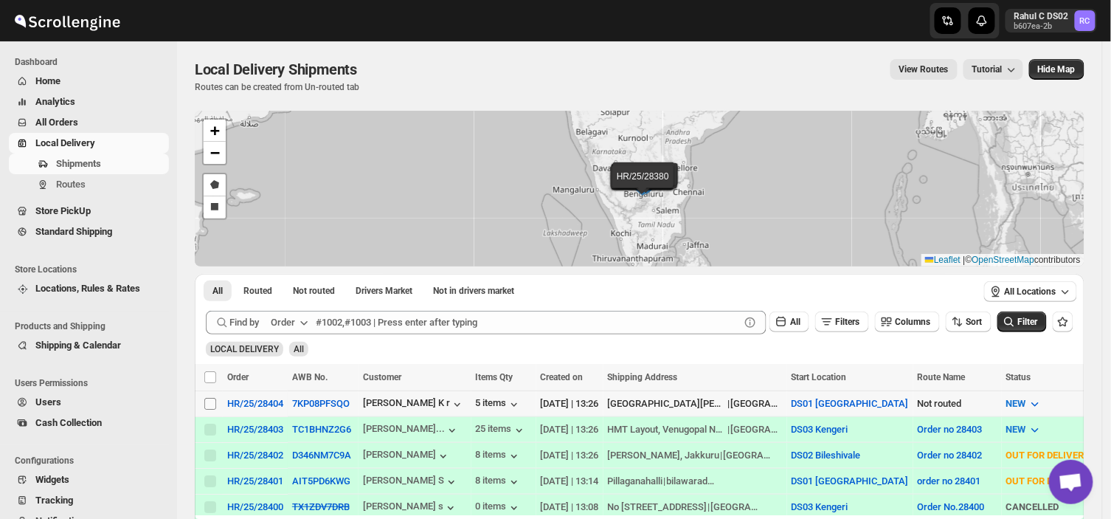
click at [204, 401] on input "Select shipment" at bounding box center [210, 404] width 12 height 12
checkbox input "true"
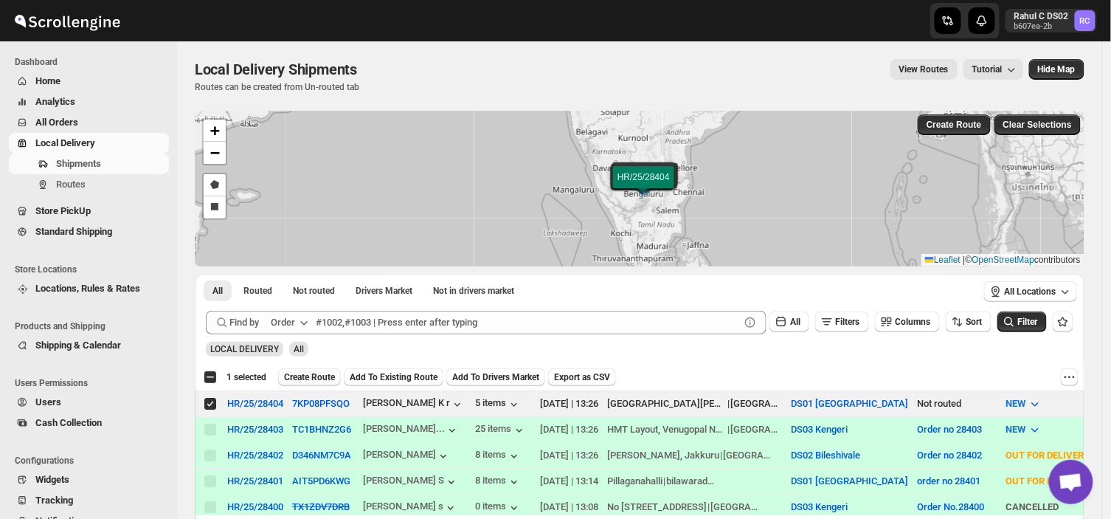
click at [314, 372] on span "Create Route" at bounding box center [309, 377] width 51 height 12
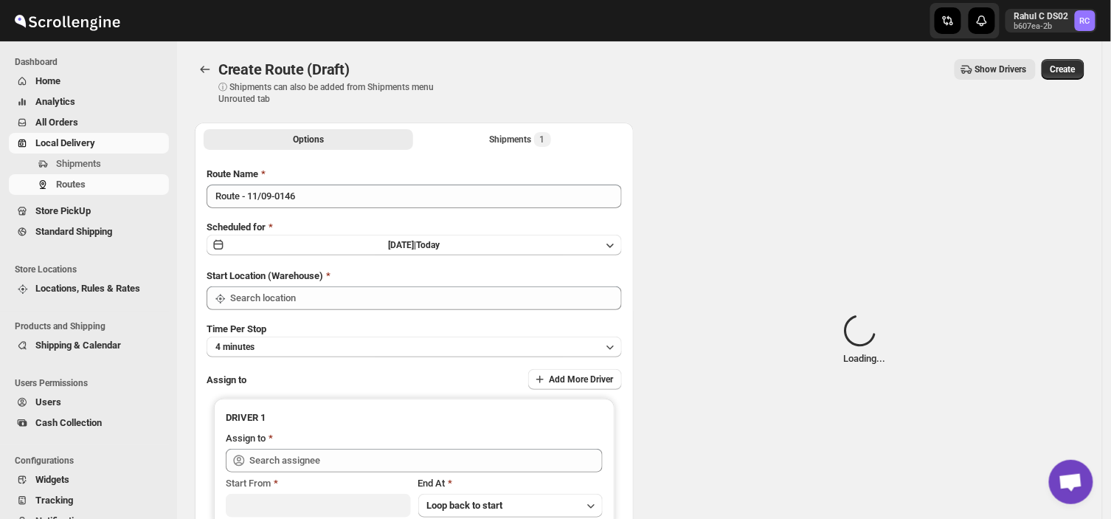
type input "DS01 [GEOGRAPHIC_DATA]"
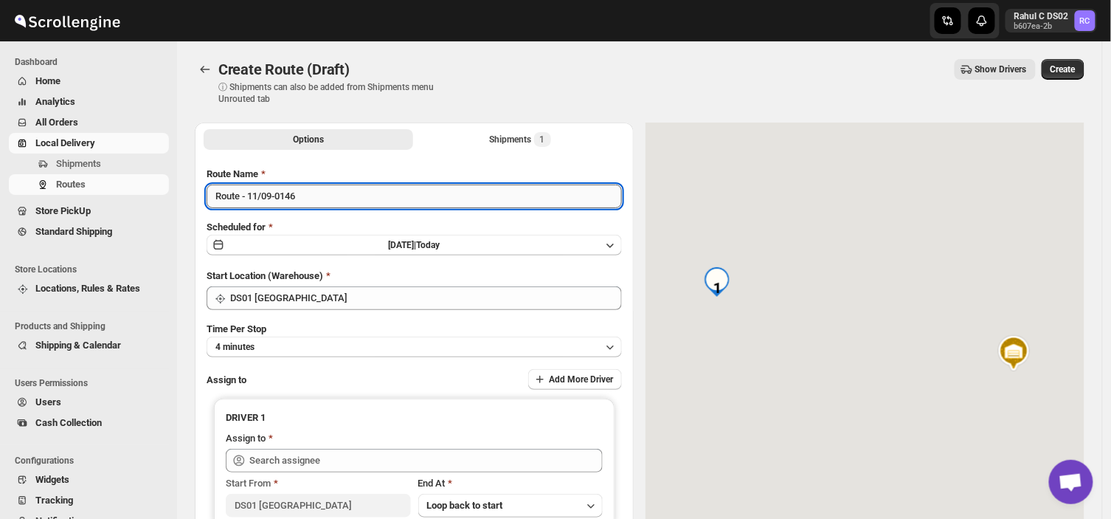
click at [305, 199] on input "Route - 11/09-0146" at bounding box center [414, 196] width 415 height 24
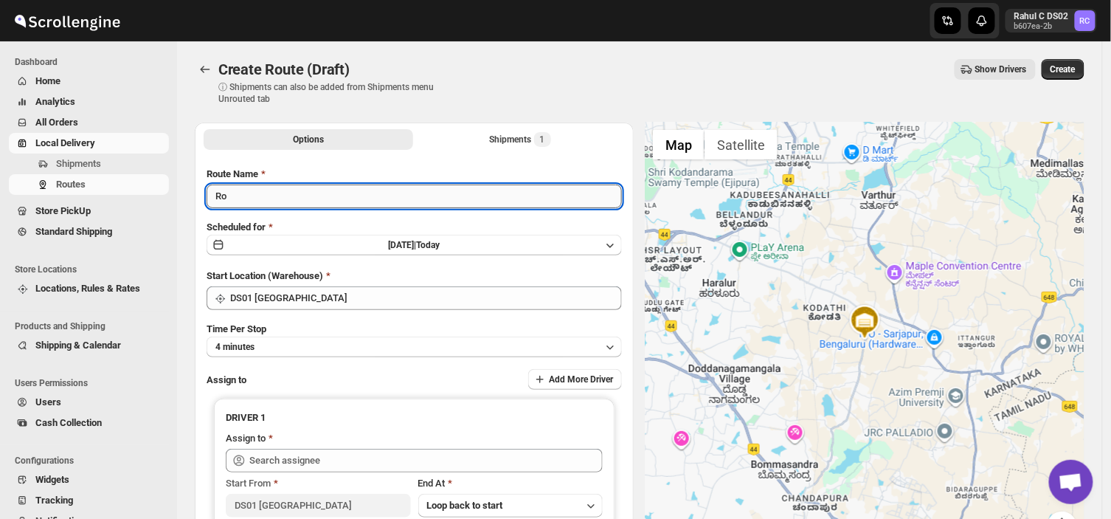
type input "R"
type input "Order no 28404"
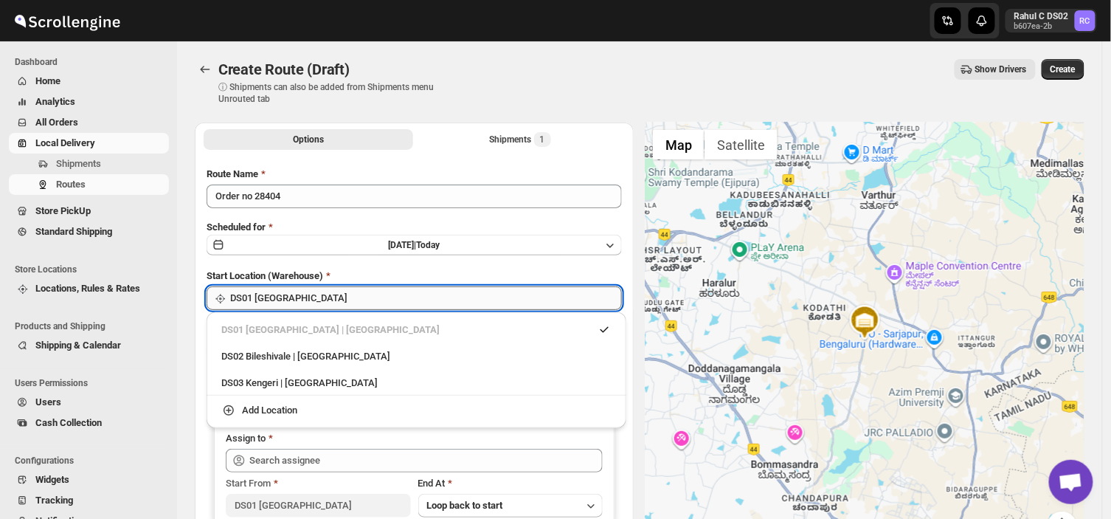
click at [327, 297] on input "DS01 [GEOGRAPHIC_DATA]" at bounding box center [426, 298] width 392 height 24
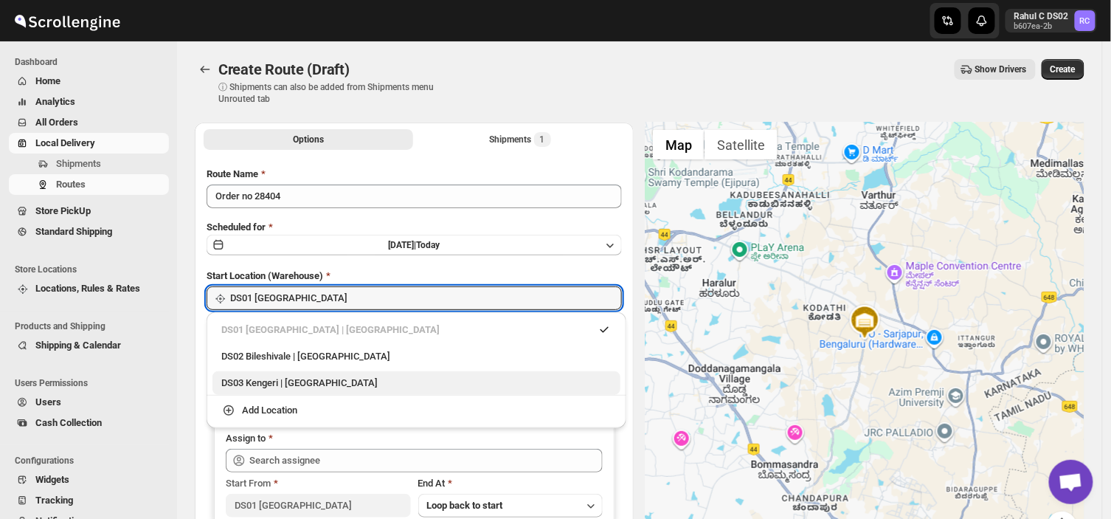
click at [268, 385] on div "DS03 Kengeri | [GEOGRAPHIC_DATA]" at bounding box center [416, 383] width 390 height 15
type input "DS03 Kengeri"
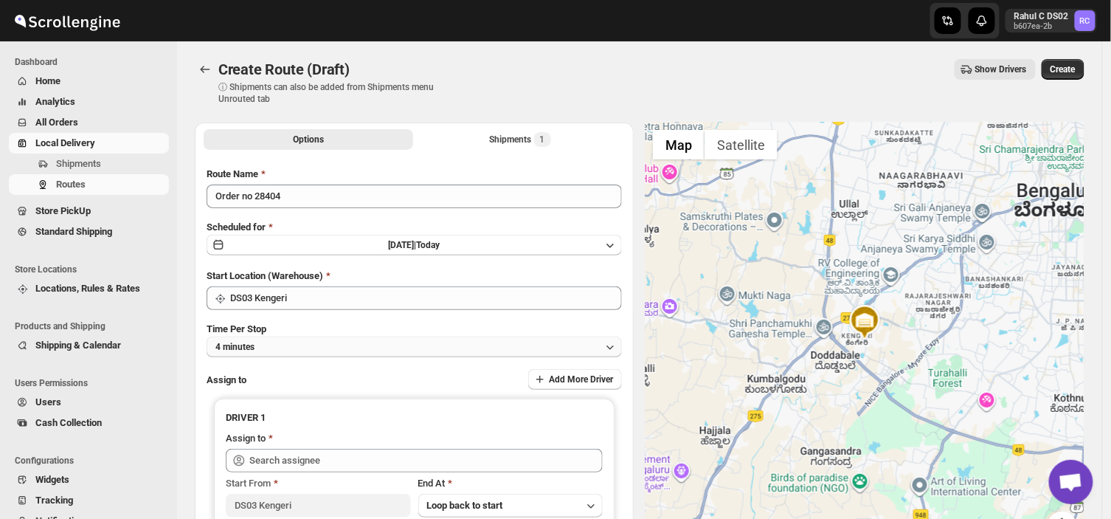
click at [292, 347] on button "4 minutes" at bounding box center [414, 346] width 415 height 21
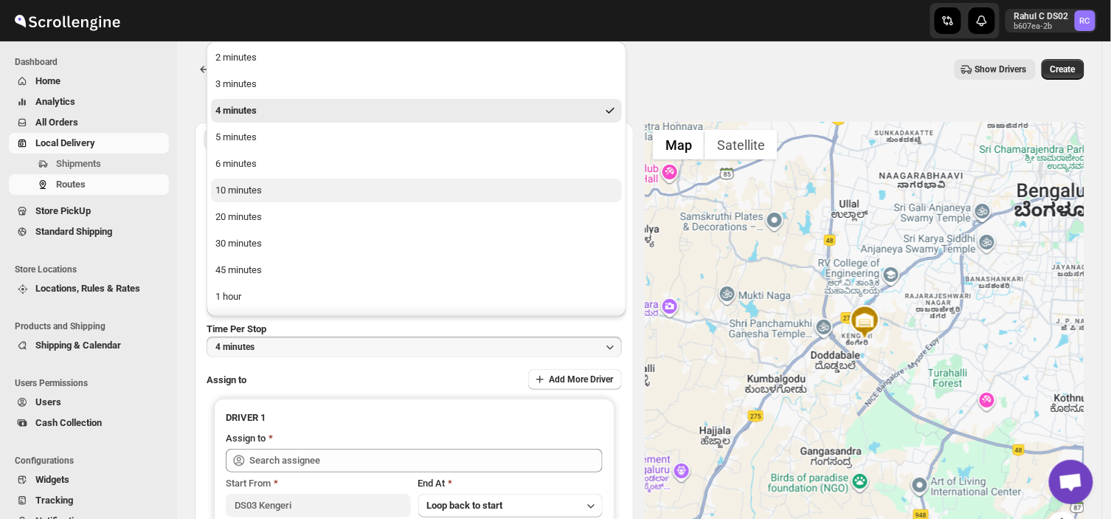
click at [263, 185] on button "10 minutes" at bounding box center [416, 191] width 411 height 24
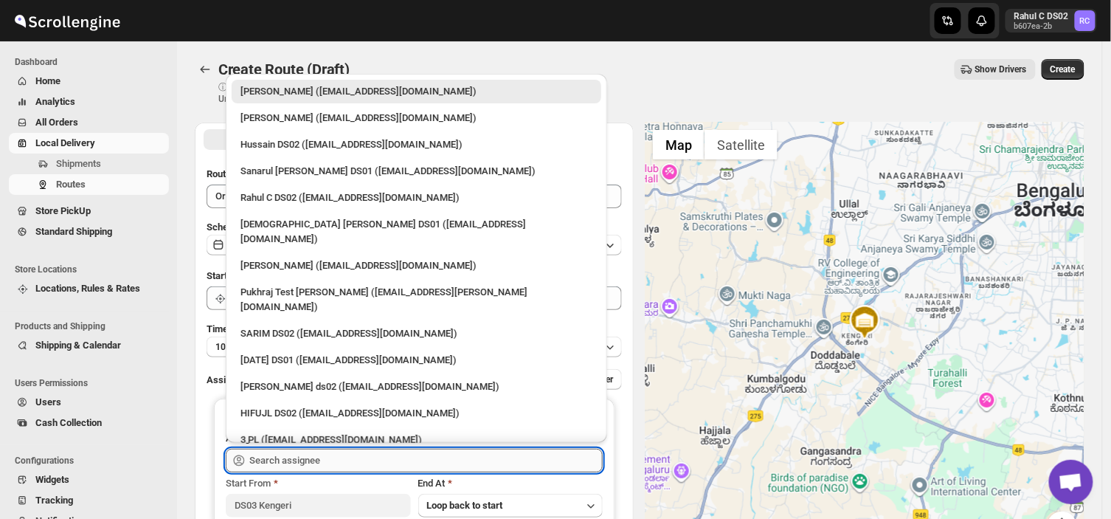
click at [326, 461] on input "text" at bounding box center [425, 461] width 353 height 24
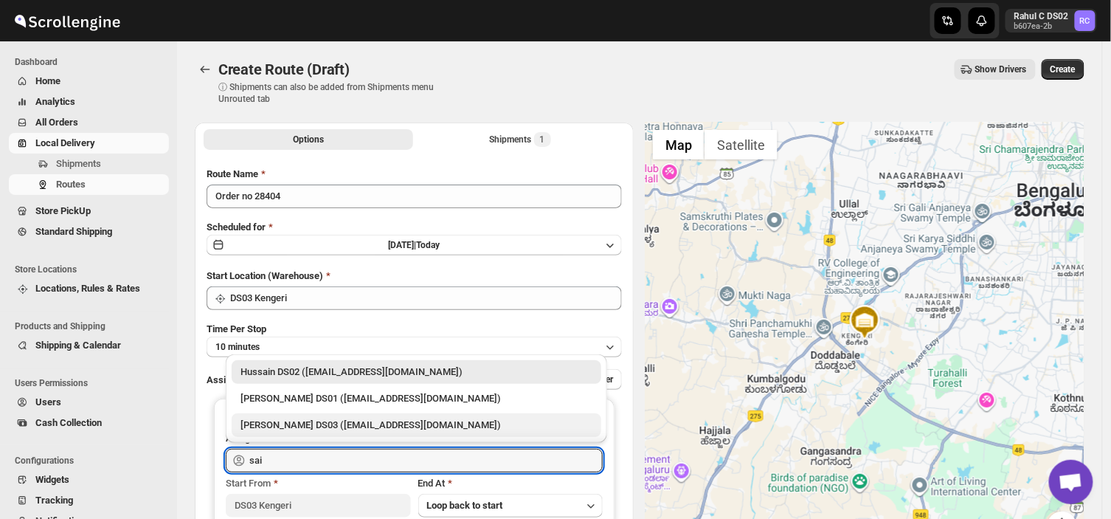
click at [328, 421] on div "[PERSON_NAME] DS03 ([EMAIL_ADDRESS][DOMAIN_NAME])" at bounding box center [417, 425] width 352 height 15
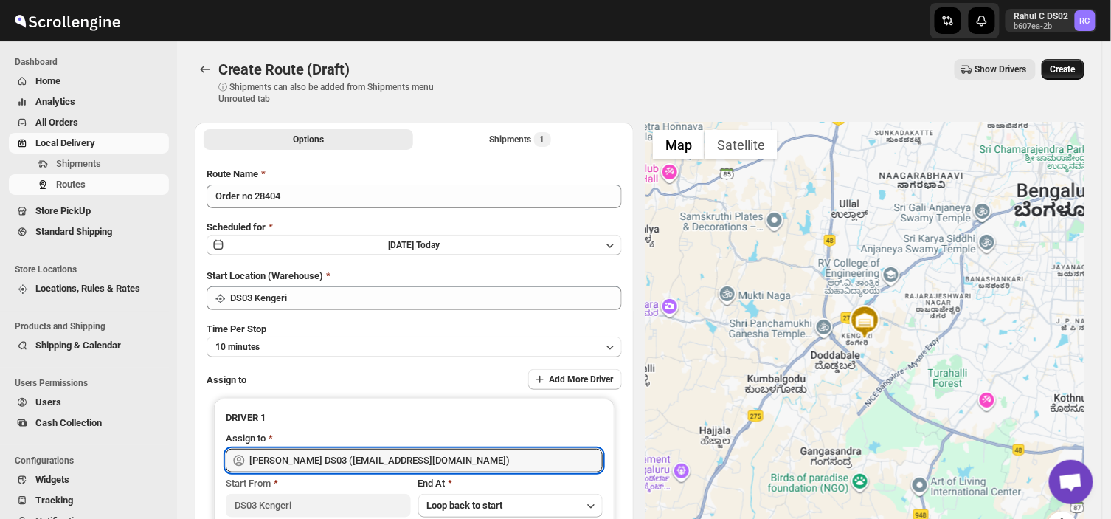
type input "[PERSON_NAME] DS03 ([EMAIL_ADDRESS][DOMAIN_NAME])"
click at [1071, 63] on span "Create" at bounding box center [1063, 69] width 25 height 12
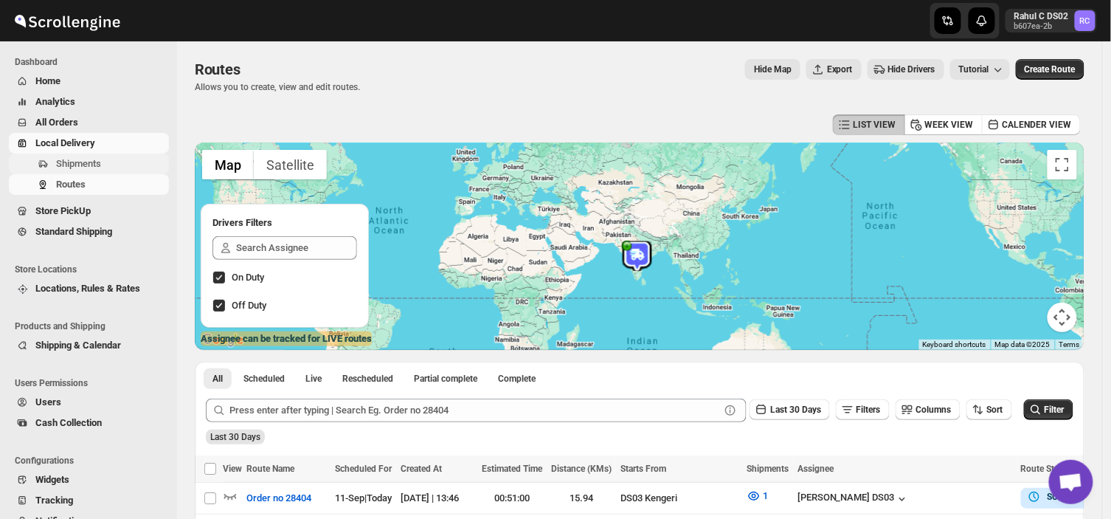
click at [115, 161] on span "Shipments" at bounding box center [111, 163] width 110 height 15
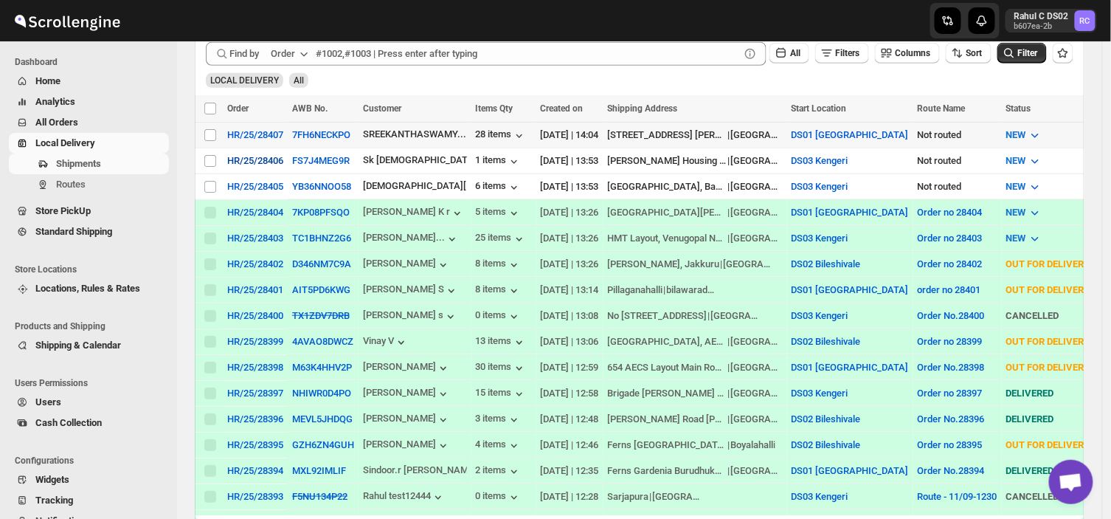
scroll to position [263, 0]
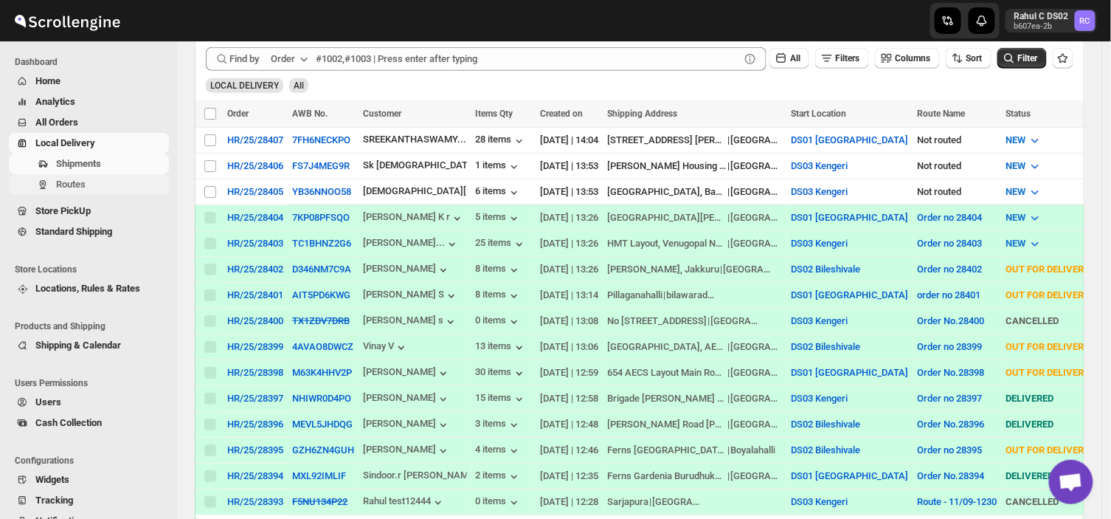
click at [97, 185] on span "Routes" at bounding box center [111, 184] width 110 height 15
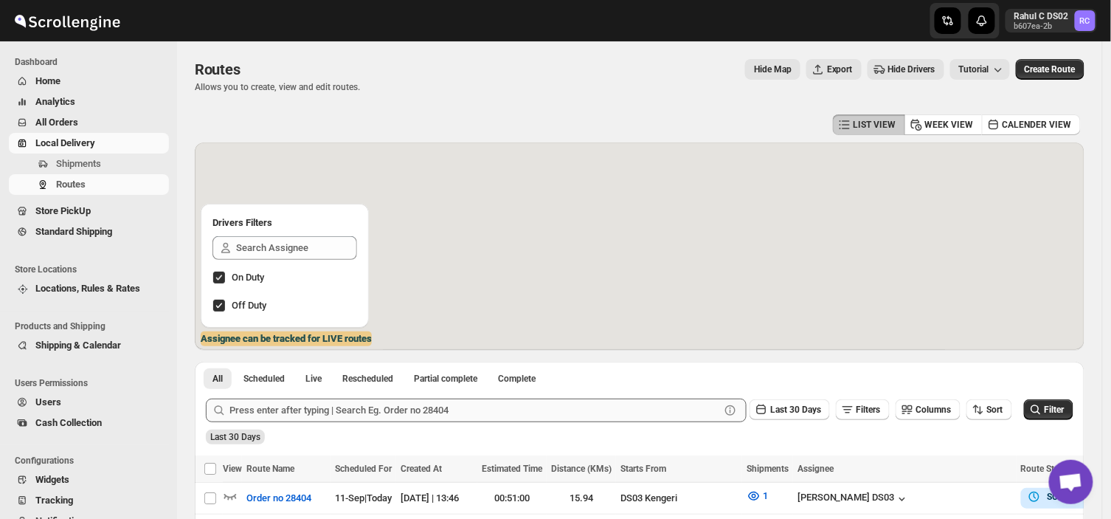
scroll to position [80, 0]
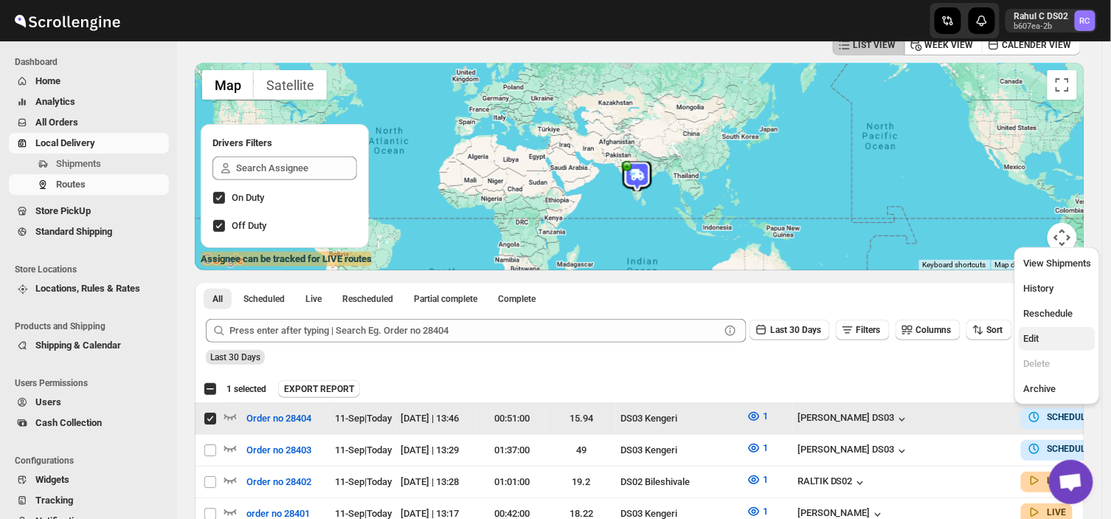
click at [1037, 335] on span "Edit" at bounding box center [1030, 338] width 15 height 11
checkbox input "false"
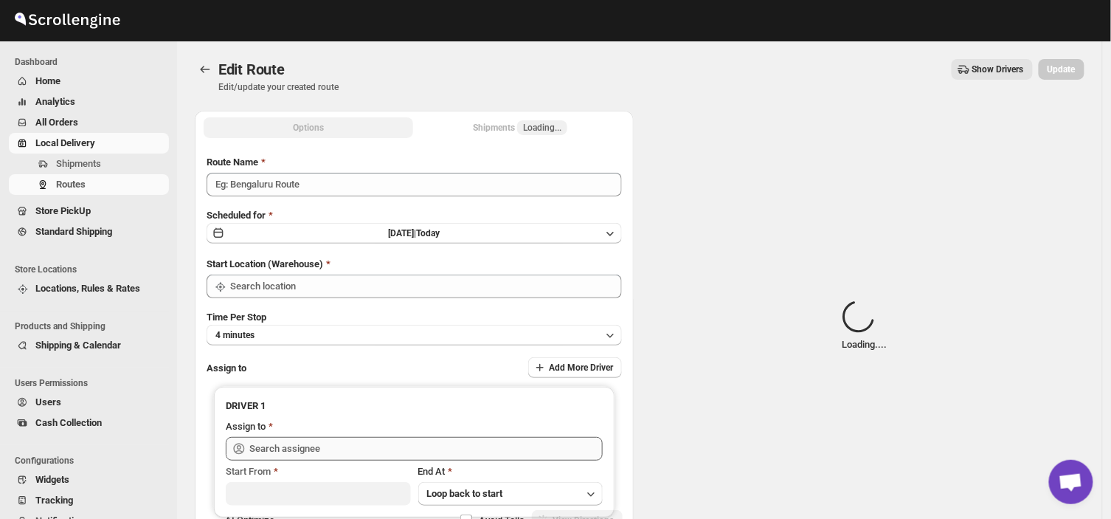
type input "Order no 28404"
type input "DS03 Kengeri"
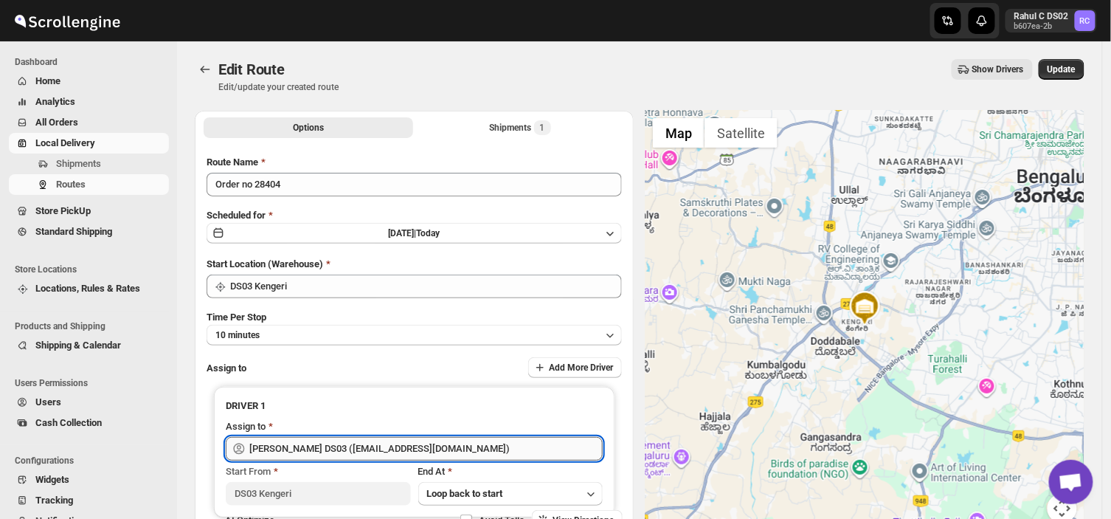
click at [453, 452] on input "[PERSON_NAME] DS03 ([EMAIL_ADDRESS][DOMAIN_NAME])" at bounding box center [425, 449] width 353 height 24
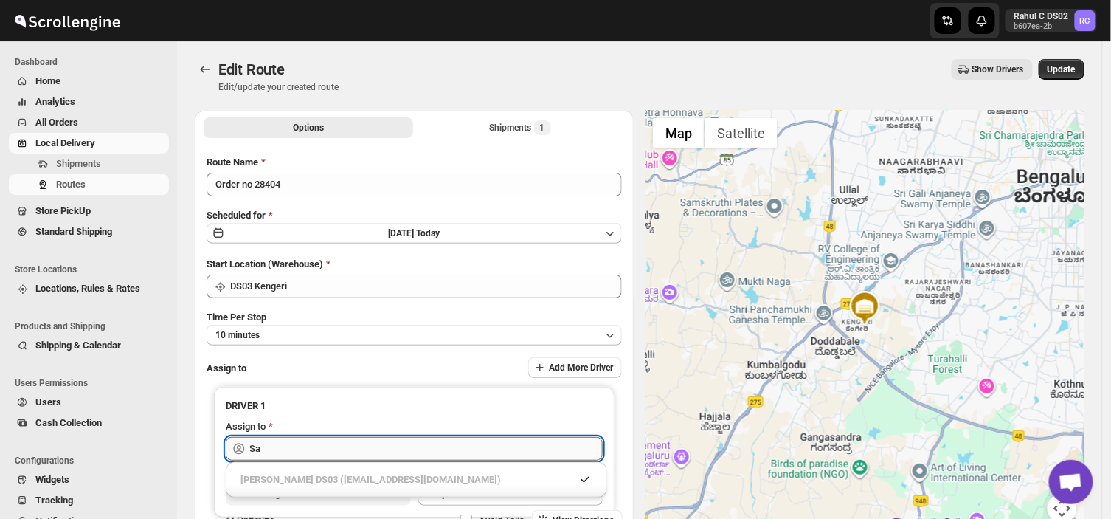
type input "S"
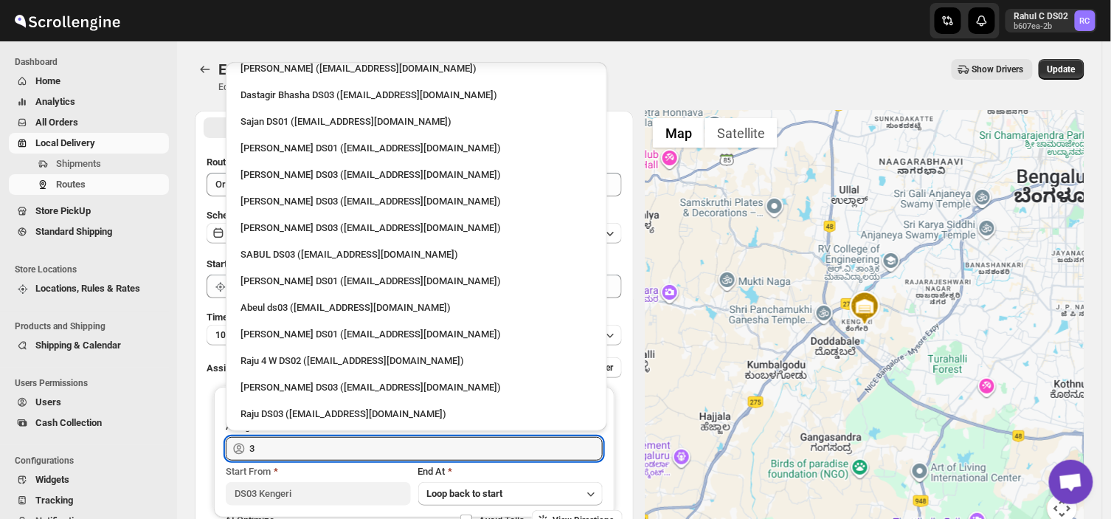
type input "3"
click at [149, 415] on span "Cash Collection" at bounding box center [100, 422] width 131 height 15
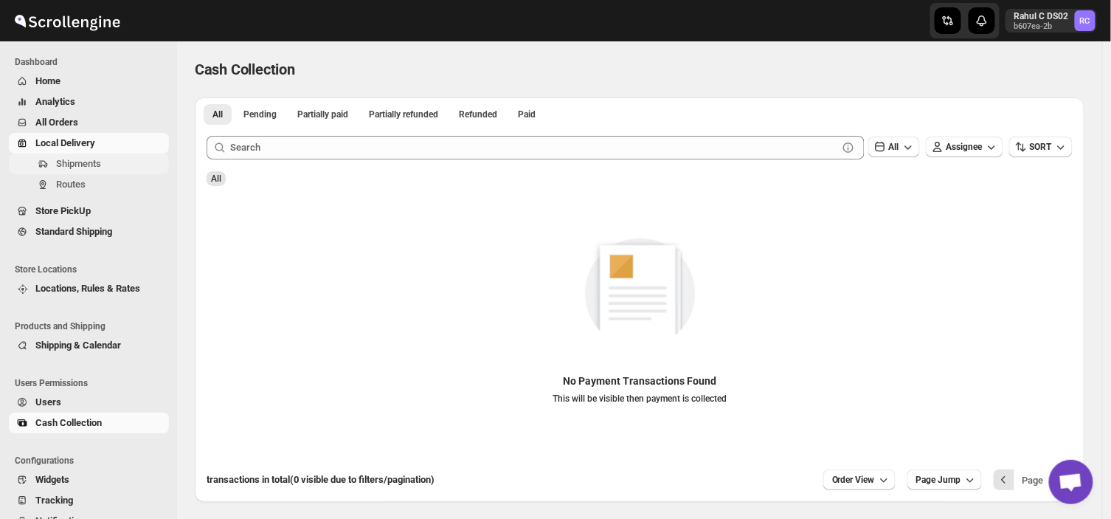
click at [107, 165] on span "Shipments" at bounding box center [111, 163] width 110 height 15
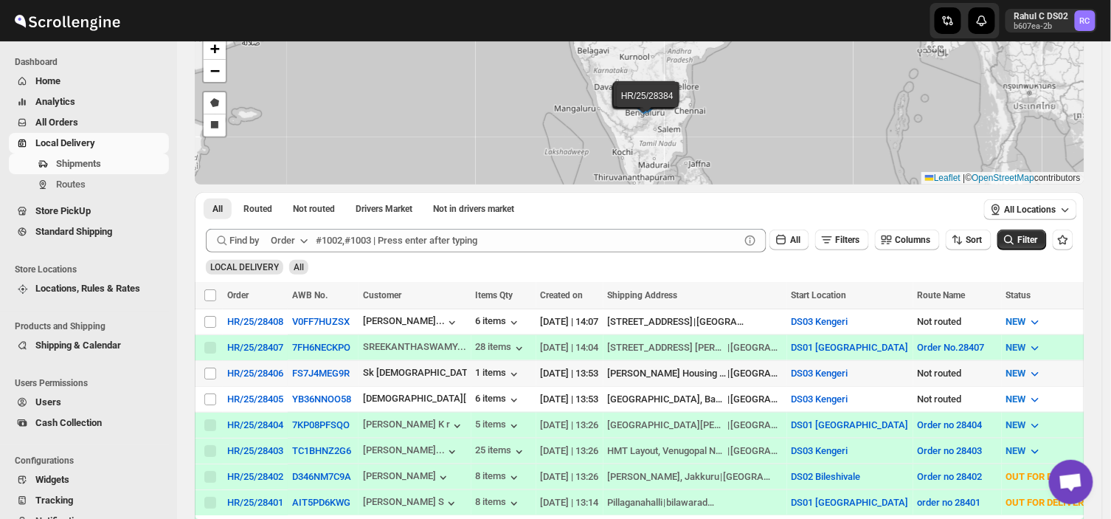
scroll to position [120, 0]
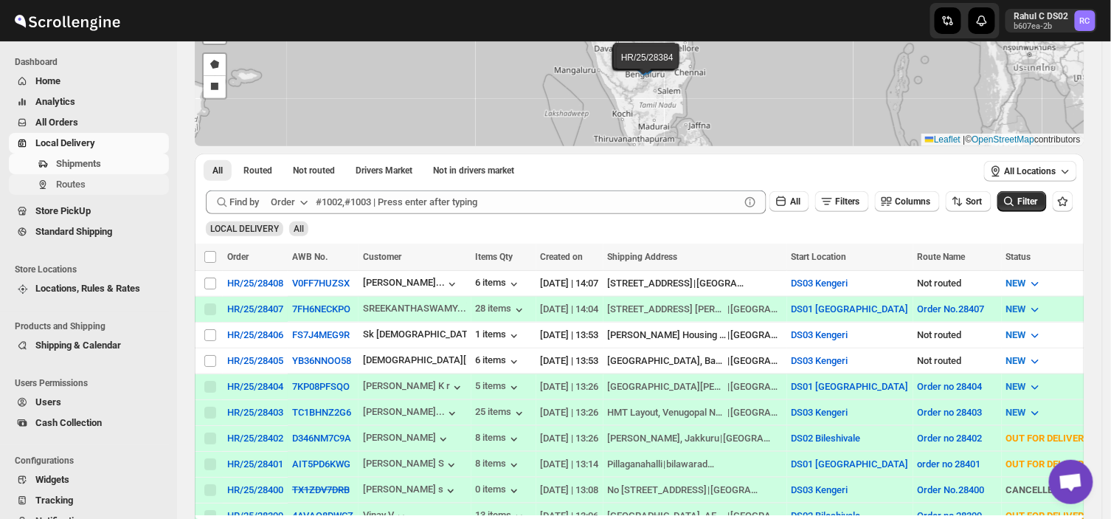
click at [69, 188] on span "Routes" at bounding box center [71, 184] width 30 height 11
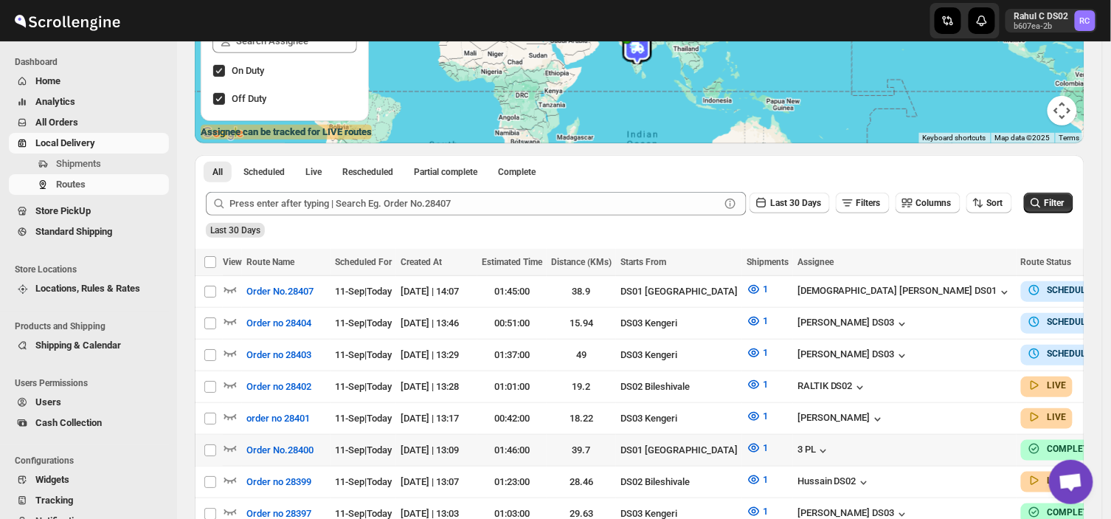
scroll to position [207, 0]
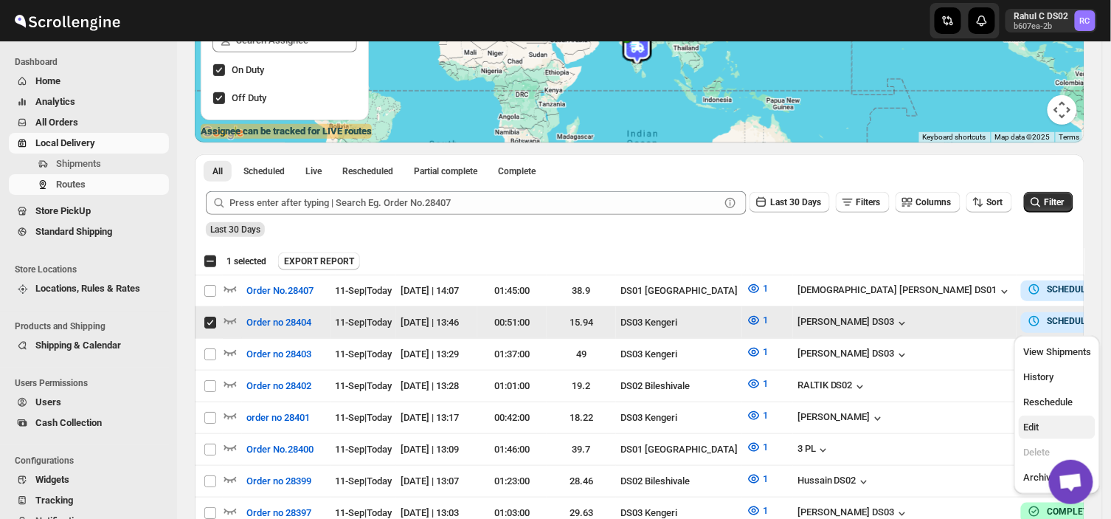
click at [1031, 423] on span "Edit" at bounding box center [1030, 426] width 15 height 11
checkbox input "false"
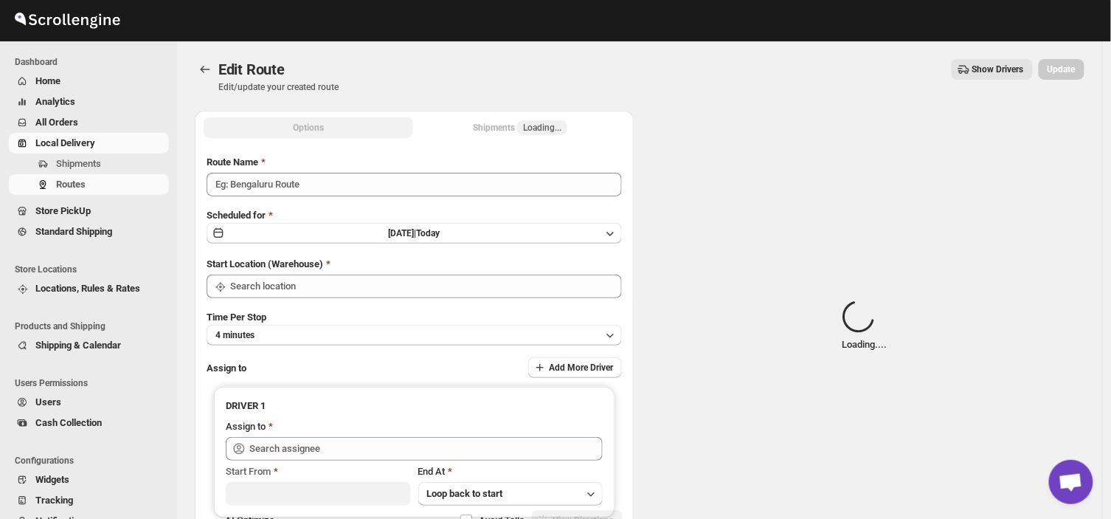
type input "Order no 28404"
type input "DS03 Kengeri"
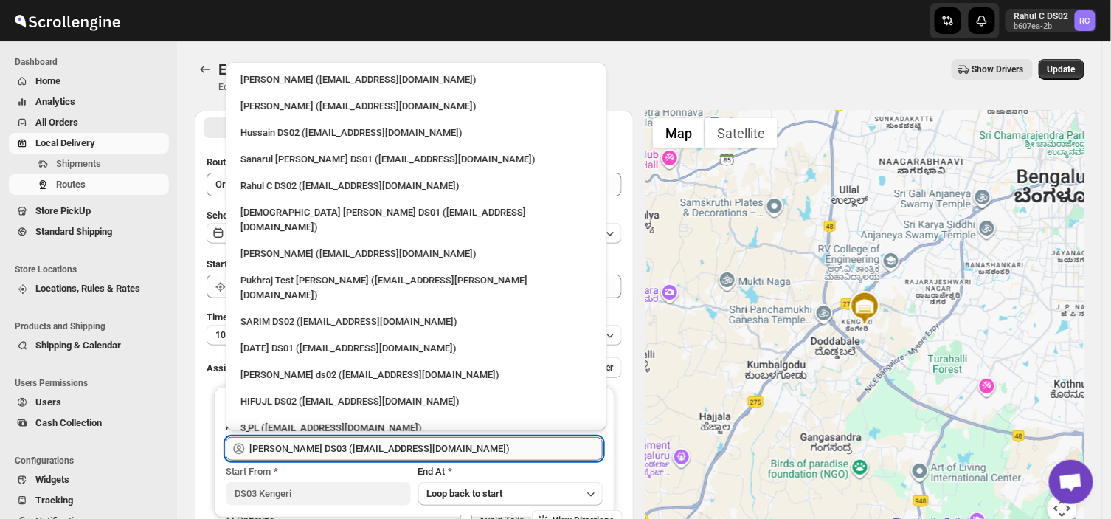
click at [457, 446] on input "[PERSON_NAME] DS03 ([EMAIL_ADDRESS][DOMAIN_NAME])" at bounding box center [425, 449] width 353 height 24
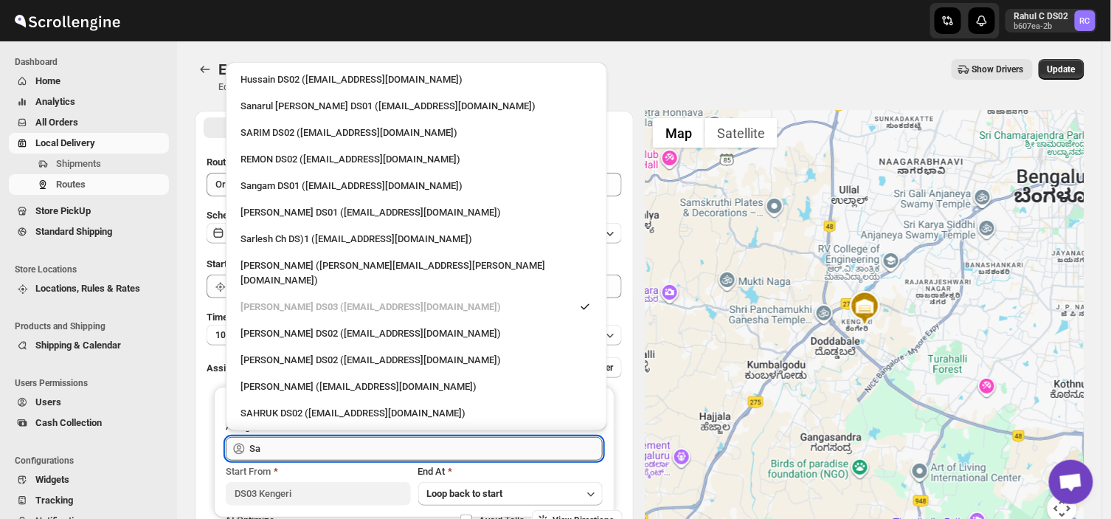
type input "S"
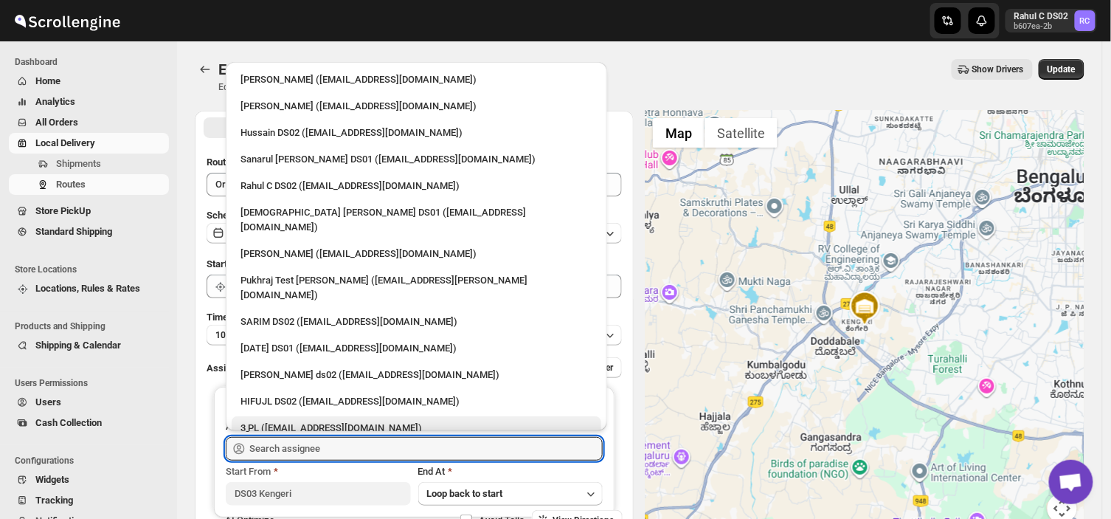
click at [386, 421] on div "3 PL ([EMAIL_ADDRESS][DOMAIN_NAME])" at bounding box center [417, 428] width 352 height 15
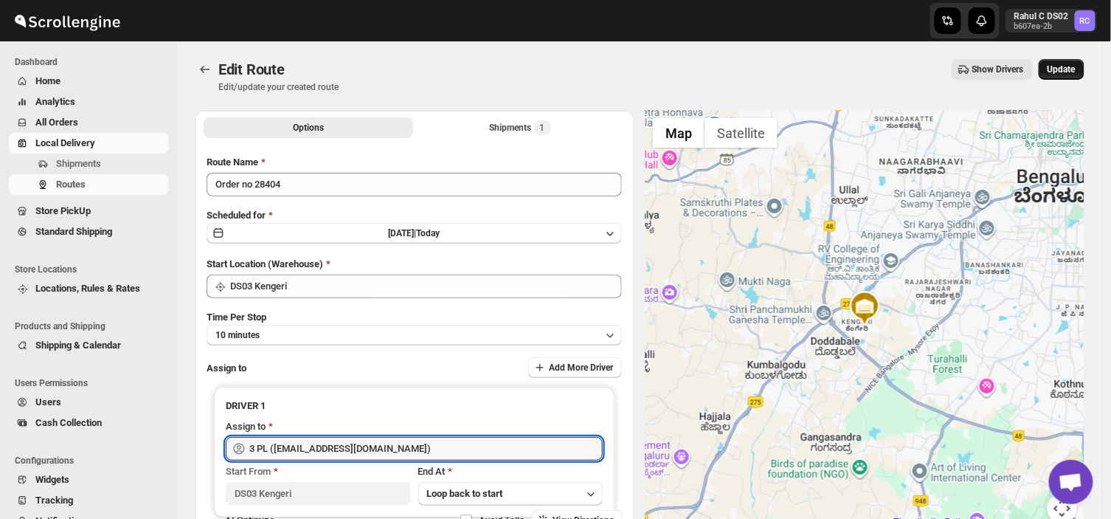
type input "3 PL ([EMAIL_ADDRESS][DOMAIN_NAME])"
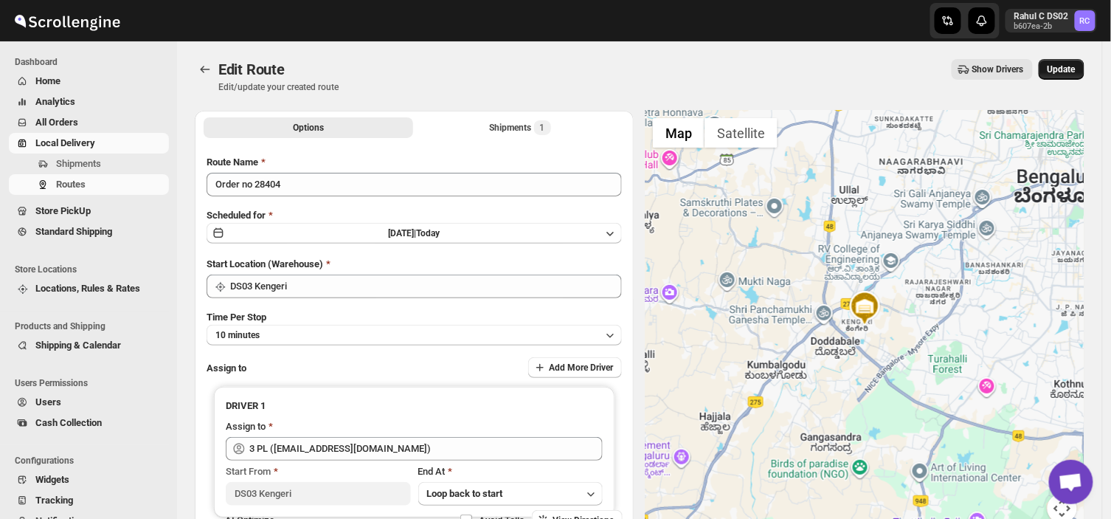
click at [1076, 65] on span "Update" at bounding box center [1062, 69] width 28 height 12
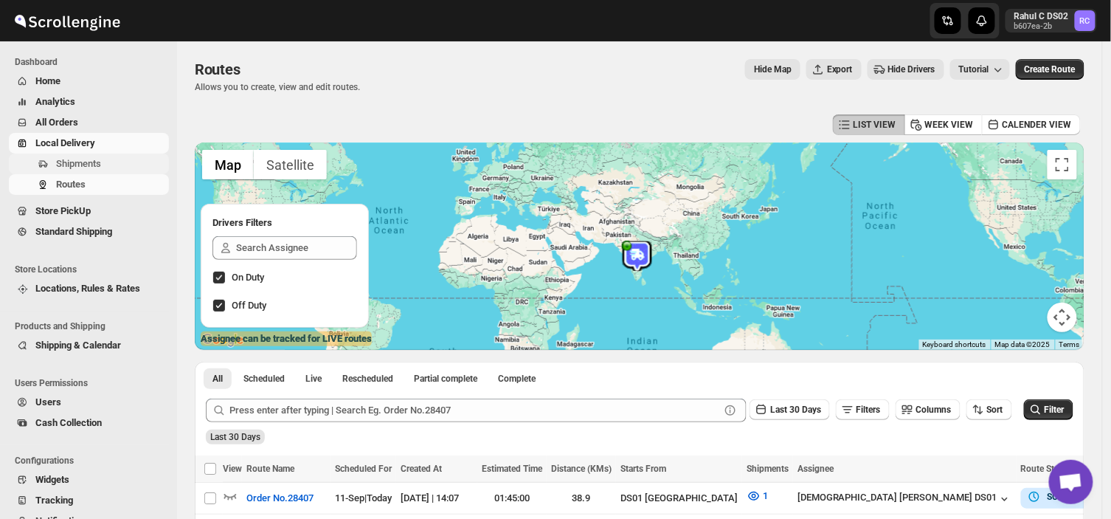
click at [93, 161] on span "Shipments" at bounding box center [78, 163] width 45 height 11
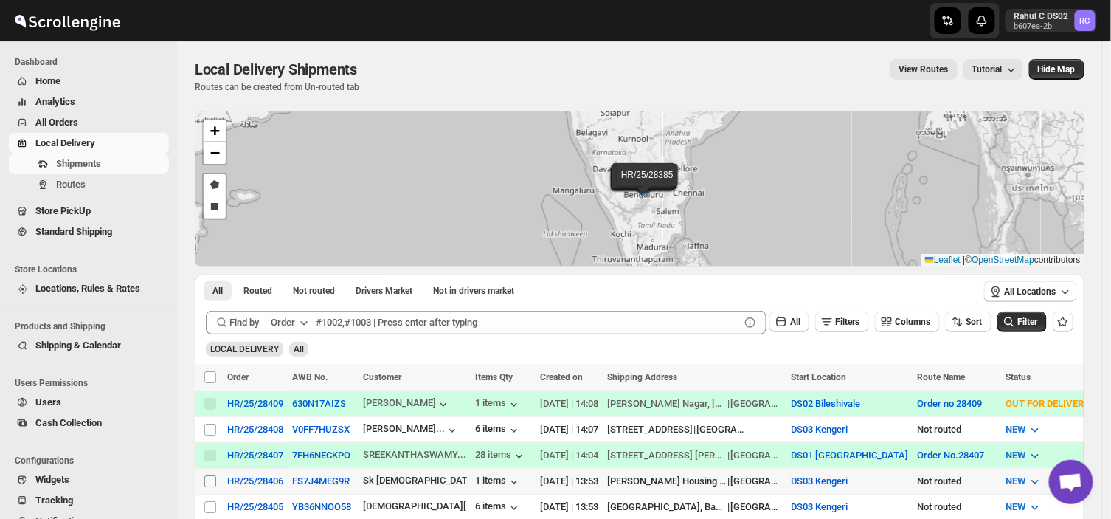
click at [208, 477] on input "Select shipment" at bounding box center [210, 481] width 12 height 12
checkbox input "true"
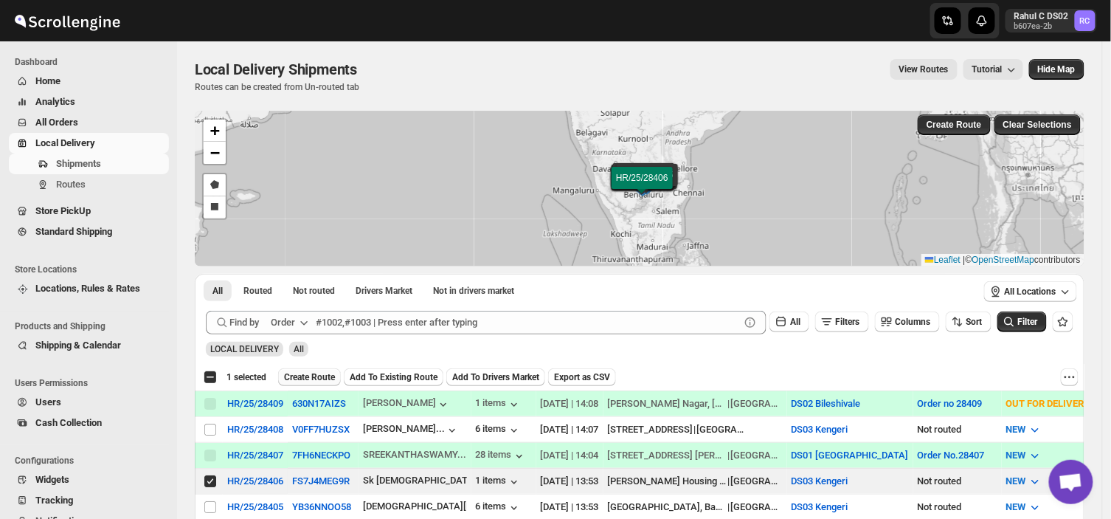
click at [315, 373] on span "Create Route" at bounding box center [309, 377] width 51 height 12
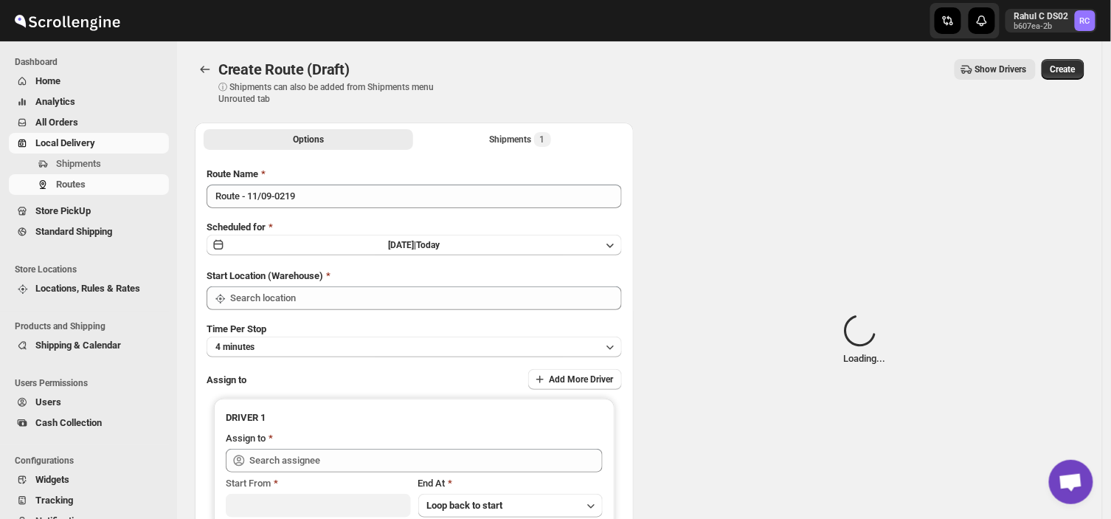
type input "DS03 Kengeri"
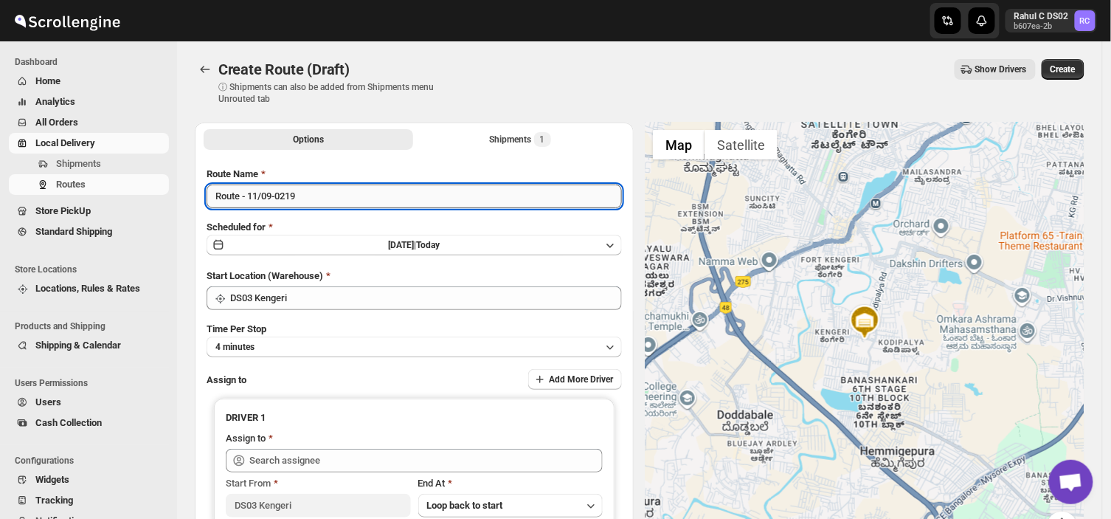
click at [303, 196] on input "Route - 11/09-0219" at bounding box center [414, 196] width 415 height 24
type input "R"
type input "0"
type input "Order no 28406"
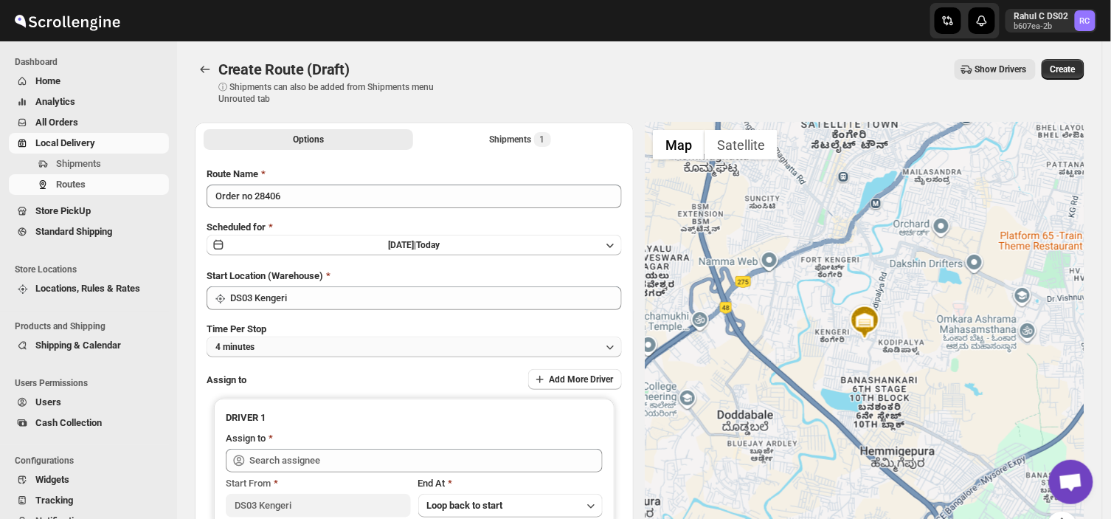
click at [285, 340] on button "4 minutes" at bounding box center [414, 346] width 415 height 21
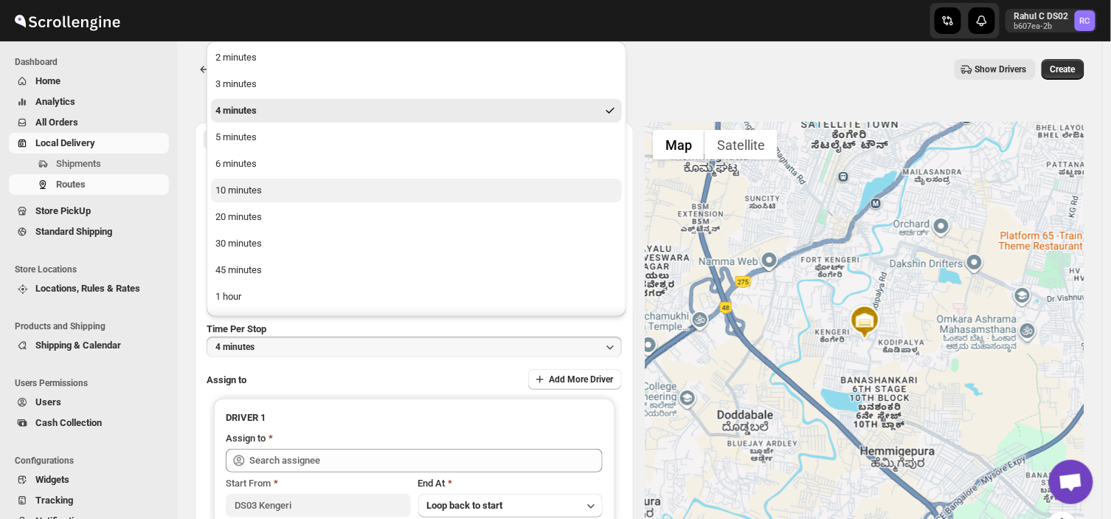
click at [229, 188] on div "10 minutes" at bounding box center [238, 190] width 46 height 15
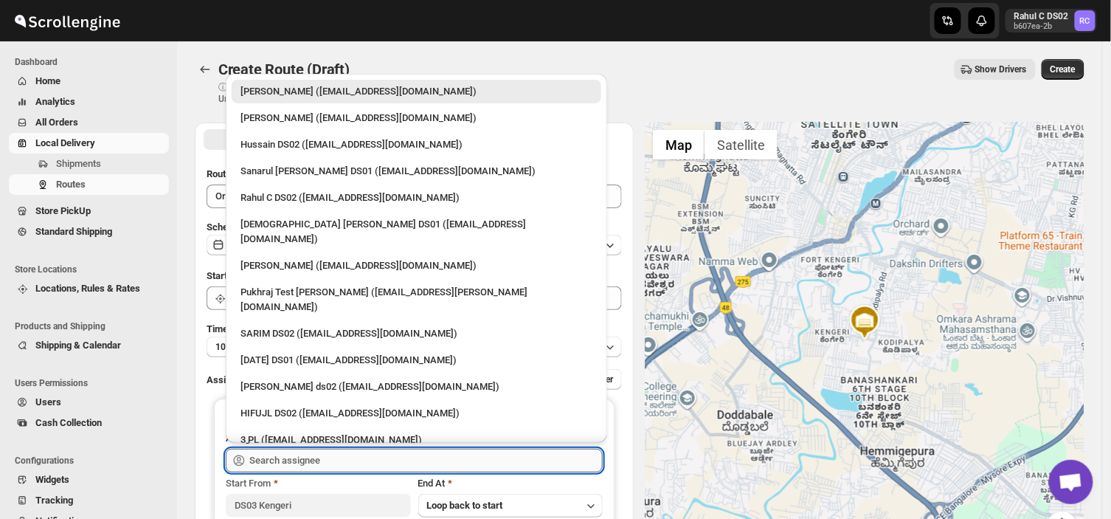
click at [333, 465] on input "text" at bounding box center [425, 461] width 353 height 24
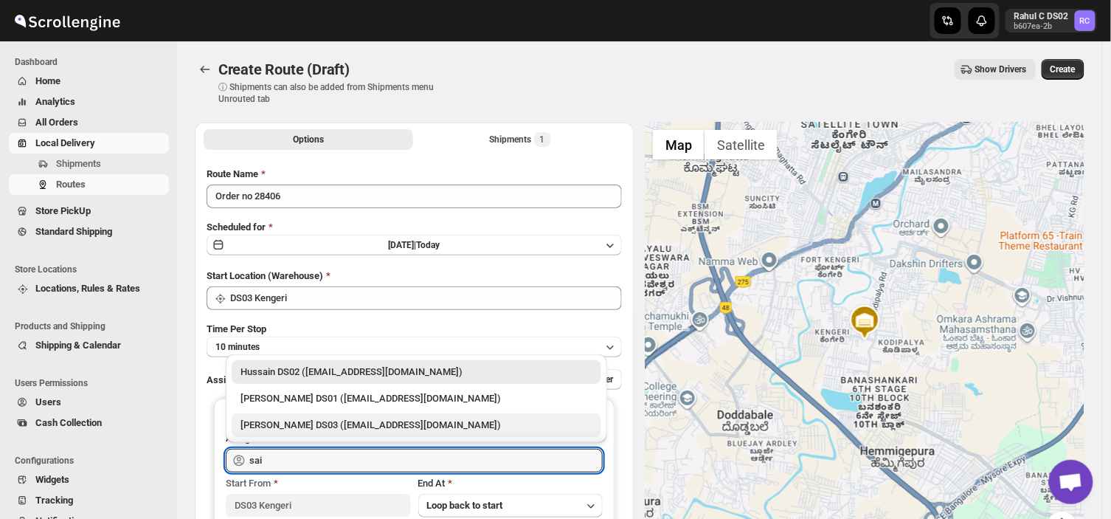
click at [297, 423] on div "[PERSON_NAME] DS03 ([EMAIL_ADDRESS][DOMAIN_NAME])" at bounding box center [417, 425] width 352 height 15
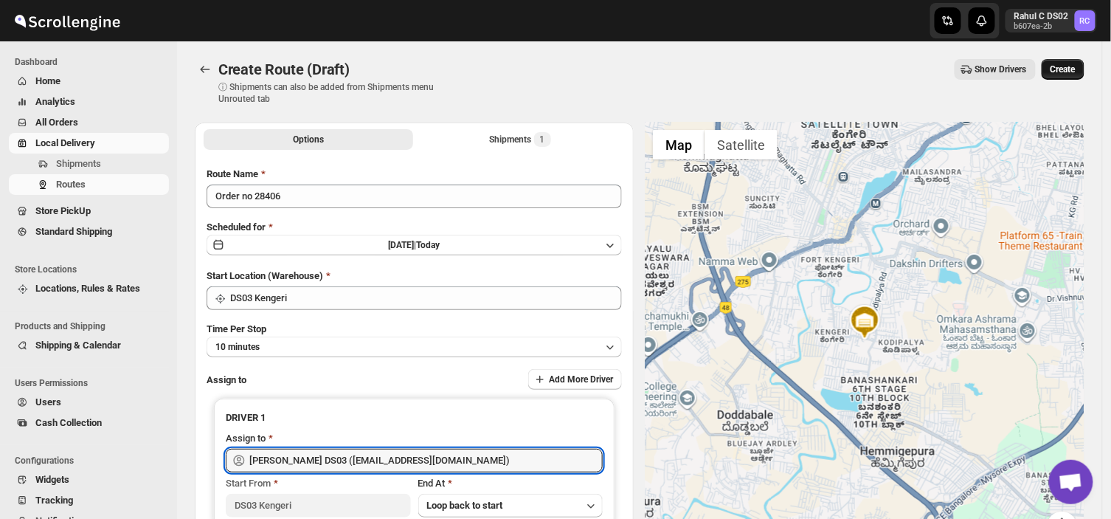
type input "[PERSON_NAME] DS03 ([EMAIL_ADDRESS][DOMAIN_NAME])"
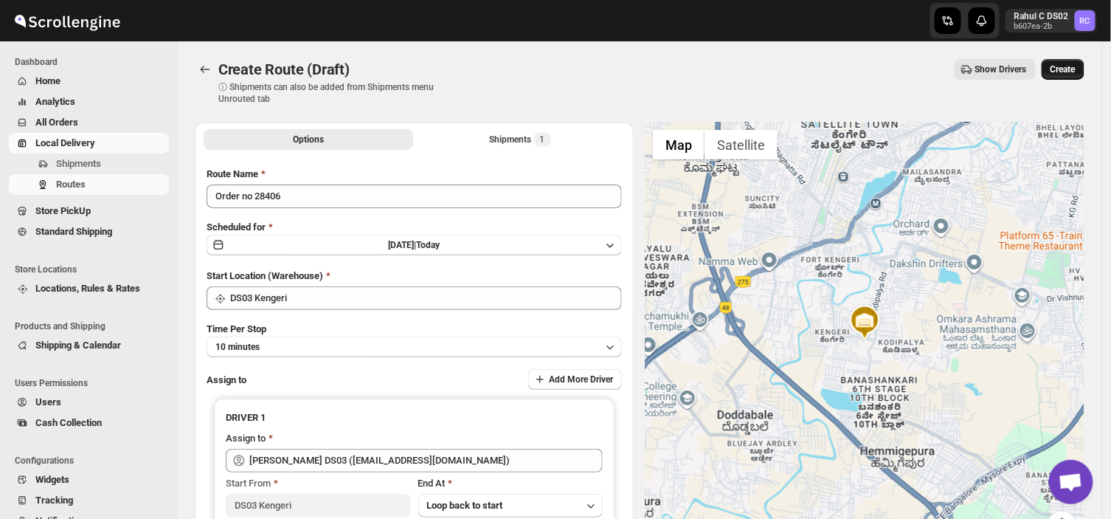
click at [1071, 63] on span "Create" at bounding box center [1063, 69] width 25 height 12
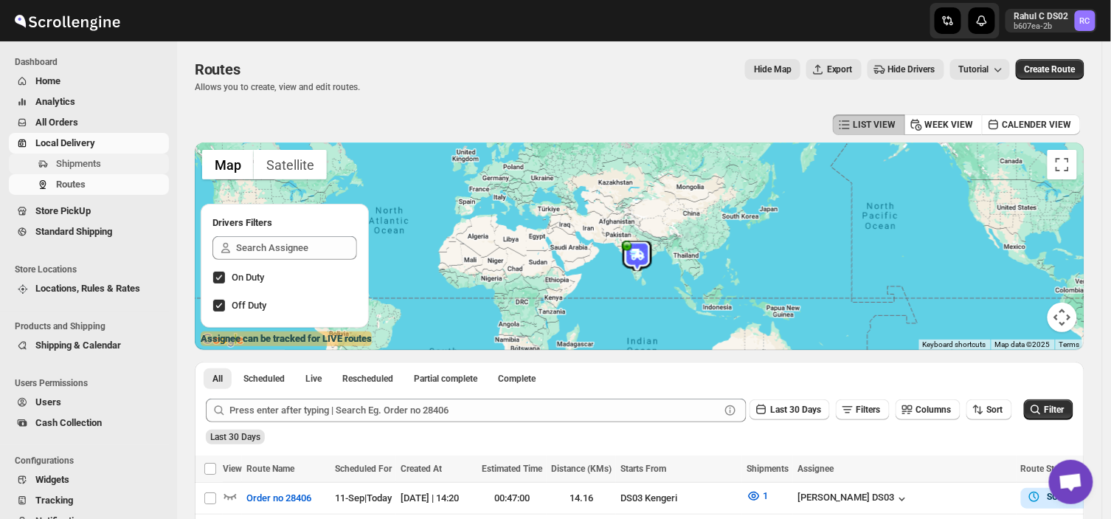
click at [118, 167] on span "Shipments" at bounding box center [111, 163] width 110 height 15
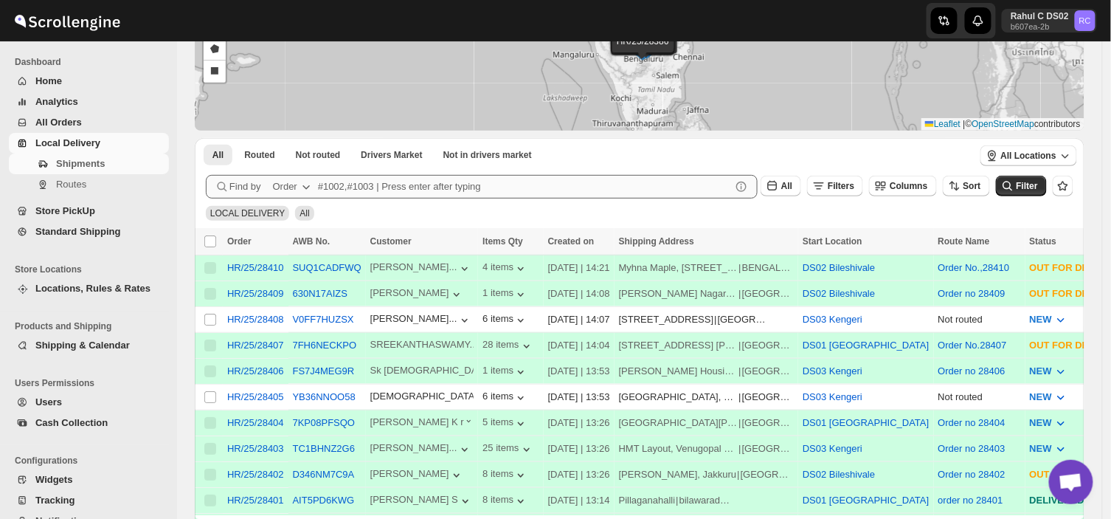
scroll to position [262, 0]
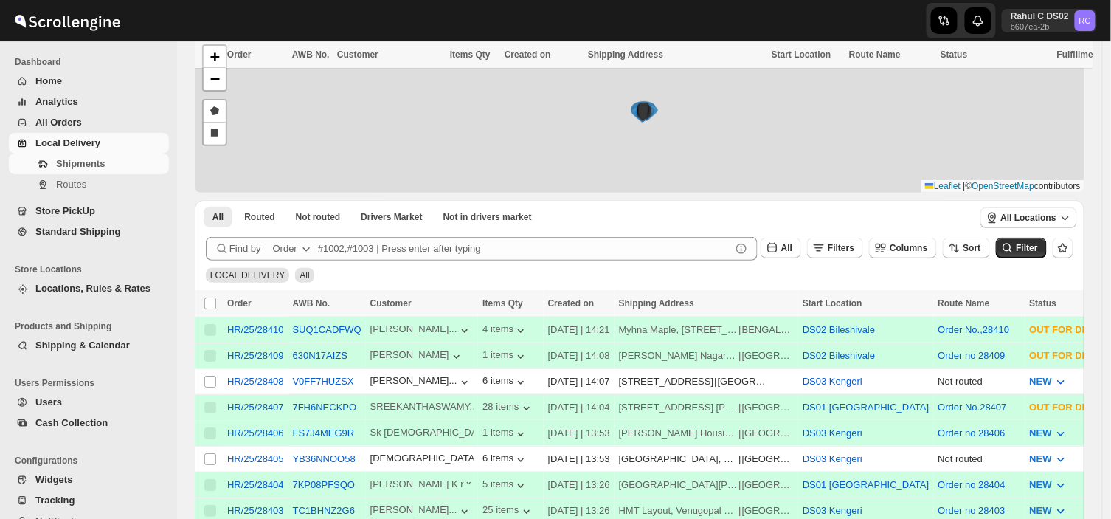
scroll to position [275, 0]
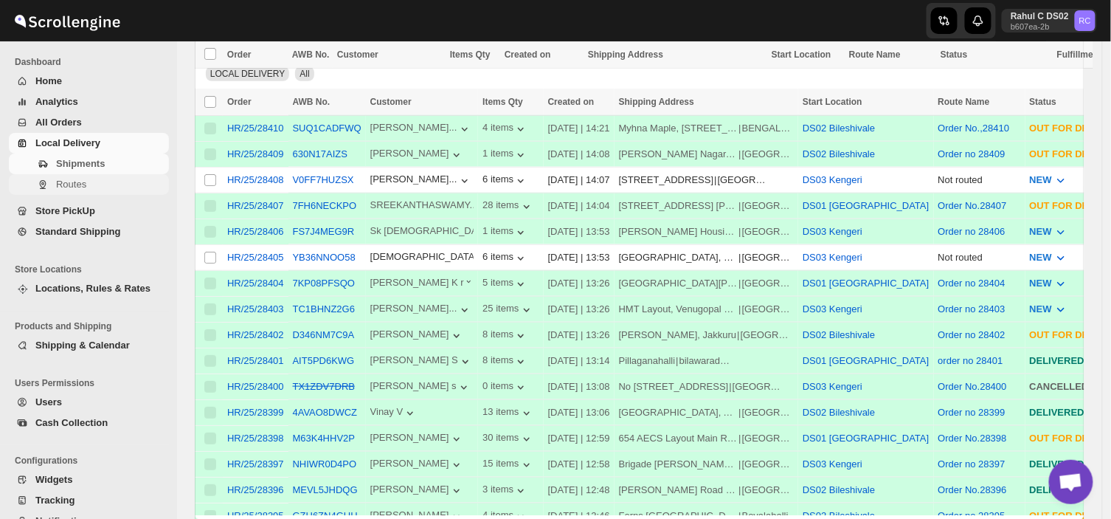
click at [97, 184] on span "Routes" at bounding box center [111, 184] width 110 height 15
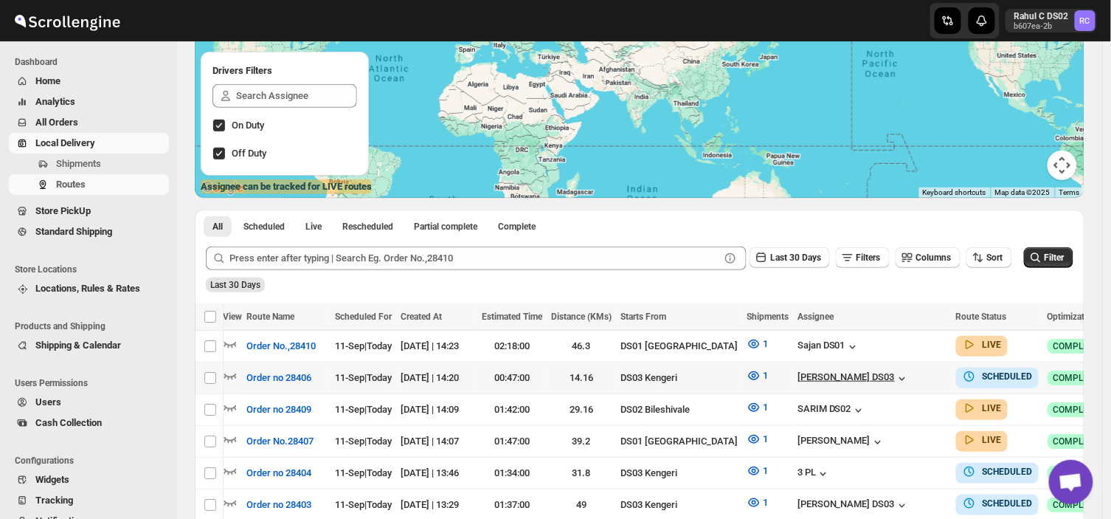
scroll to position [0, 27]
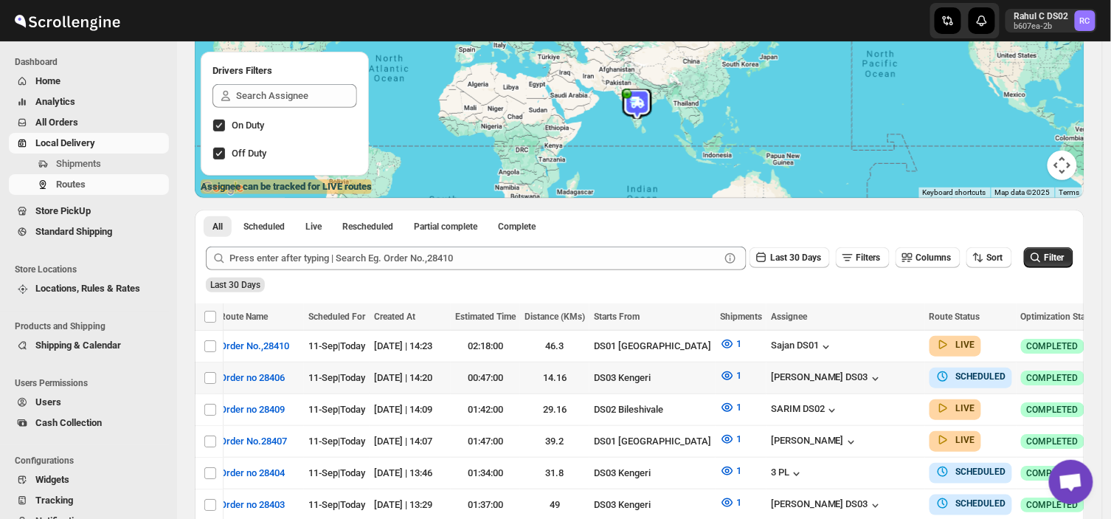
click at [1110, 374] on icon "button" at bounding box center [1117, 377] width 15 height 15
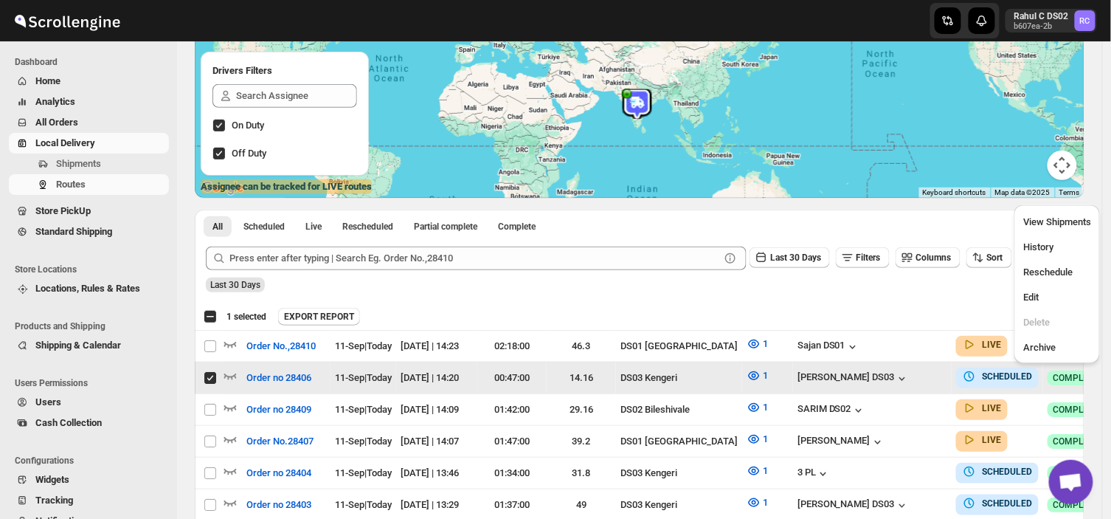
scroll to position [0, 0]
click at [1024, 299] on span "Edit" at bounding box center [1030, 296] width 15 height 11
checkbox input "false"
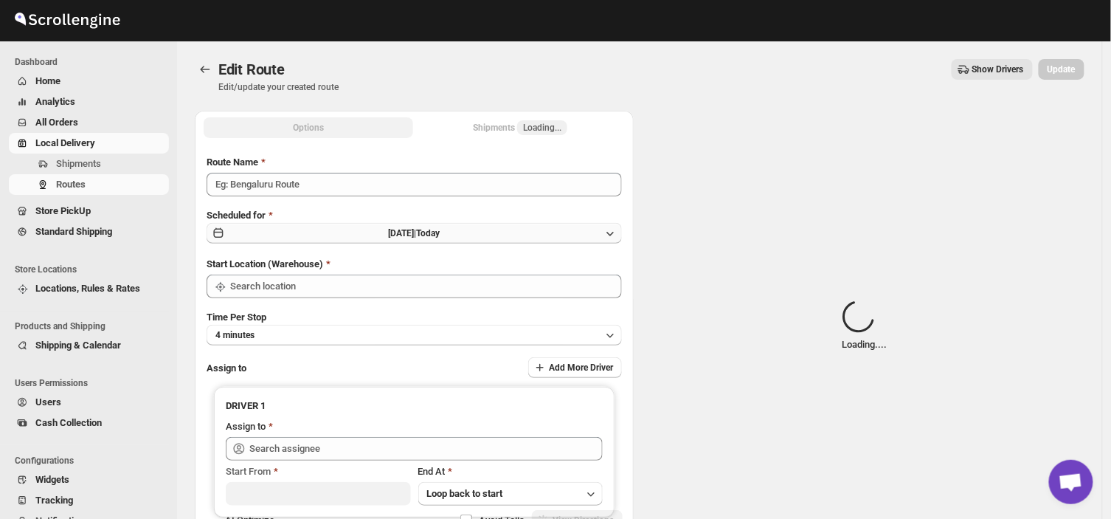
type input "Order no 28406"
type input "DS03 Kengeri"
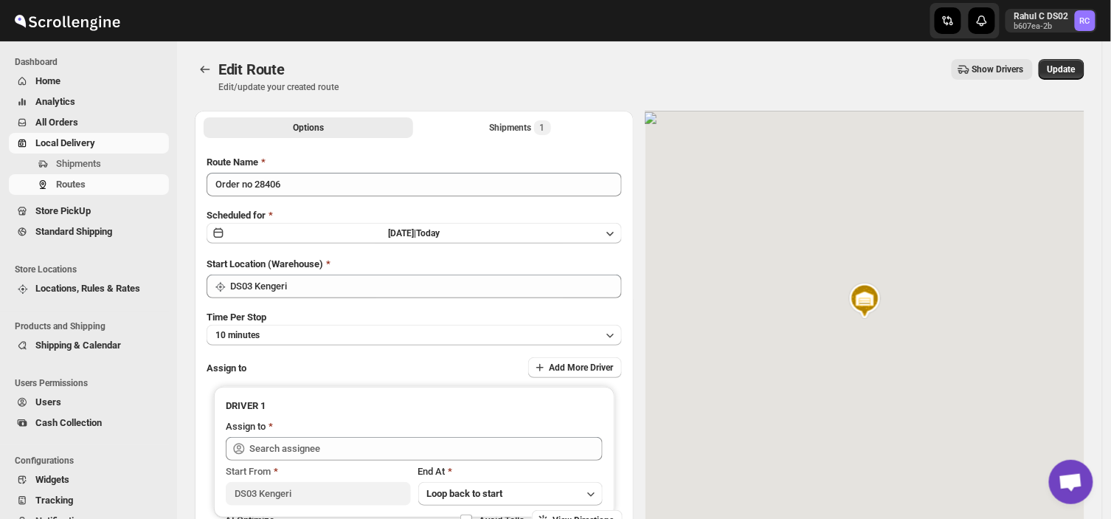
type input "[PERSON_NAME] DS03 ([EMAIL_ADDRESS][DOMAIN_NAME])"
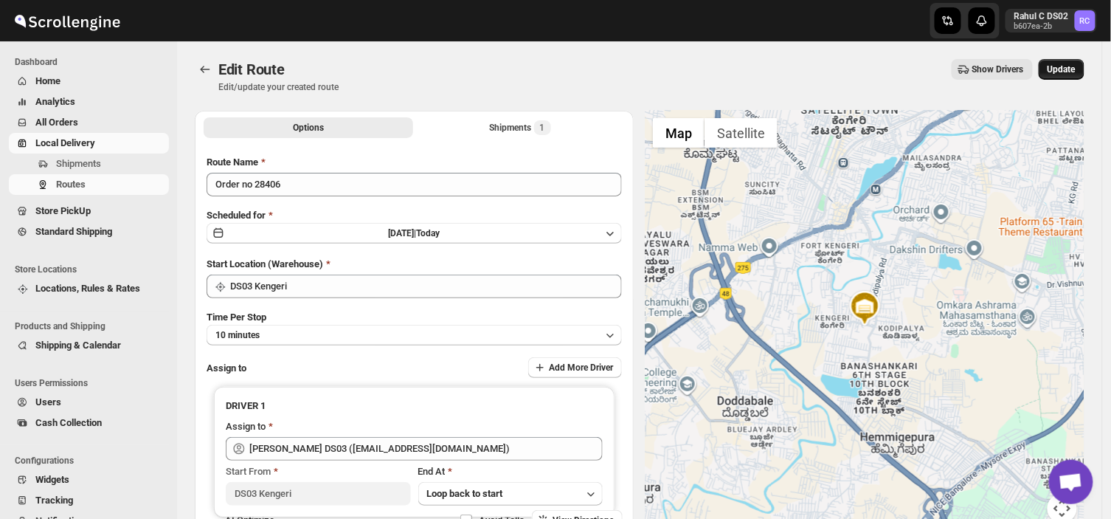
click at [1071, 62] on button "Update" at bounding box center [1062, 69] width 46 height 21
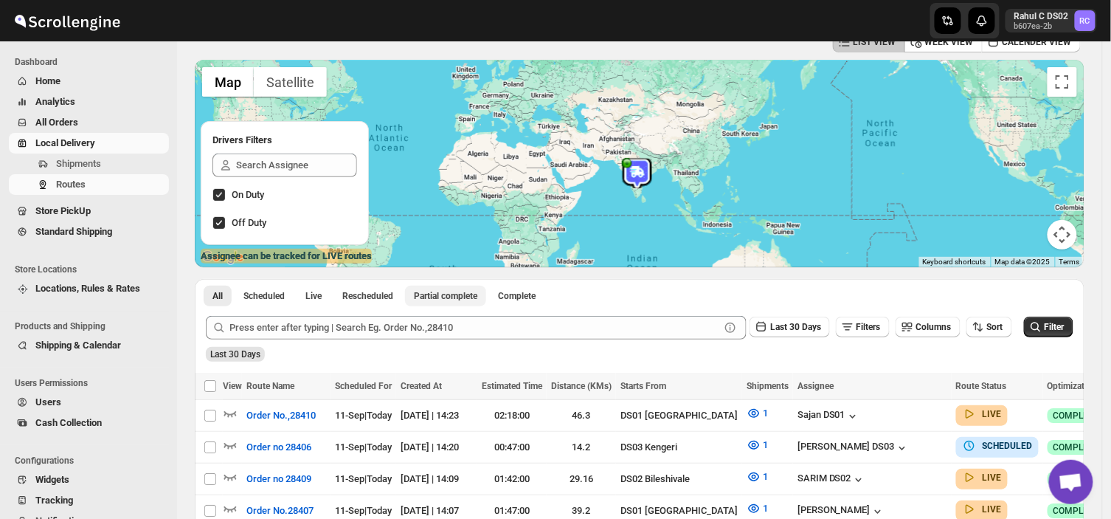
scroll to position [172, 0]
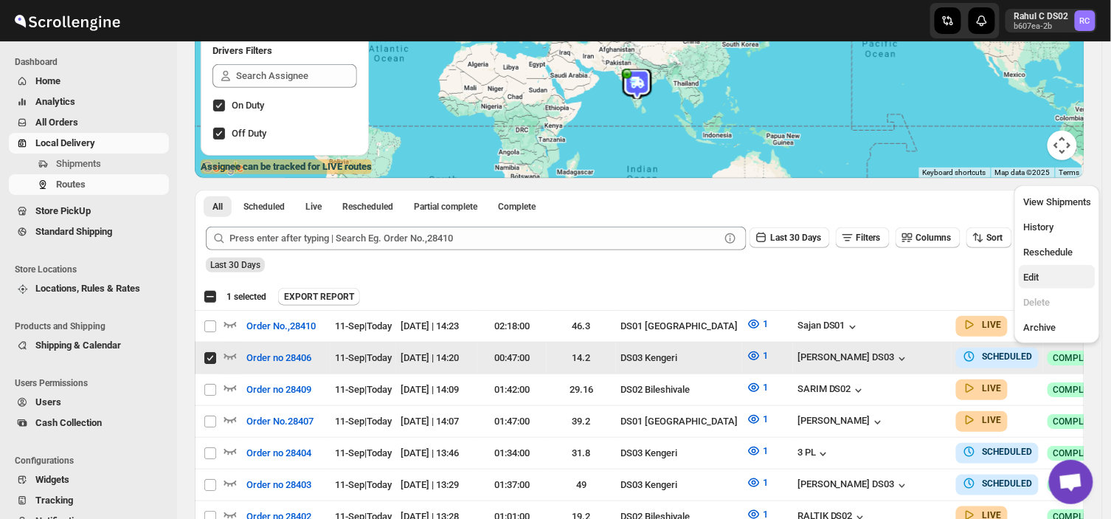
click at [1036, 277] on span "Edit" at bounding box center [1030, 277] width 15 height 11
checkbox input "false"
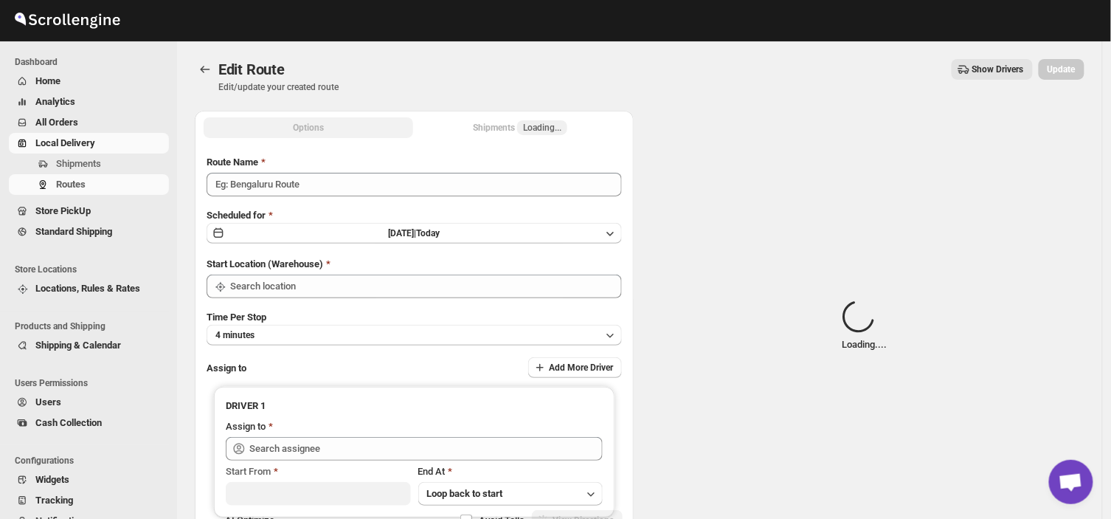
type input "Order no 28406"
type input "DS03 Kengeri"
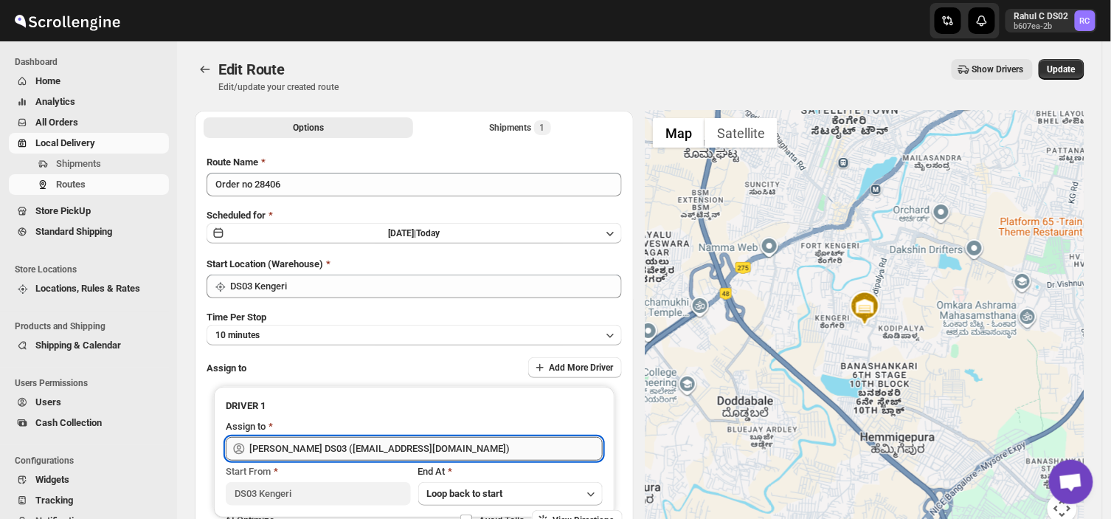
click at [458, 449] on input "[PERSON_NAME] DS03 ([EMAIL_ADDRESS][DOMAIN_NAME])" at bounding box center [425, 449] width 353 height 24
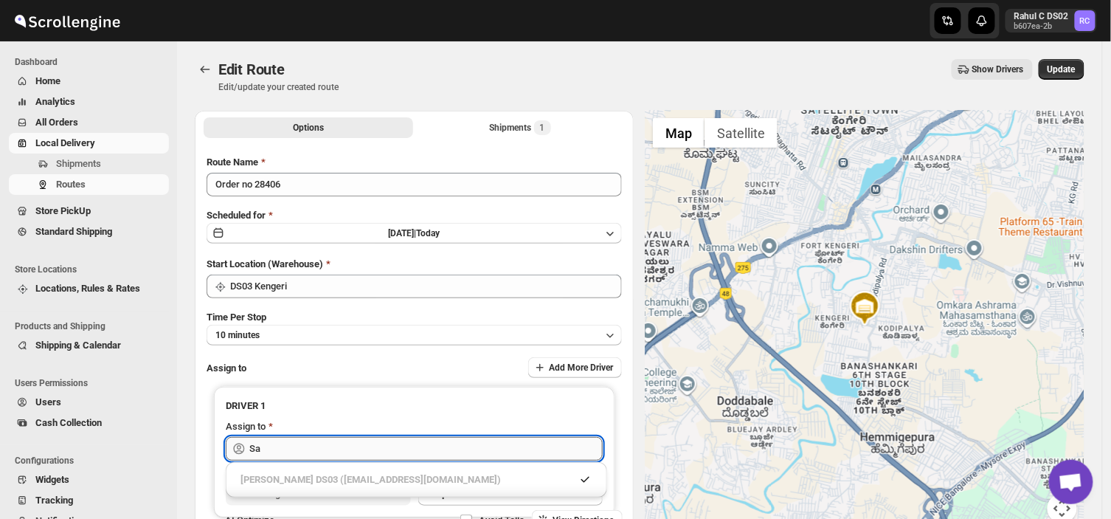
type input "S"
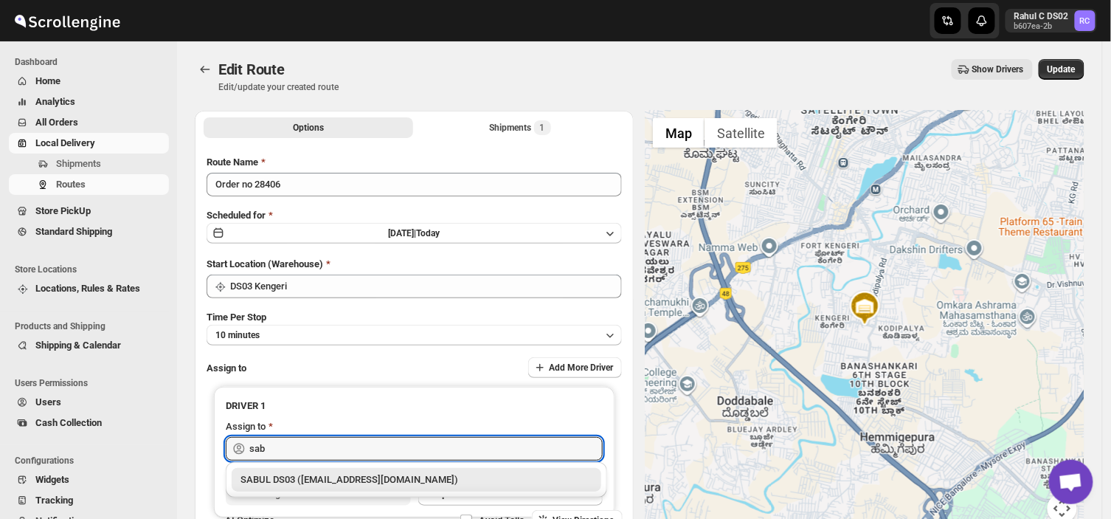
click at [418, 480] on div "SABUL DS03 ([EMAIL_ADDRESS][DOMAIN_NAME])" at bounding box center [417, 479] width 352 height 15
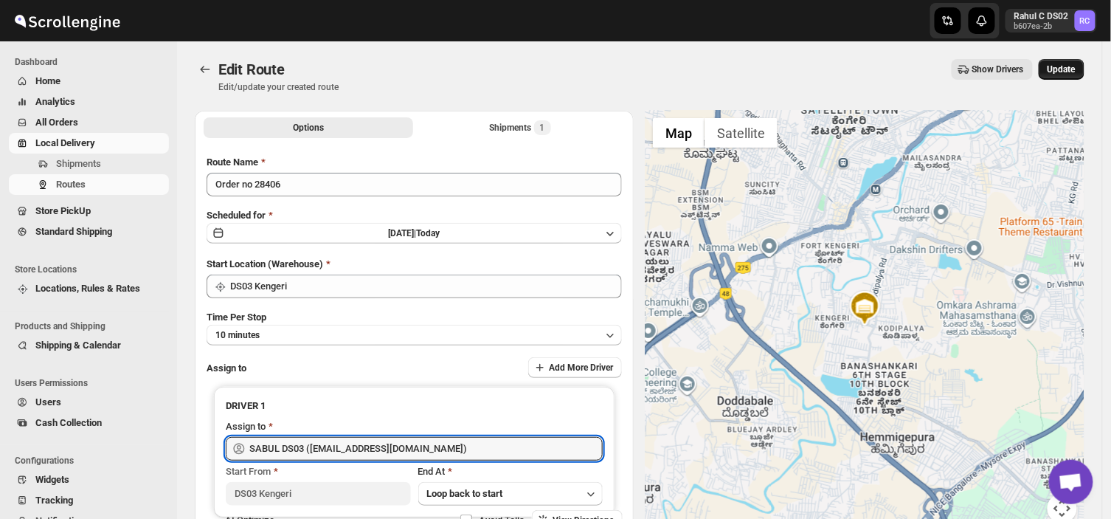
type input "SABUL DS03 ([EMAIL_ADDRESS][DOMAIN_NAME])"
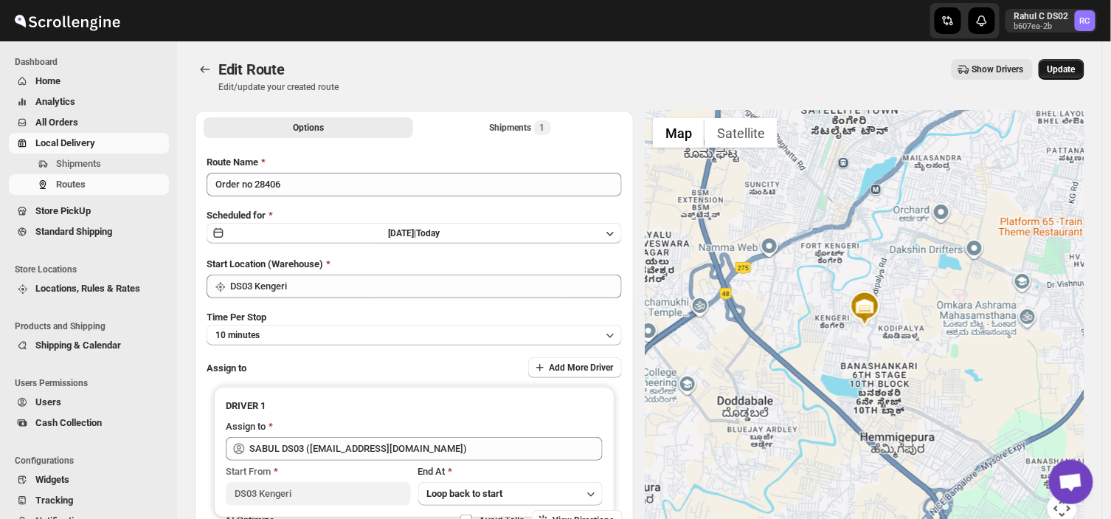
click at [1070, 67] on span "Update" at bounding box center [1062, 69] width 28 height 12
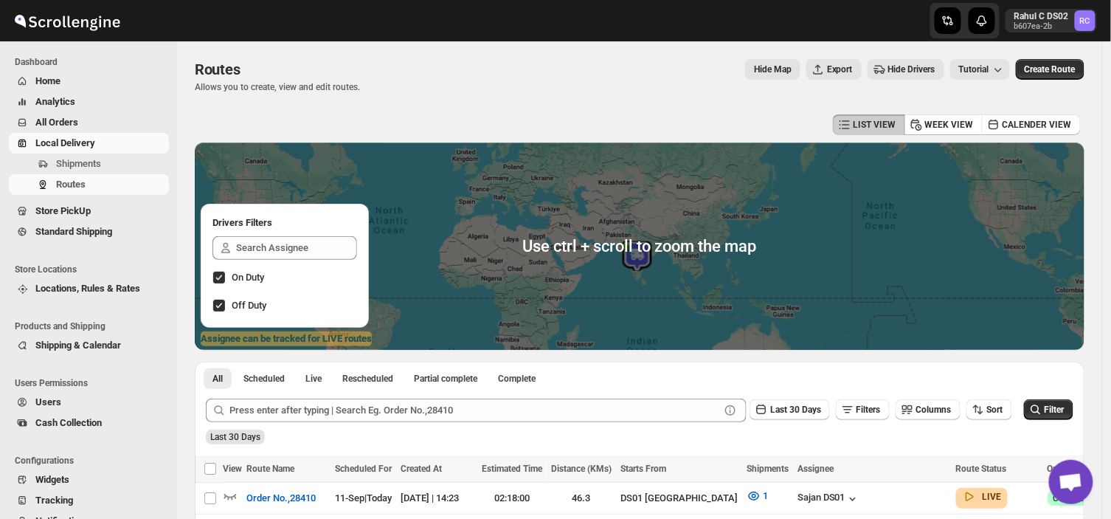
scroll to position [157, 0]
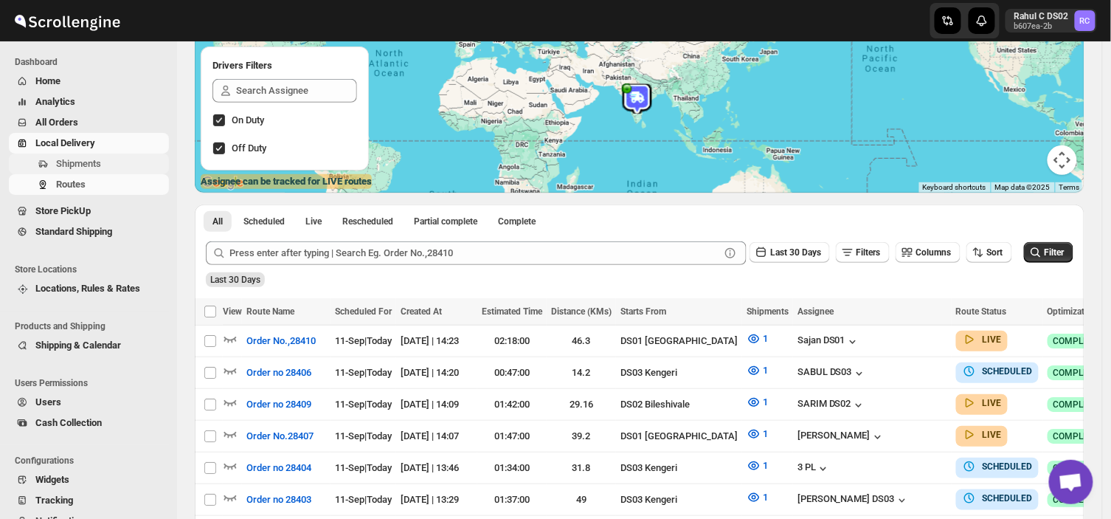
click at [84, 166] on span "Shipments" at bounding box center [78, 163] width 45 height 11
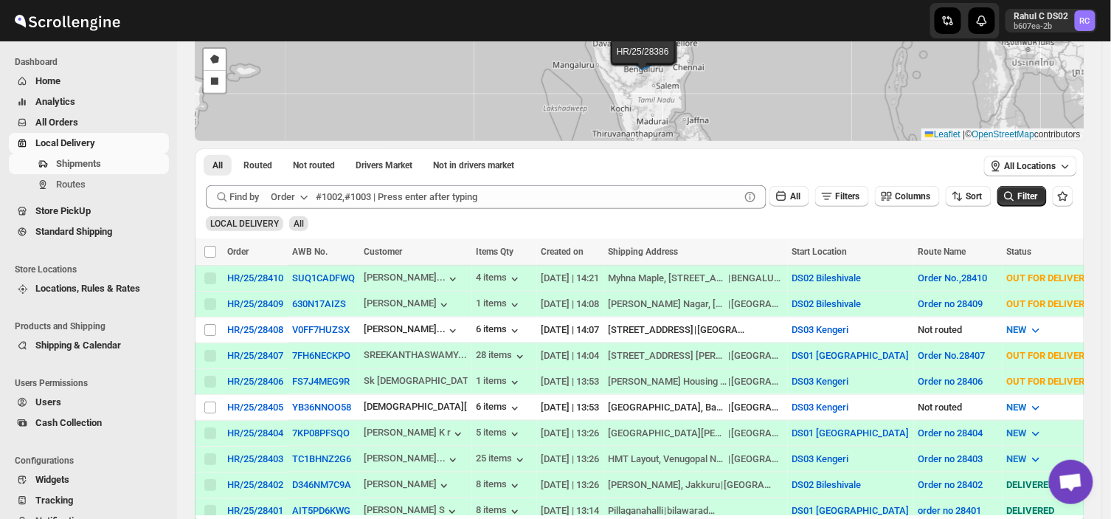
scroll to position [124, 0]
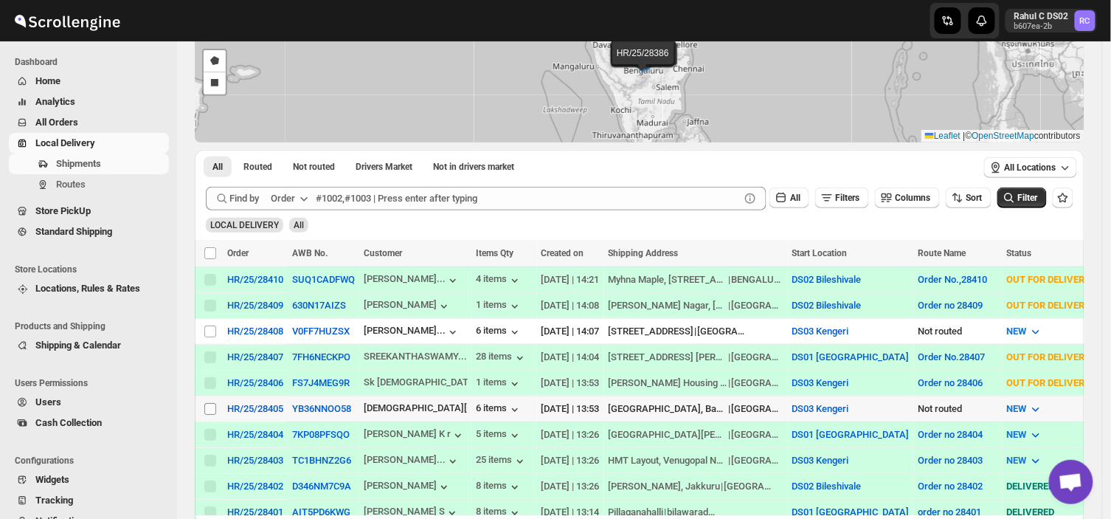
click at [204, 403] on input "Select shipment" at bounding box center [210, 409] width 12 height 12
checkbox input "true"
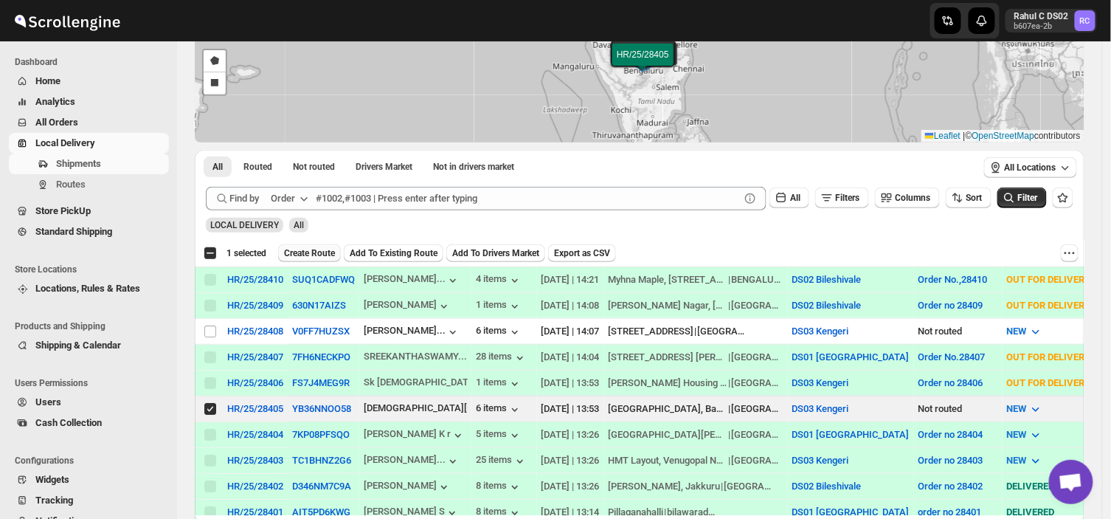
click at [310, 245] on button "Create Route" at bounding box center [309, 253] width 63 height 18
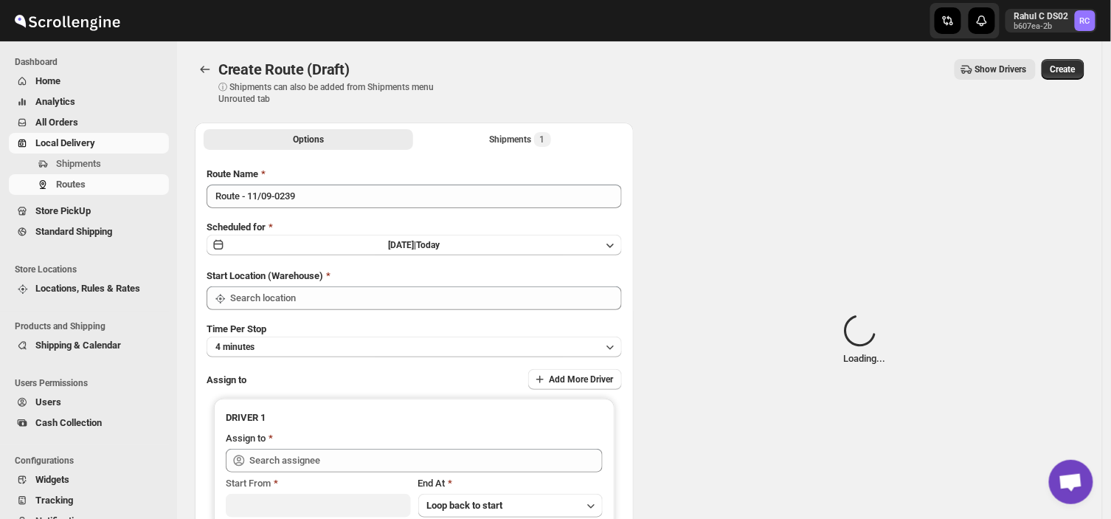
type input "DS03 Kengeri"
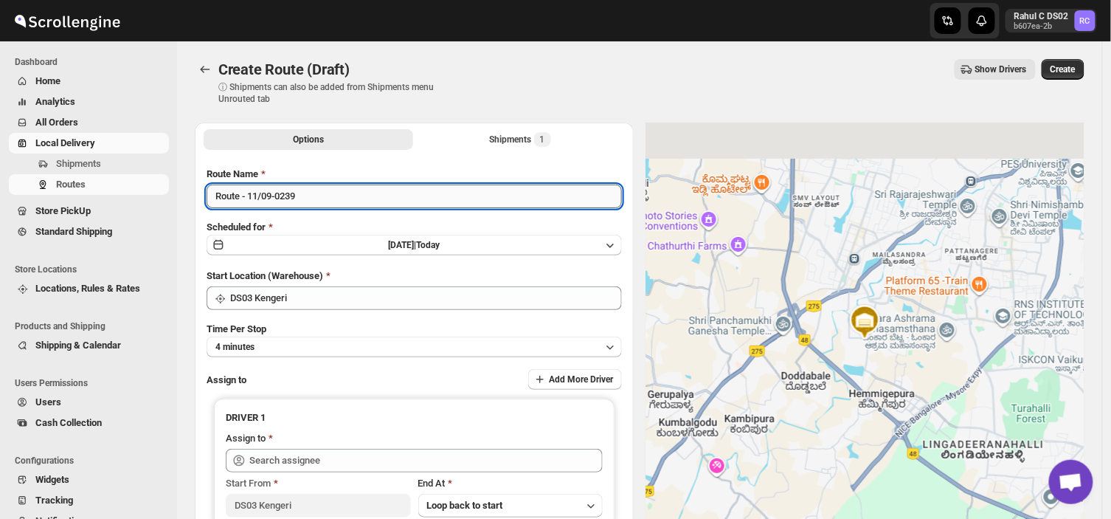
click at [305, 197] on input "Route - 11/09-0239" at bounding box center [414, 196] width 415 height 24
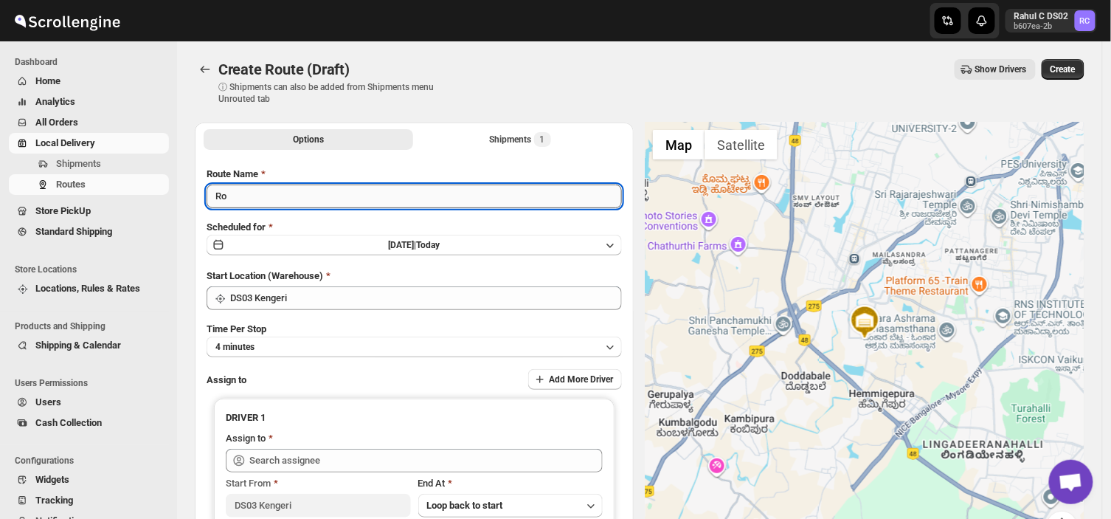
type input "R"
type input "Order no 28405"
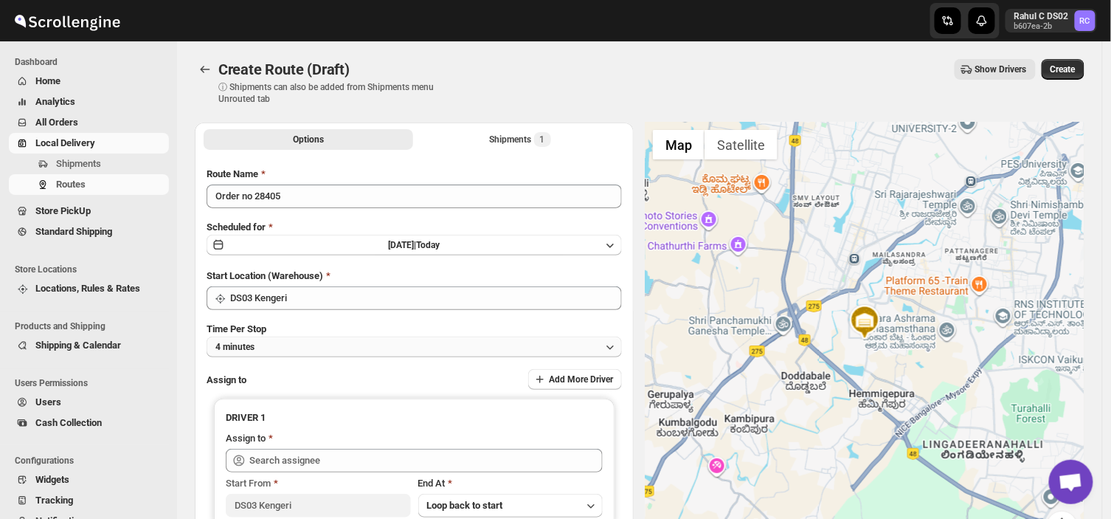
click at [277, 340] on button "4 minutes" at bounding box center [414, 346] width 415 height 21
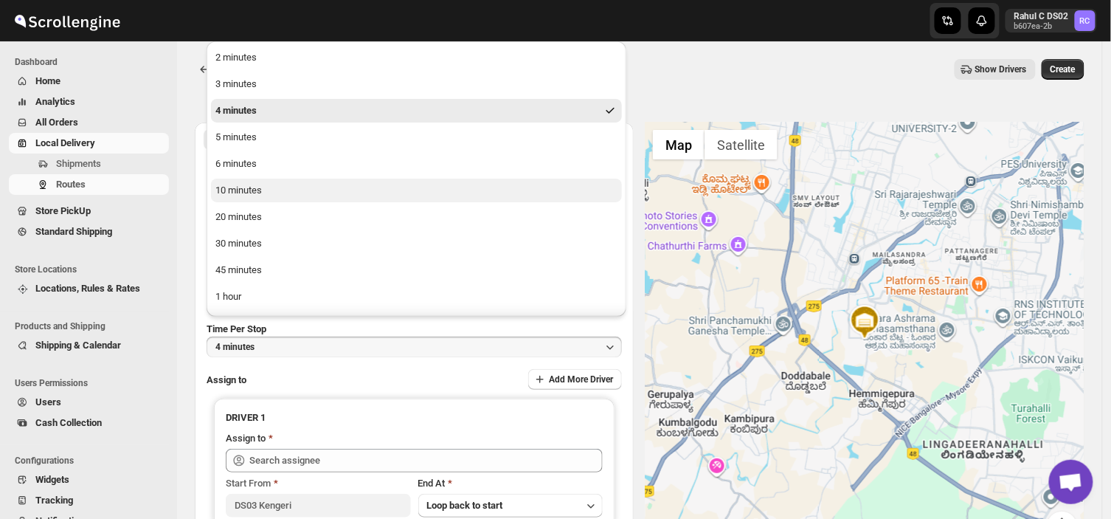
click at [235, 189] on div "10 minutes" at bounding box center [238, 190] width 46 height 15
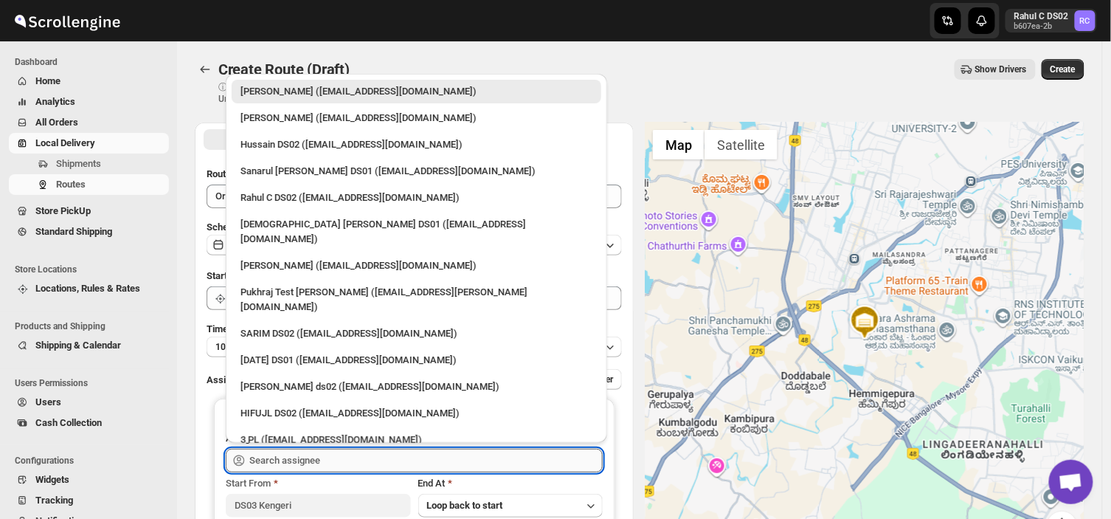
click at [329, 452] on input "text" at bounding box center [425, 461] width 353 height 24
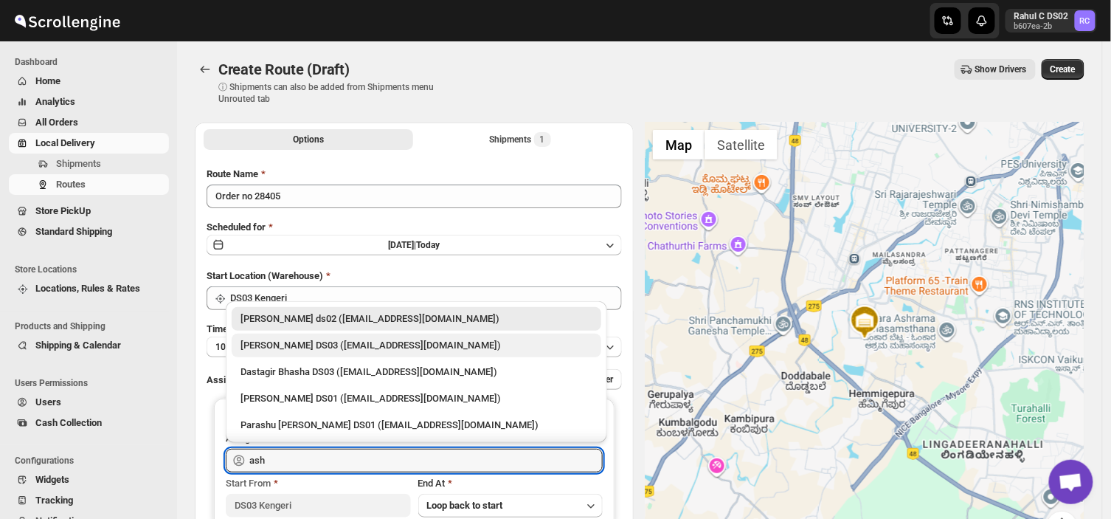
click at [314, 344] on div "[PERSON_NAME] DS03 ([EMAIL_ADDRESS][DOMAIN_NAME])" at bounding box center [417, 345] width 352 height 15
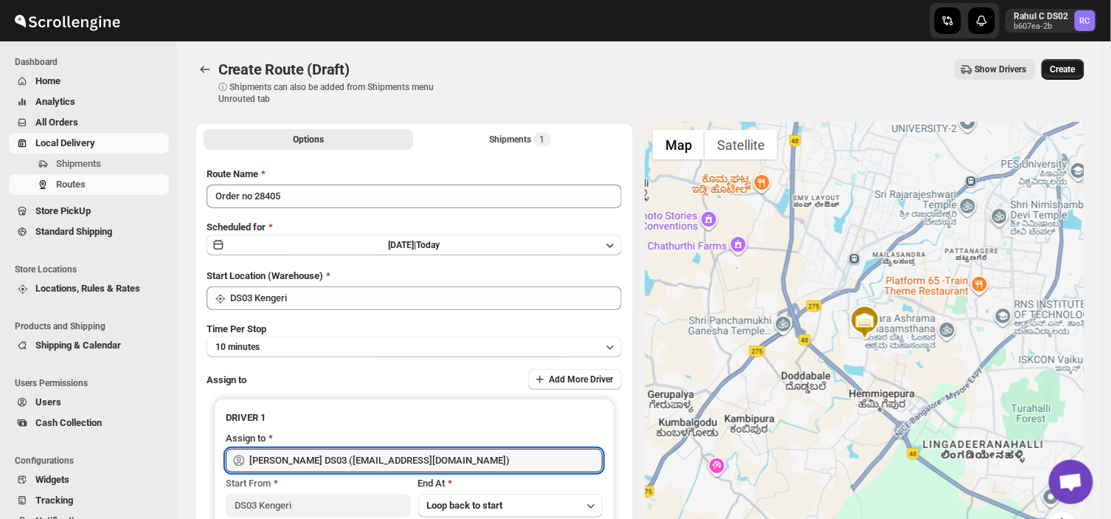
type input "[PERSON_NAME] DS03 ([EMAIL_ADDRESS][DOMAIN_NAME])"
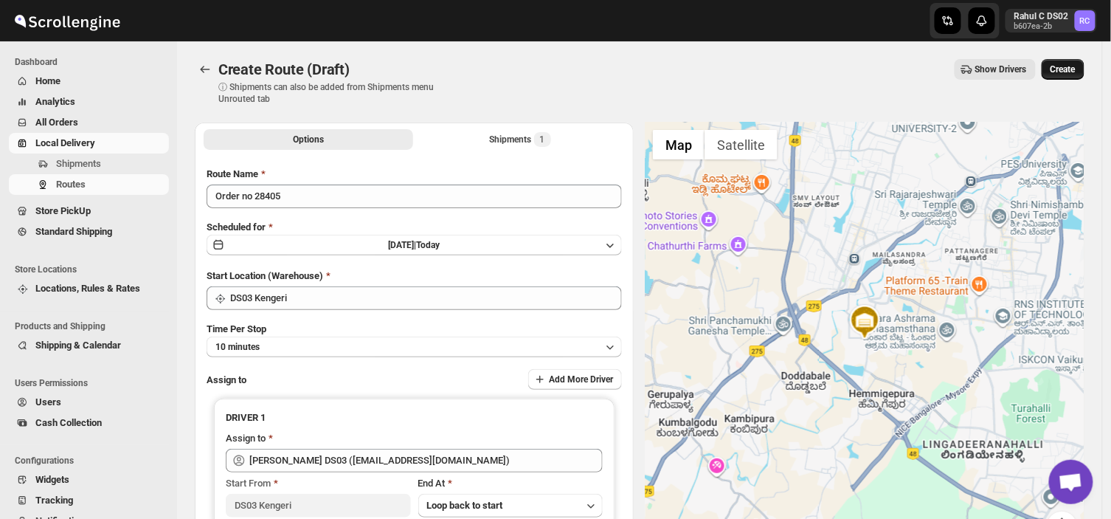
click at [1073, 61] on button "Create" at bounding box center [1063, 69] width 43 height 21
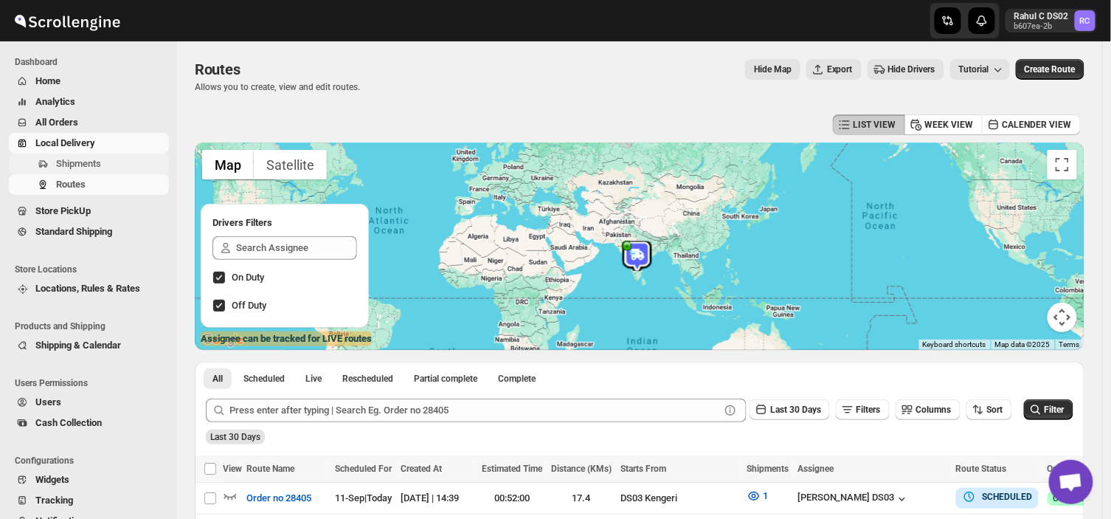
click at [100, 165] on span "Shipments" at bounding box center [78, 163] width 45 height 11
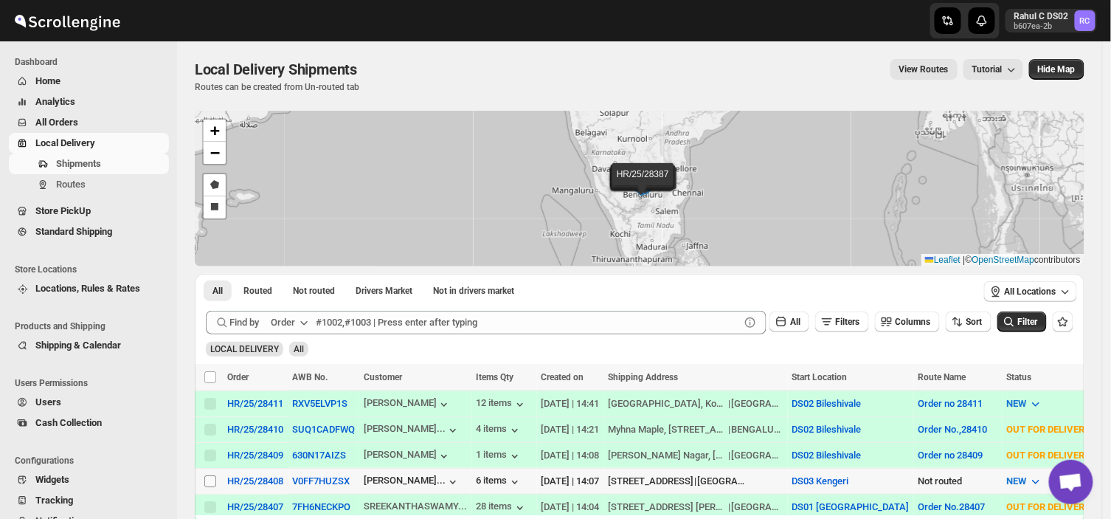
click at [212, 481] on input "Select shipment" at bounding box center [210, 481] width 12 height 12
checkbox input "true"
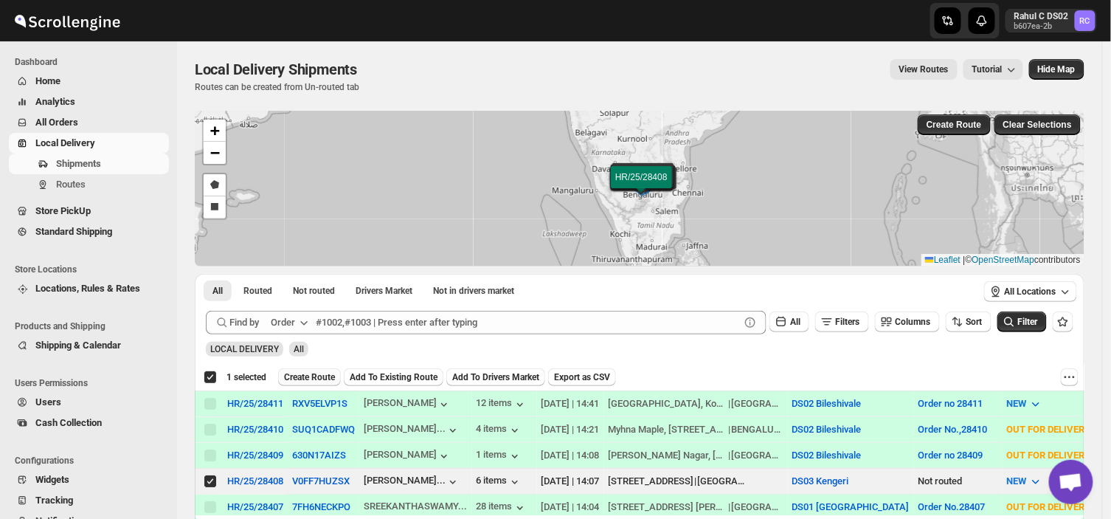
click at [314, 373] on span "Create Route" at bounding box center [309, 377] width 51 height 12
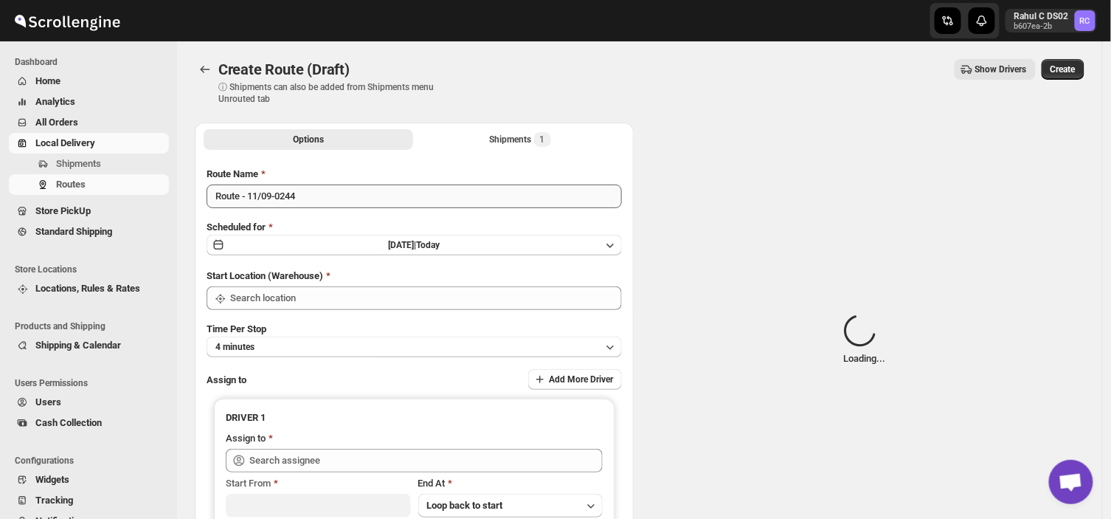
type input "DS03 Kengeri"
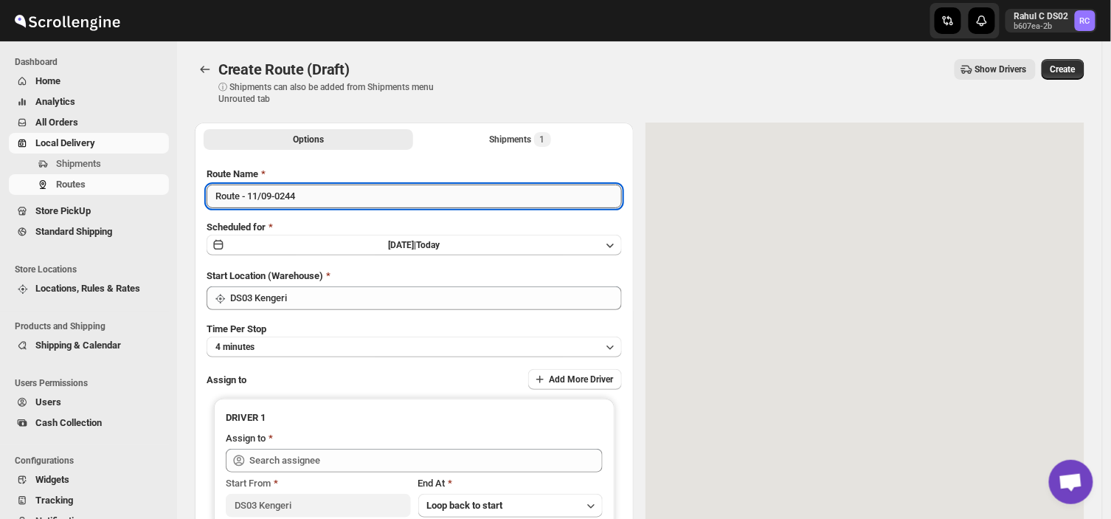
click at [304, 194] on input "Route - 11/09-0244" at bounding box center [414, 196] width 415 height 24
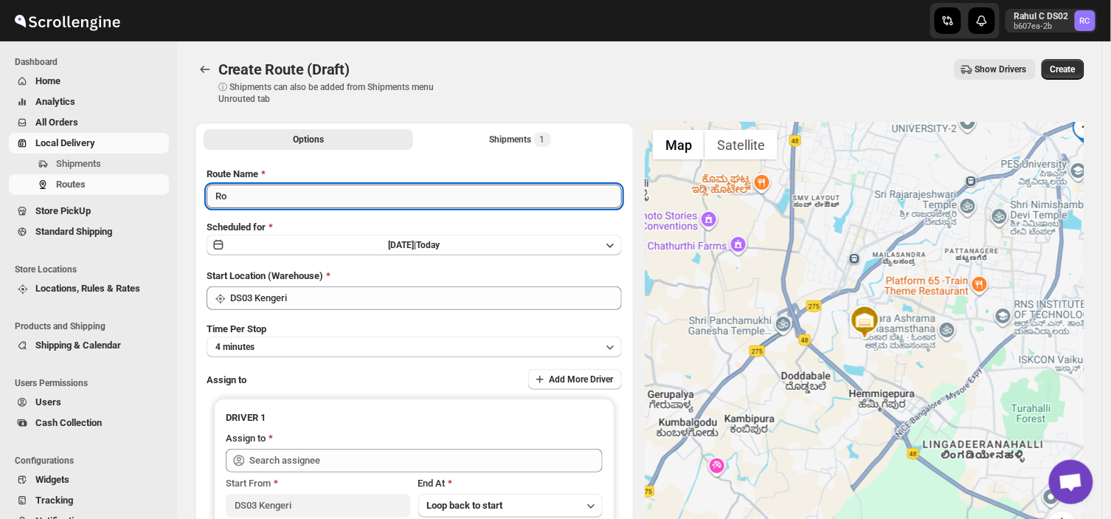
type input "R"
type input "Order no 28408"
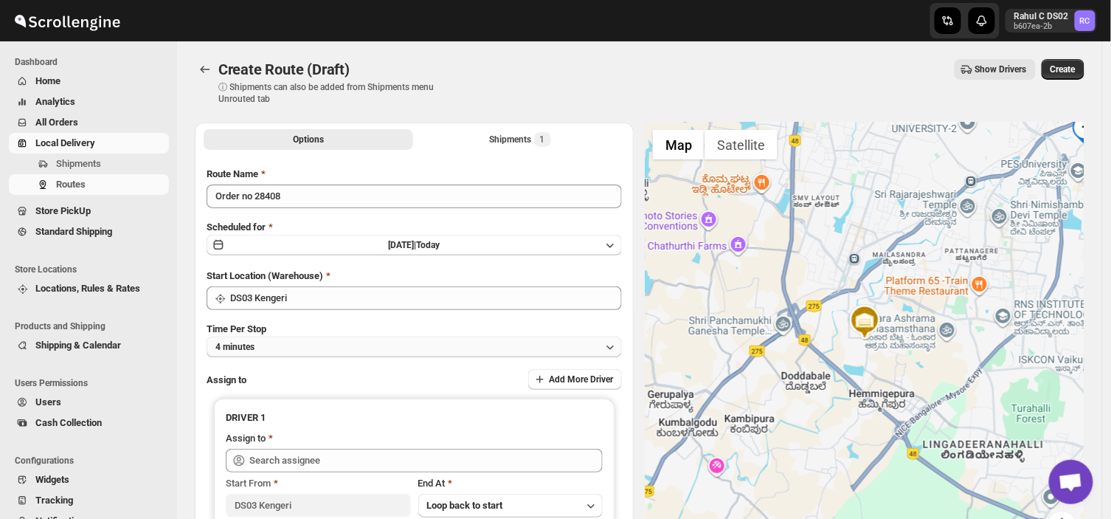
click at [286, 344] on button "4 minutes" at bounding box center [414, 346] width 415 height 21
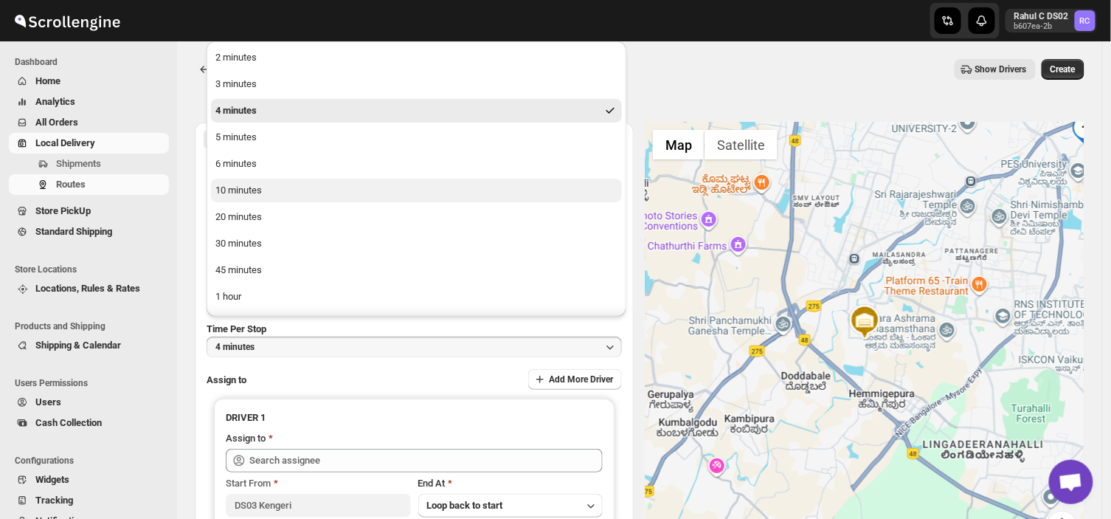
click at [248, 189] on div "10 minutes" at bounding box center [238, 190] width 46 height 15
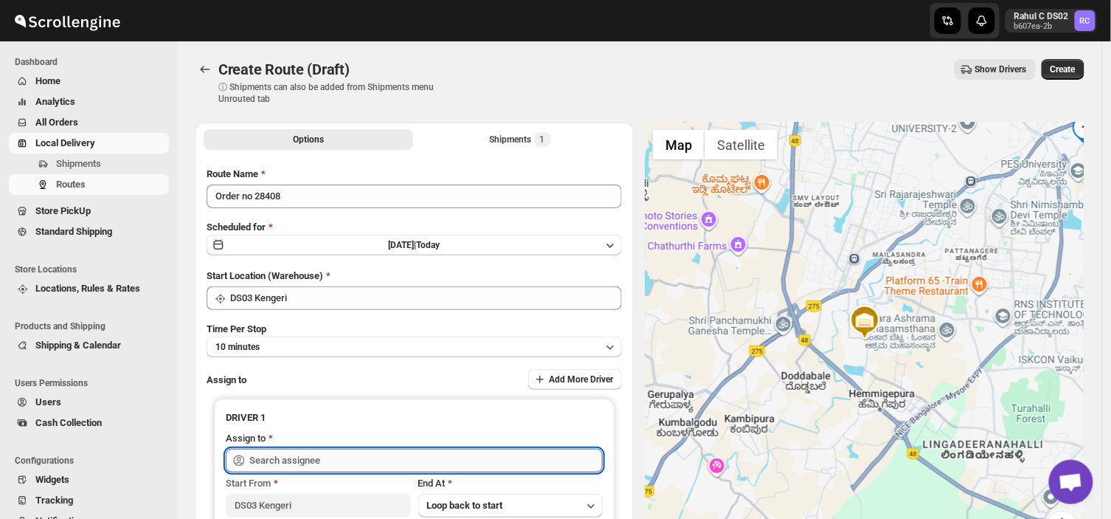
click at [337, 459] on input "text" at bounding box center [425, 461] width 353 height 24
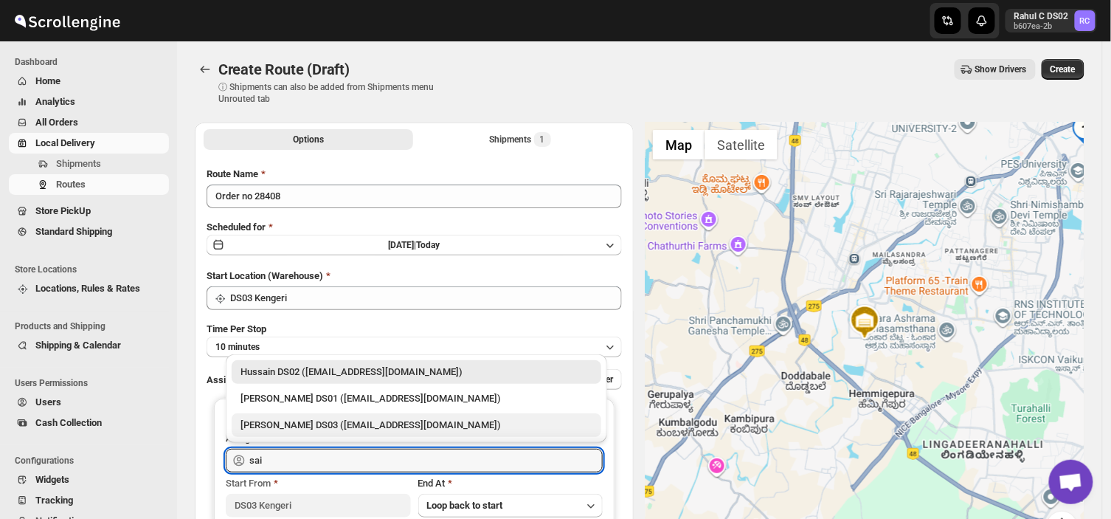
click at [319, 421] on div "[PERSON_NAME] DS03 ([EMAIL_ADDRESS][DOMAIN_NAME])" at bounding box center [417, 425] width 352 height 15
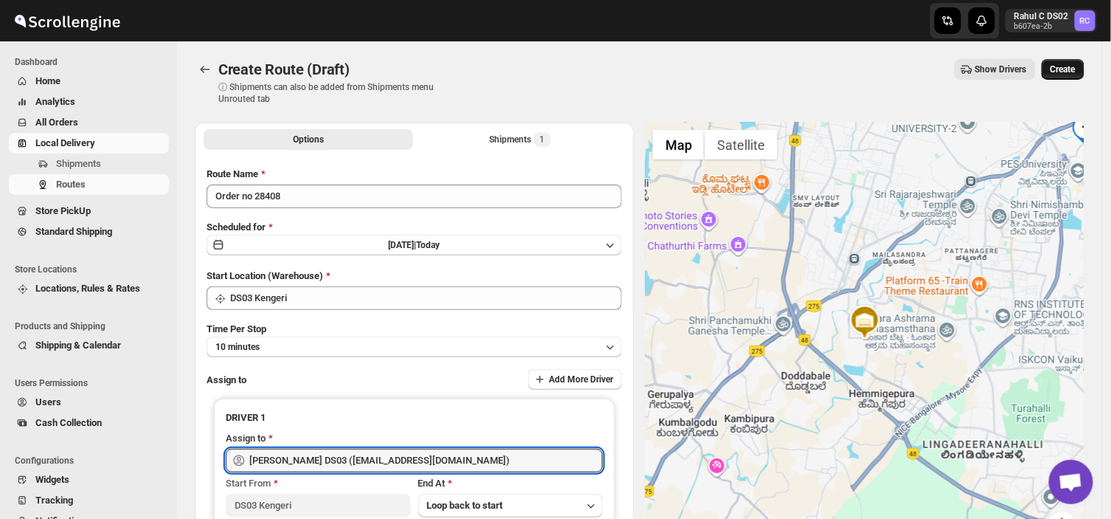
type input "[PERSON_NAME] DS03 ([EMAIL_ADDRESS][DOMAIN_NAME])"
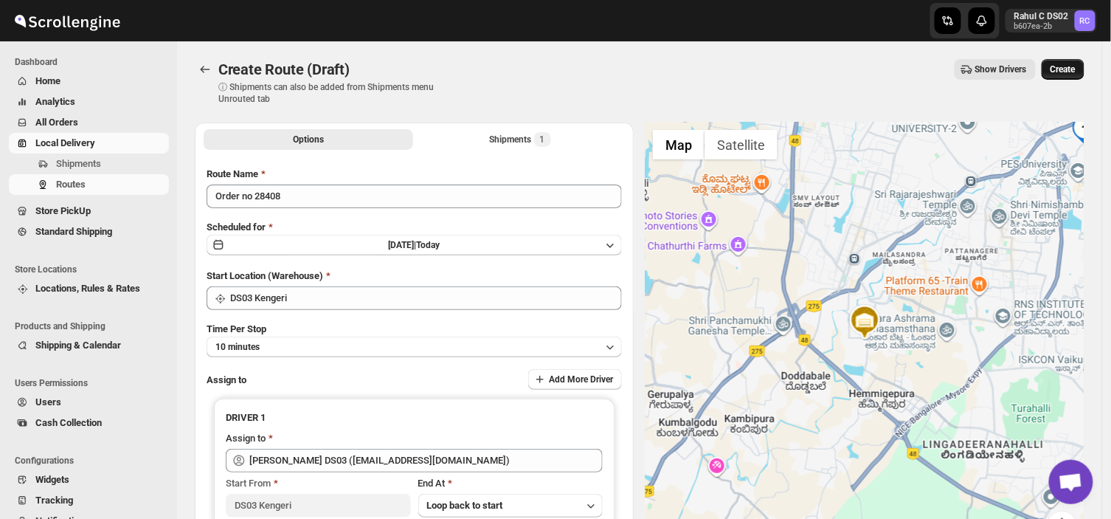
click at [1071, 69] on span "Create" at bounding box center [1063, 69] width 25 height 12
